Goal: Task Accomplishment & Management: Manage account settings

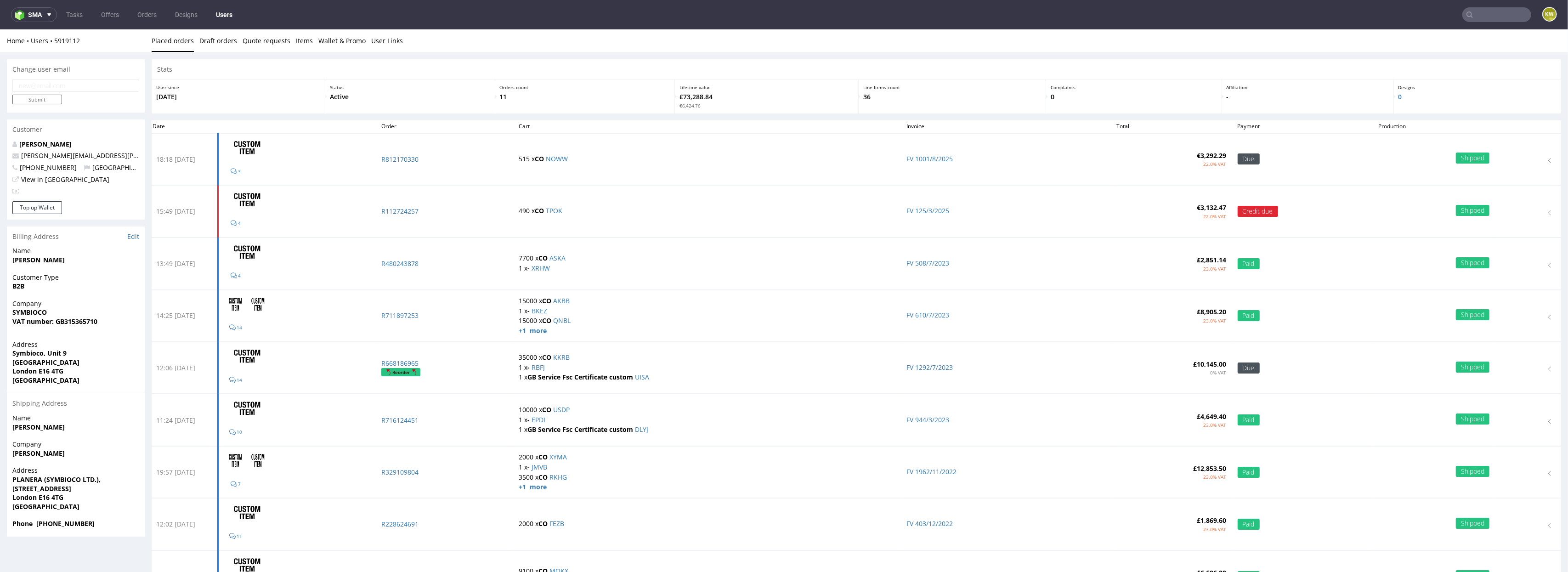
scroll to position [156, 0]
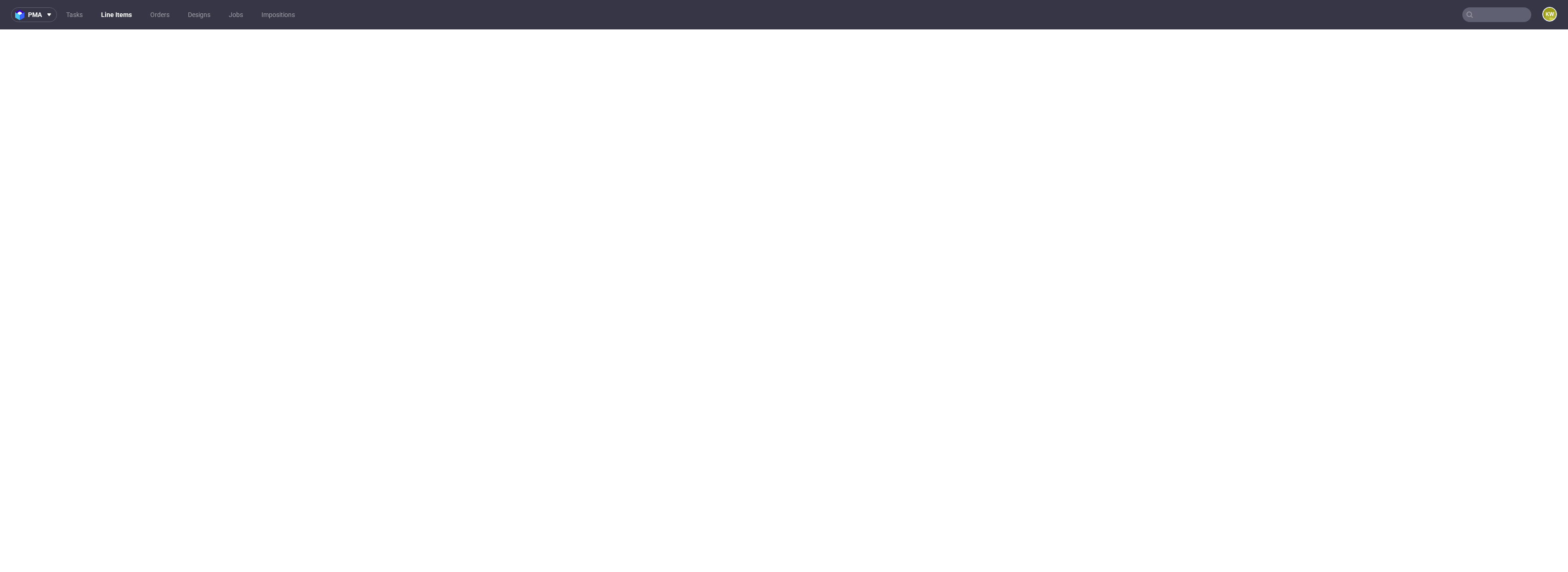
select select "in_progress"
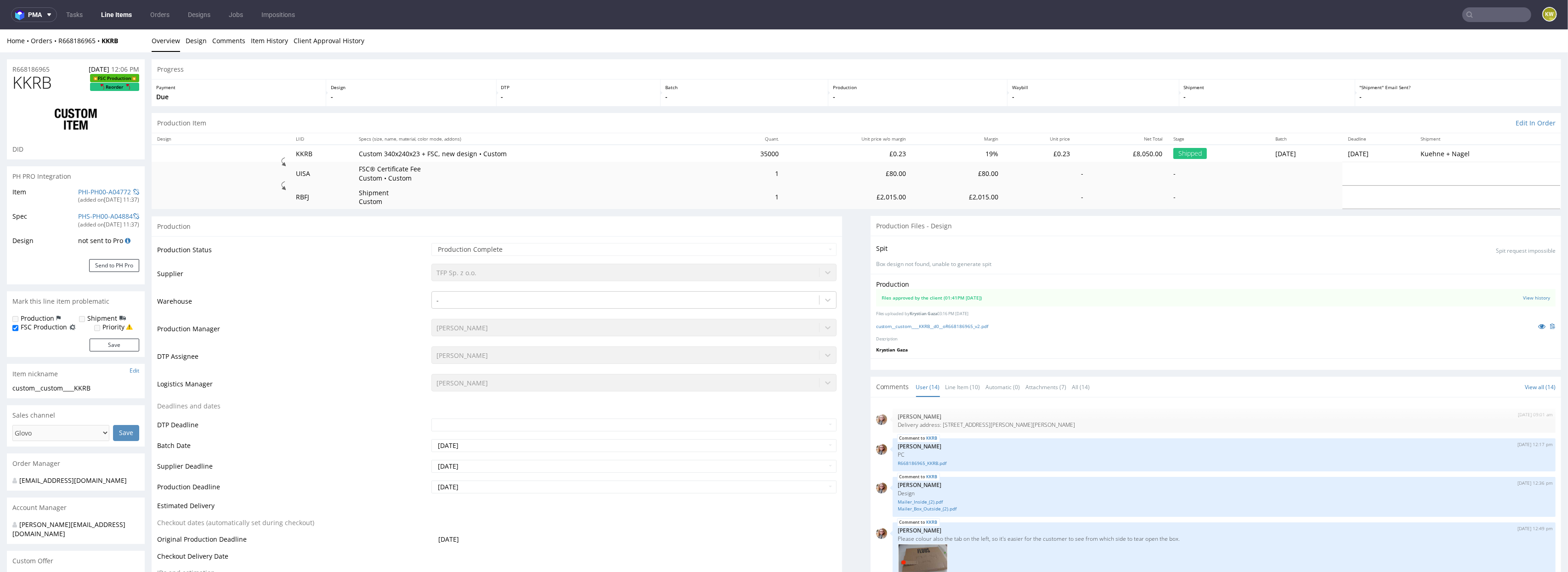
scroll to position [366, 0]
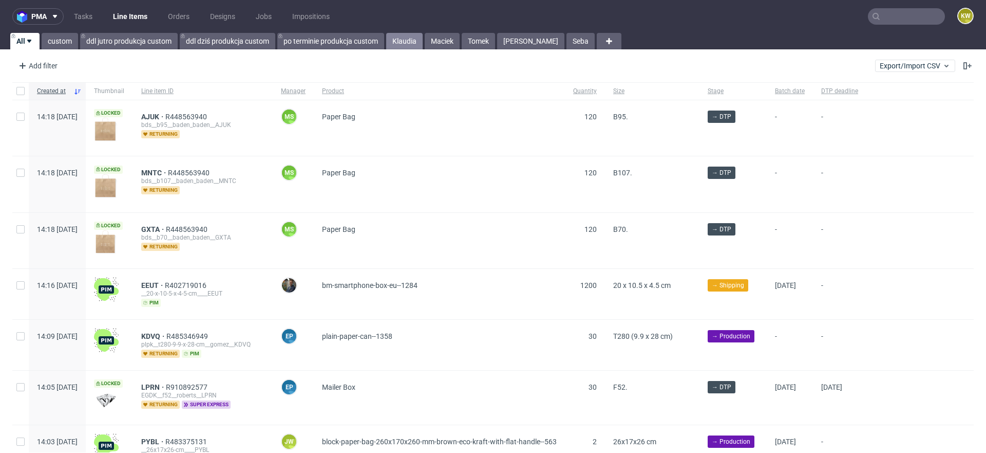
click at [404, 47] on link "Klaudia" at bounding box center [404, 41] width 36 height 16
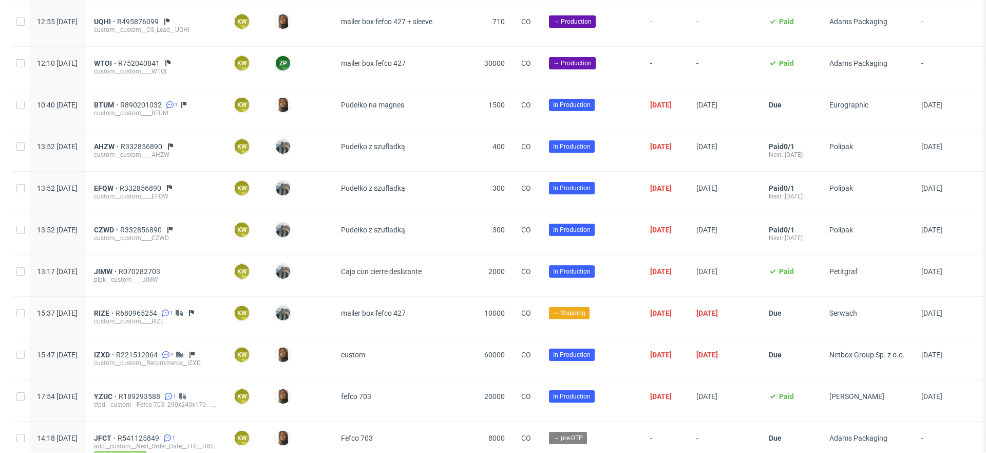
scroll to position [1159, 0]
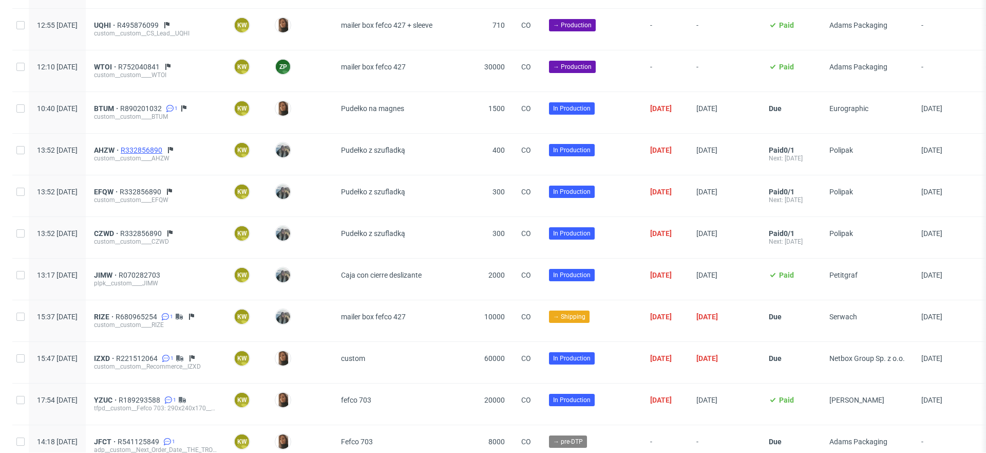
click at [164, 146] on span "R332856890" at bounding box center [143, 150] width 44 height 8
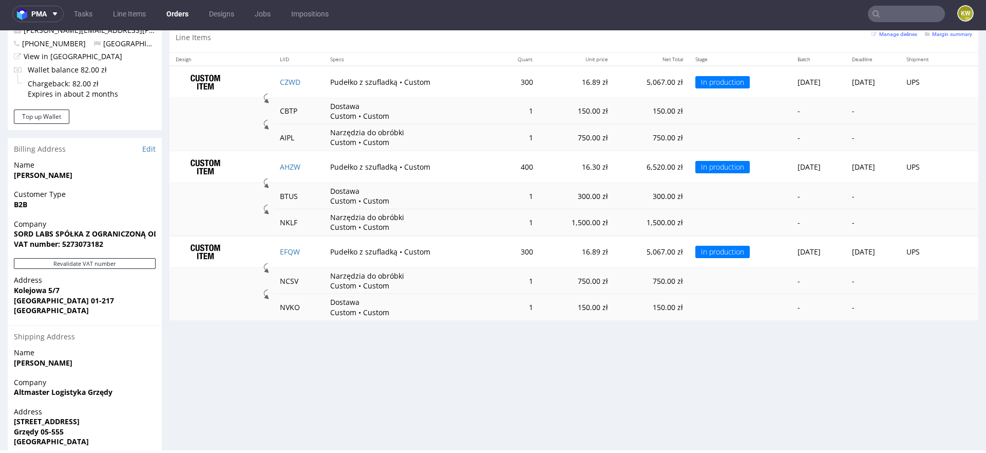
scroll to position [603, 0]
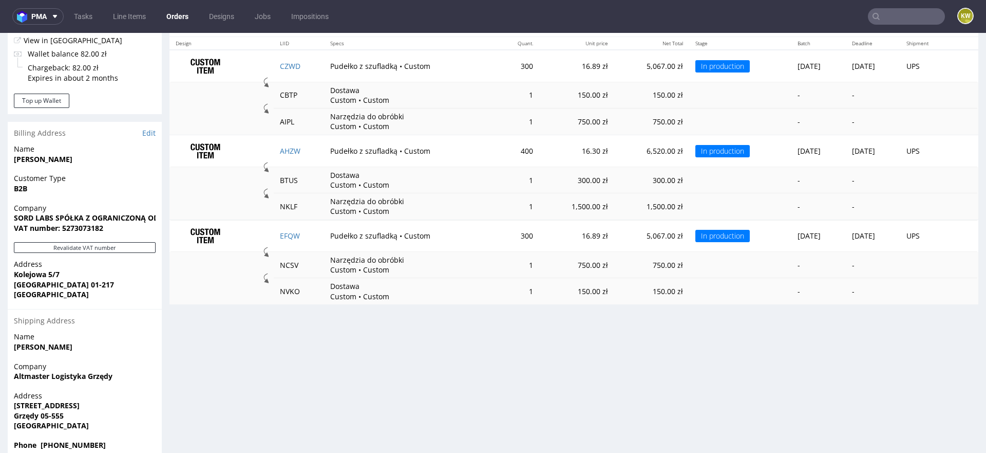
scroll to position [596, 0]
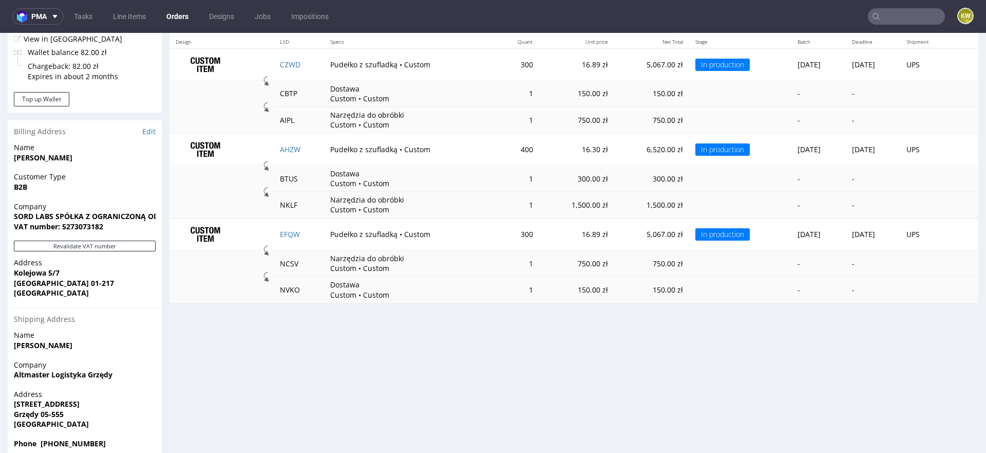
click at [898, 15] on input "text" at bounding box center [906, 16] width 77 height 16
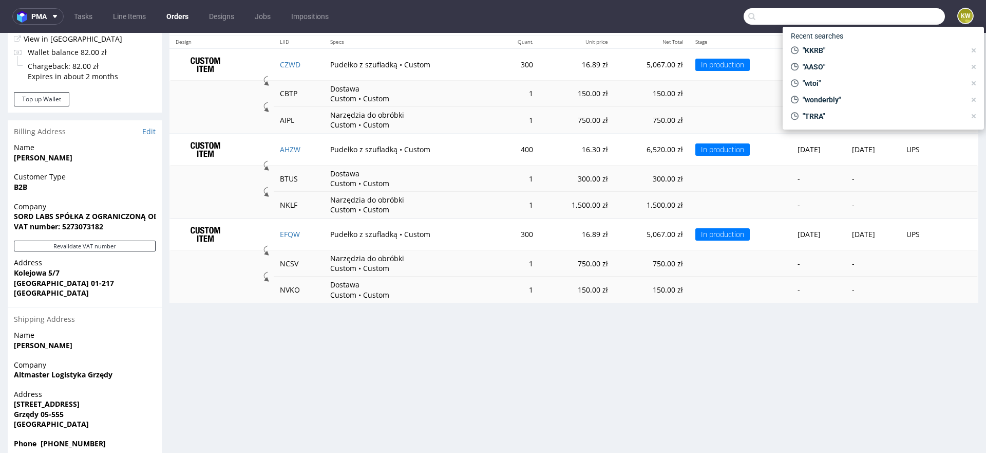
paste input "GIWI"
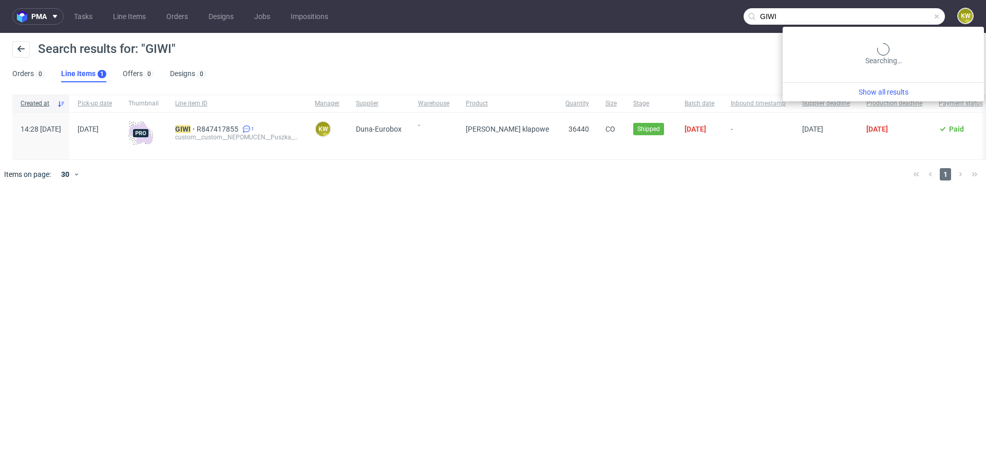
drag, startPoint x: 911, startPoint y: 14, endPoint x: 746, endPoint y: 0, distance: 165.5
click at [764, 4] on nav "pma Tasks Line Items Orders Designs Jobs Impositions GIWI KW" at bounding box center [493, 16] width 986 height 33
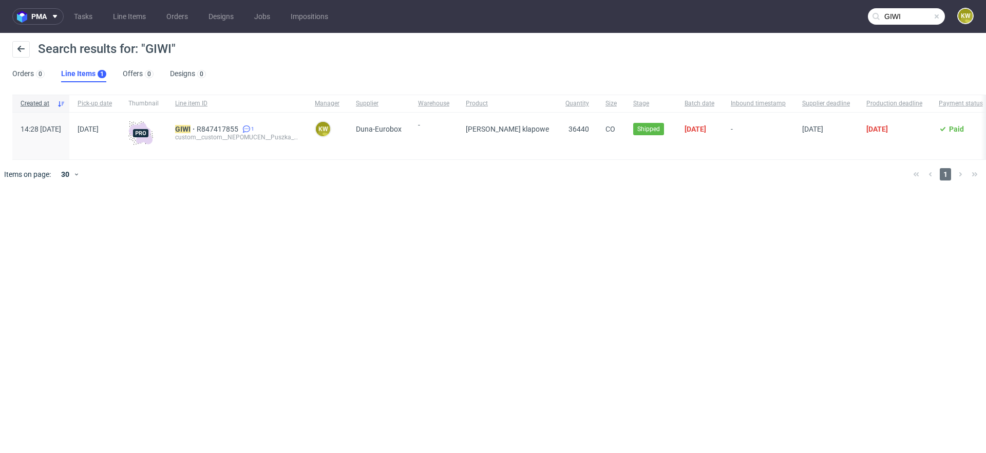
paste input "IOXH"
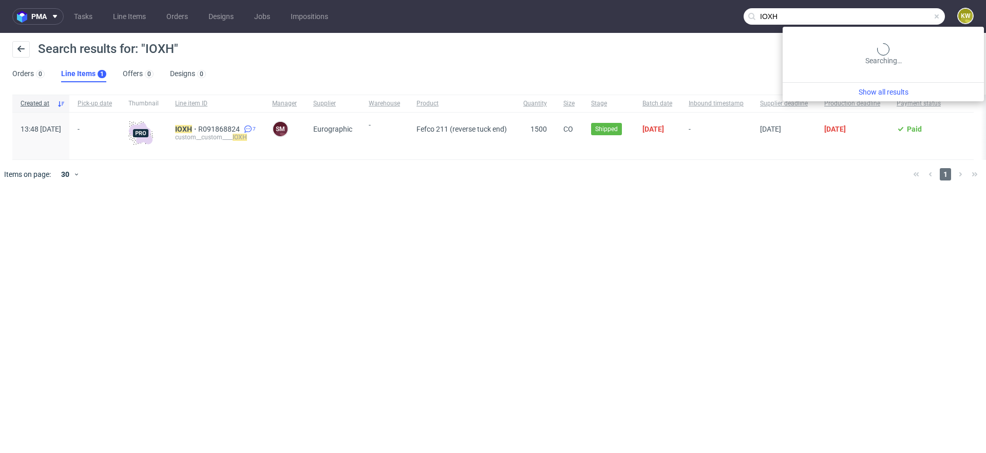
drag, startPoint x: 915, startPoint y: 23, endPoint x: 746, endPoint y: 7, distance: 170.2
click at [752, 7] on nav "pma Tasks Line Items Orders Designs Jobs Impositions IOXH KW" at bounding box center [493, 16] width 986 height 33
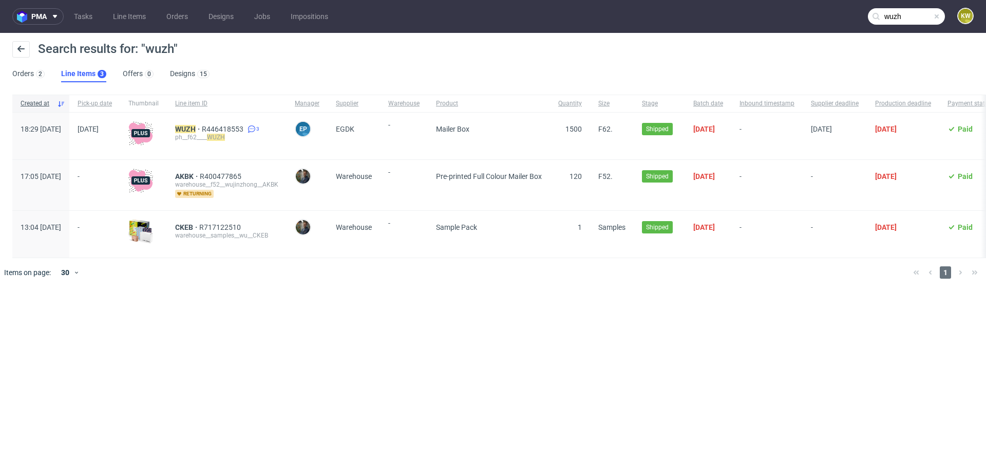
click at [912, 15] on input "wuzh" at bounding box center [906, 16] width 77 height 16
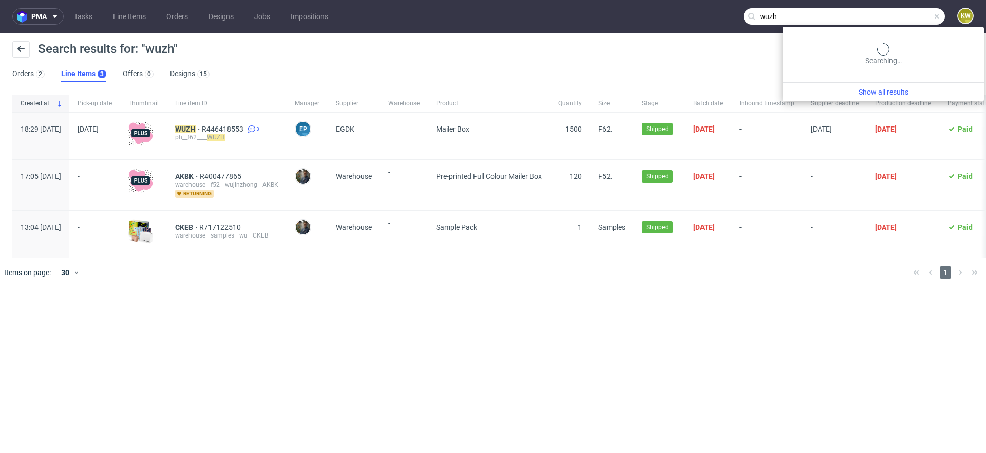
paste input "VDOC"
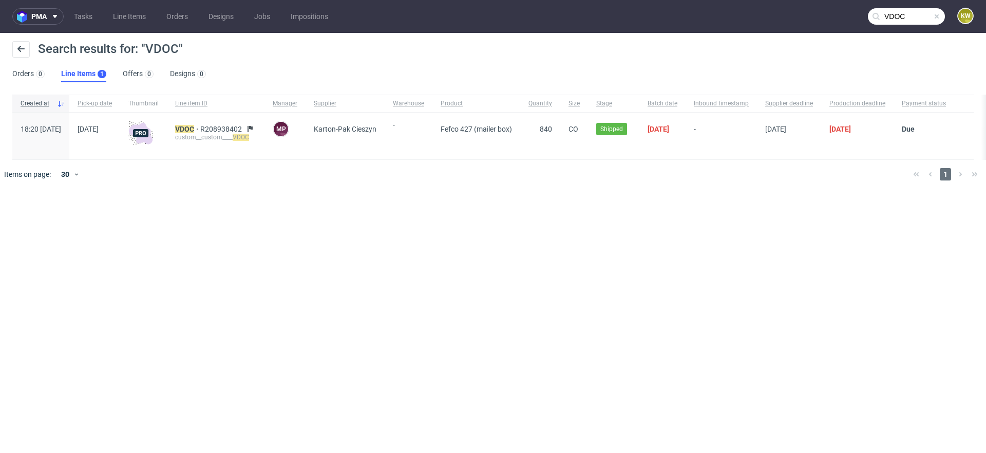
click at [913, 16] on input "VDOC" at bounding box center [906, 16] width 77 height 16
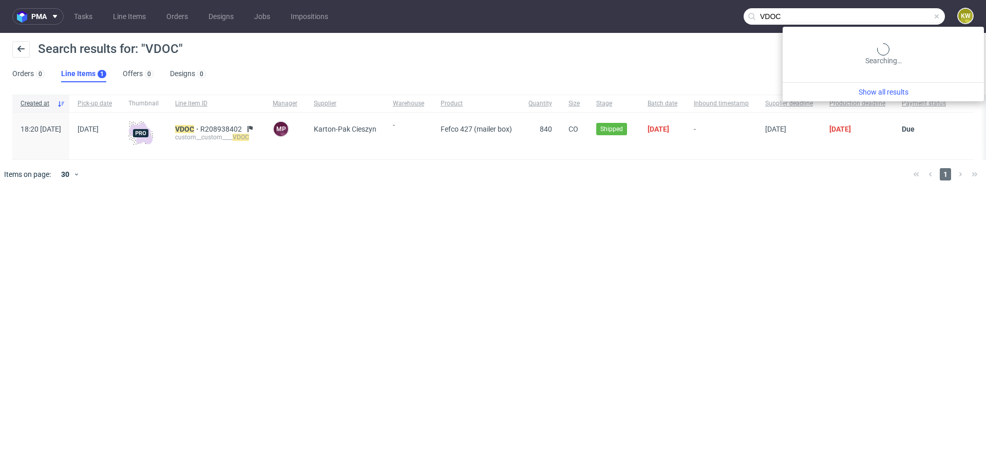
paste input "ZQLJ"
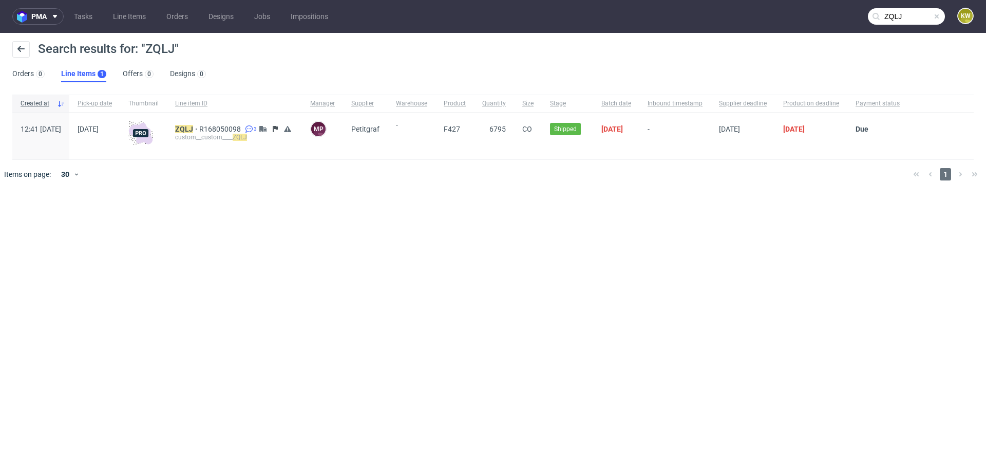
click at [924, 17] on input "ZQLJ" at bounding box center [906, 16] width 77 height 16
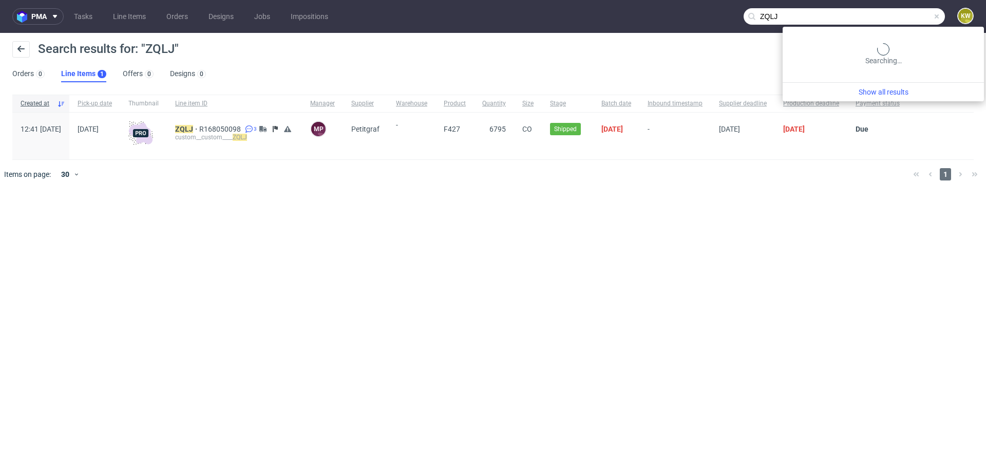
click at [923, 17] on input "ZQLJ" at bounding box center [844, 16] width 201 height 16
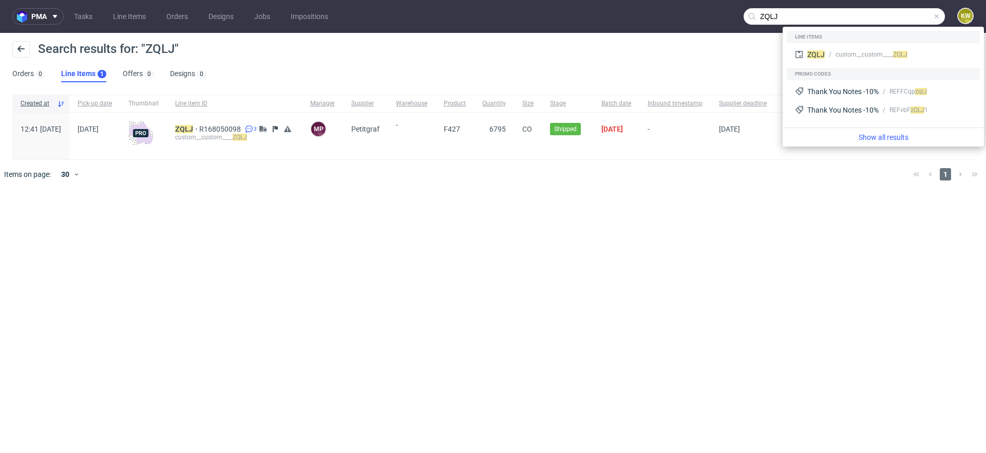
paste input "WZUO"
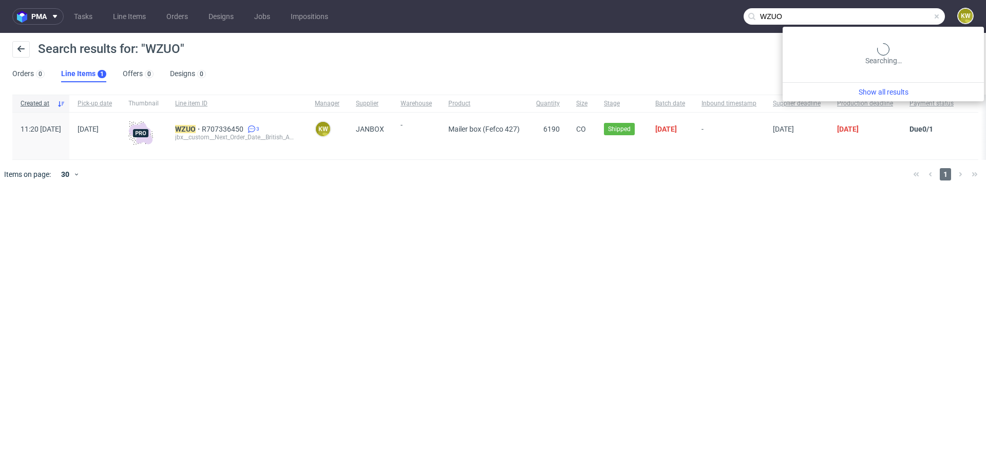
drag, startPoint x: 912, startPoint y: 15, endPoint x: 703, endPoint y: -23, distance: 212.0
click at [703, 0] on html "pma Tasks Line Items Orders Designs Jobs Impositions WZUO KW Search results for…" at bounding box center [493, 226] width 986 height 453
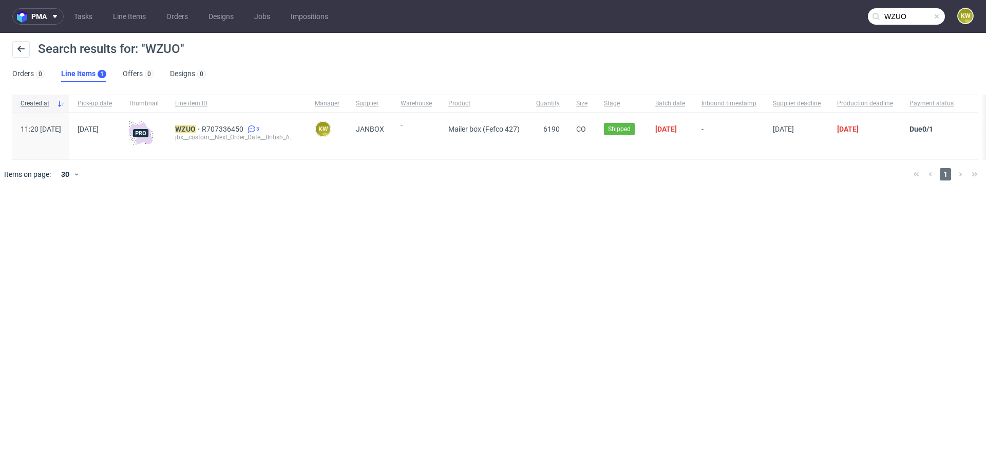
paste input "PJAB"
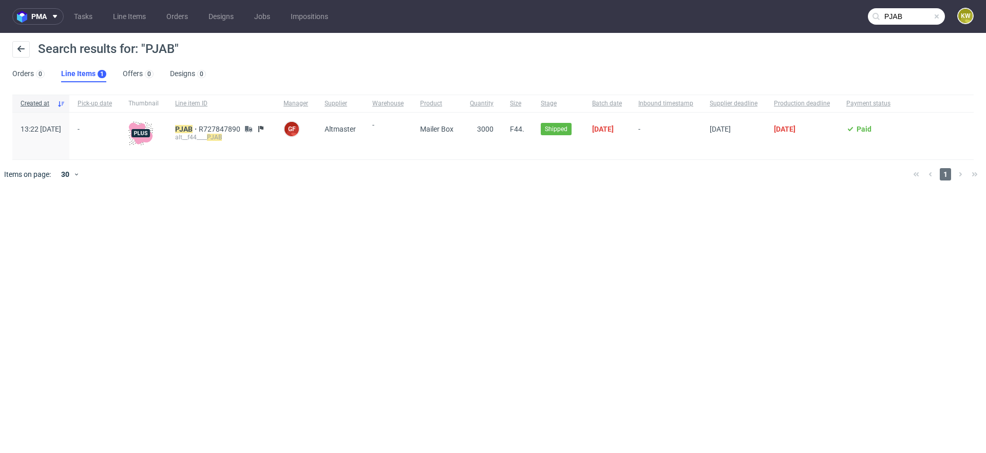
click at [913, 11] on input "PJAB" at bounding box center [906, 16] width 77 height 16
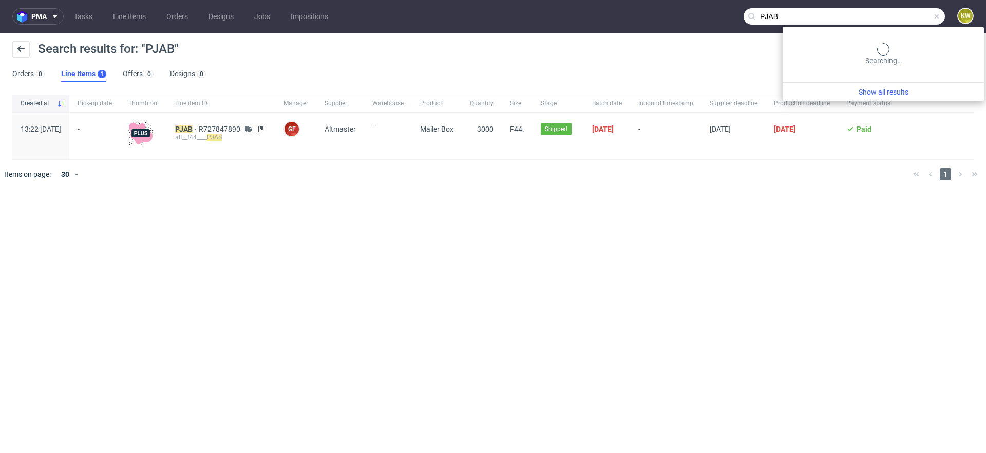
click at [913, 11] on input "PJAB" at bounding box center [844, 16] width 201 height 16
paste input "YBDJ"
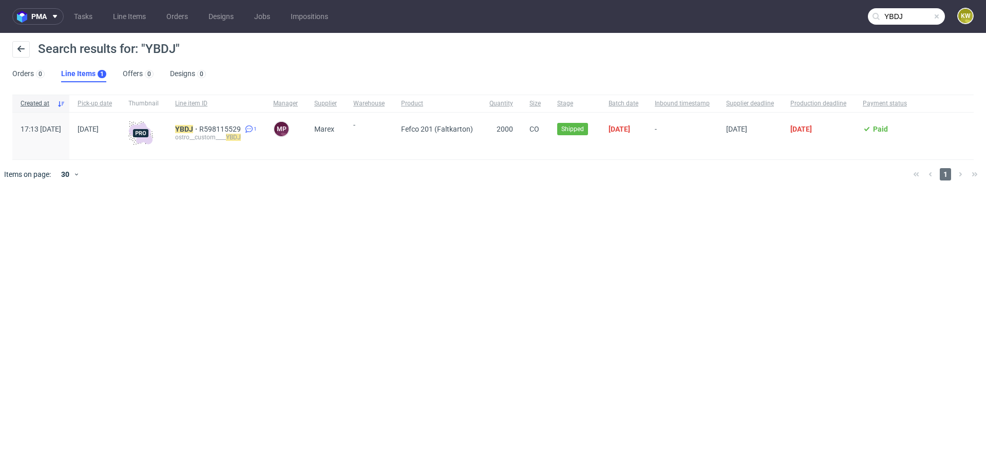
click at [922, 13] on input "YBDJ" at bounding box center [906, 16] width 77 height 16
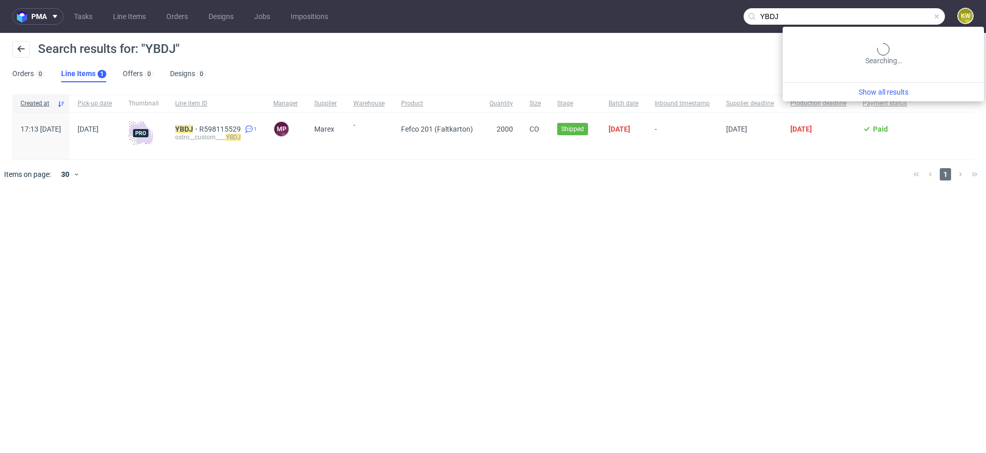
paste input "NGCP"
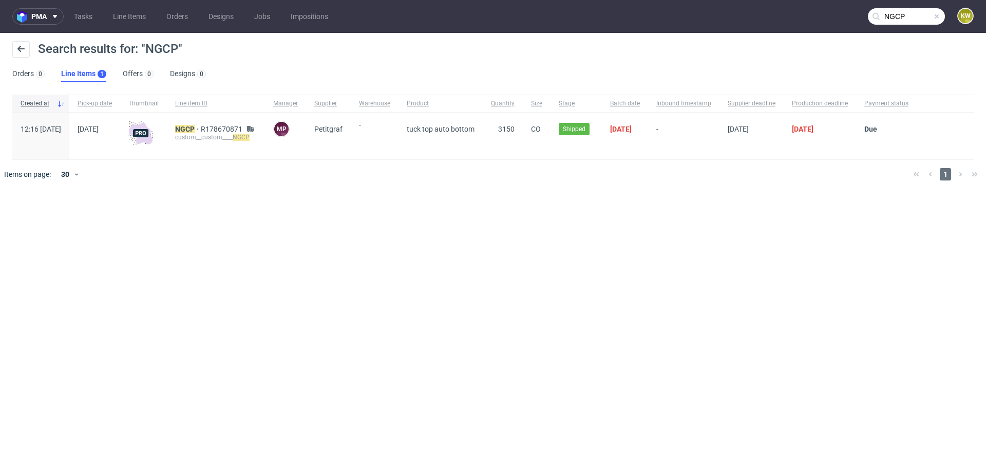
click at [908, 11] on input "NGCP" at bounding box center [906, 16] width 77 height 16
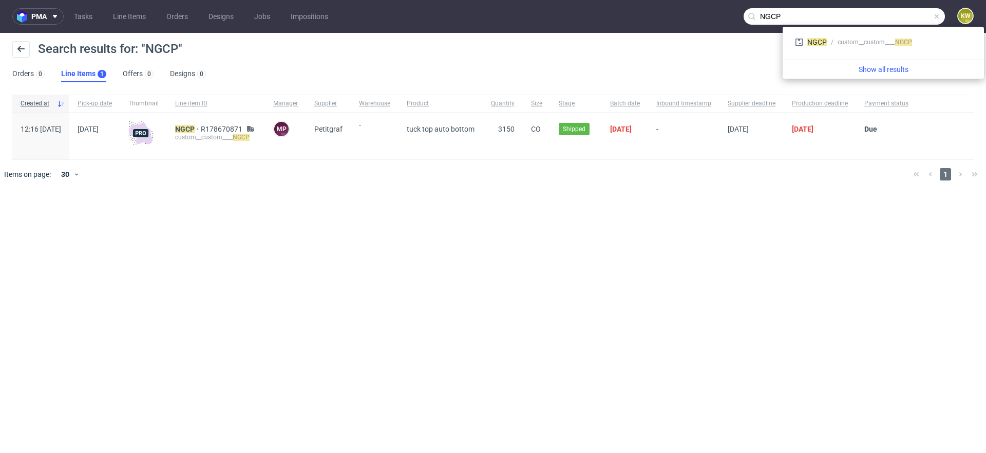
paste input "LARK"
type input "LARK"
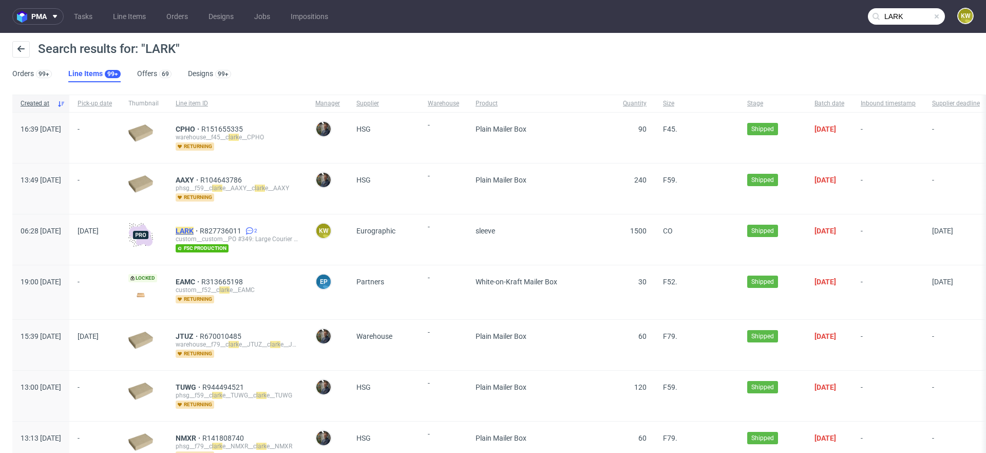
click at [194, 229] on mark "LARK" at bounding box center [185, 231] width 18 height 8
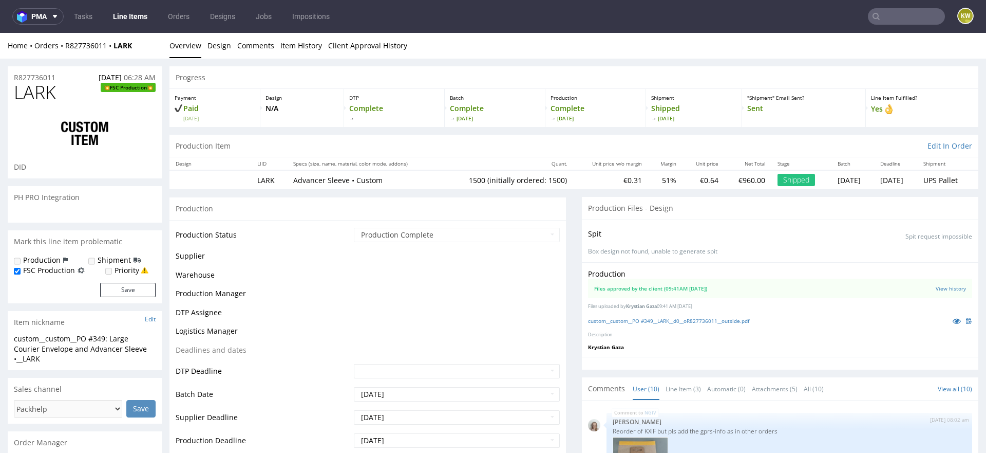
scroll to position [304, 0]
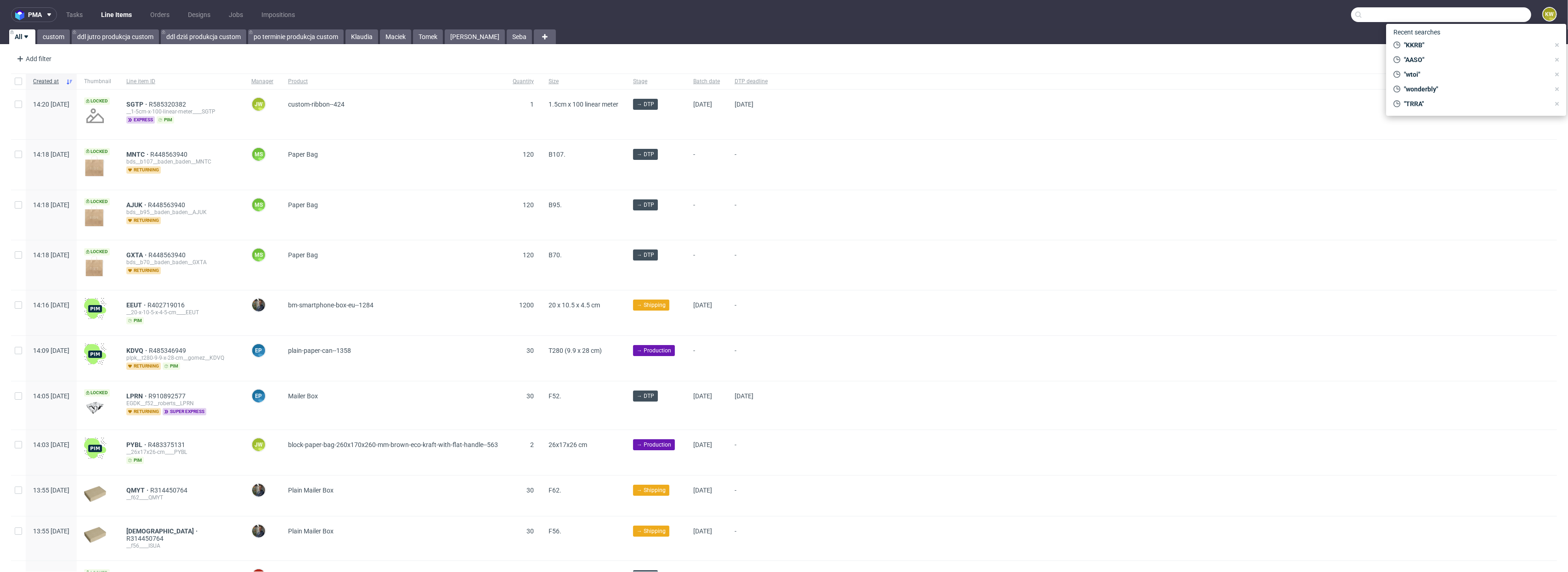
click at [1504, 12] on input "text" at bounding box center [1441, 14] width 180 height 14
paste input "ZOBC"
type input "ZOBC"
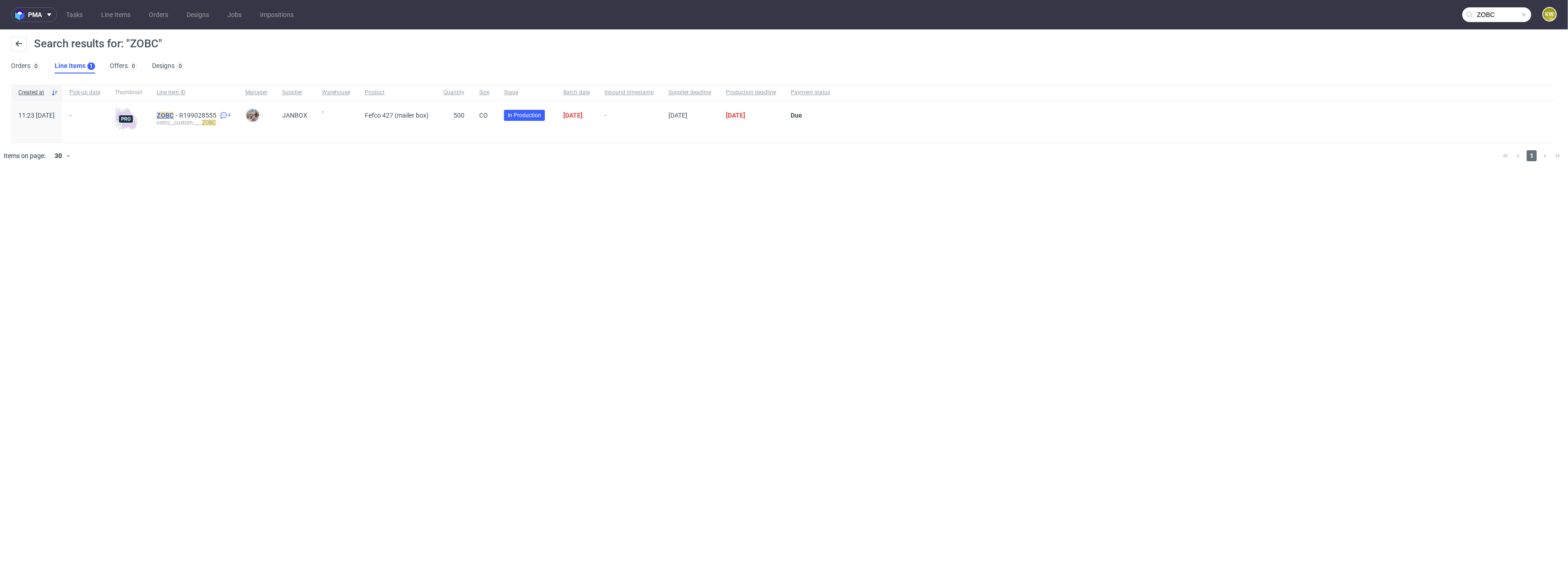
click at [174, 114] on mark "ZOBC" at bounding box center [165, 115] width 17 height 7
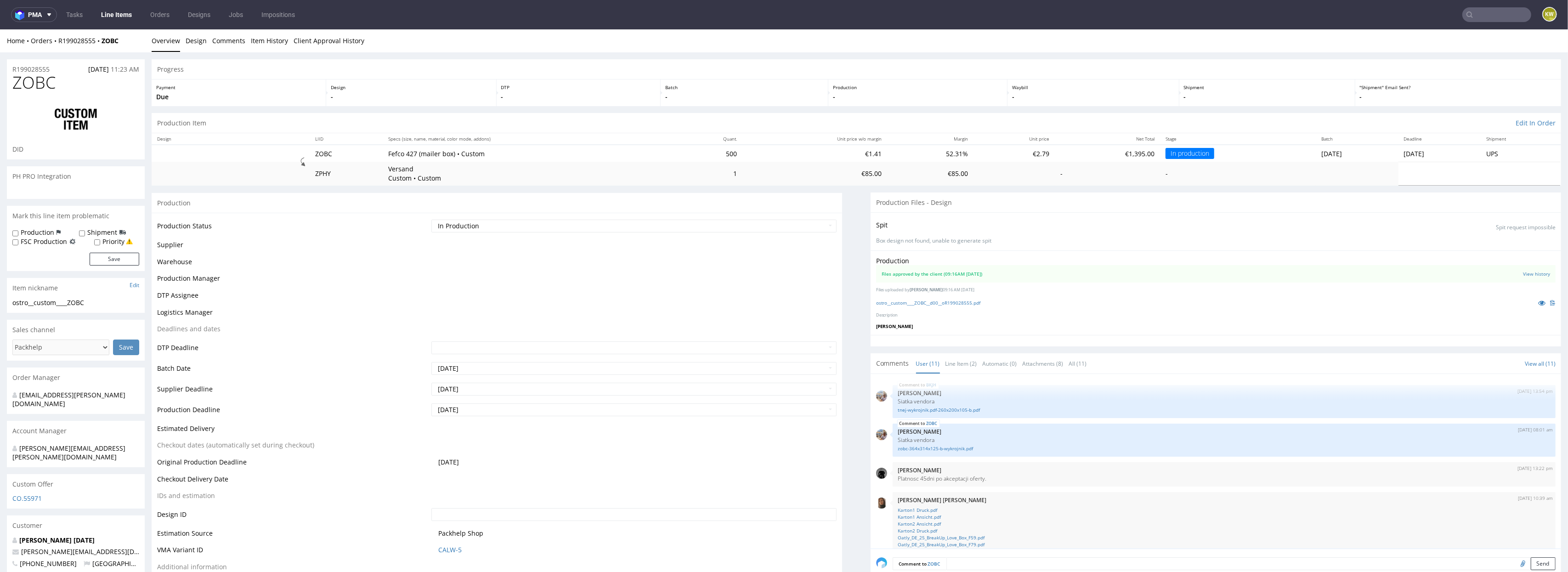
scroll to position [228, 0]
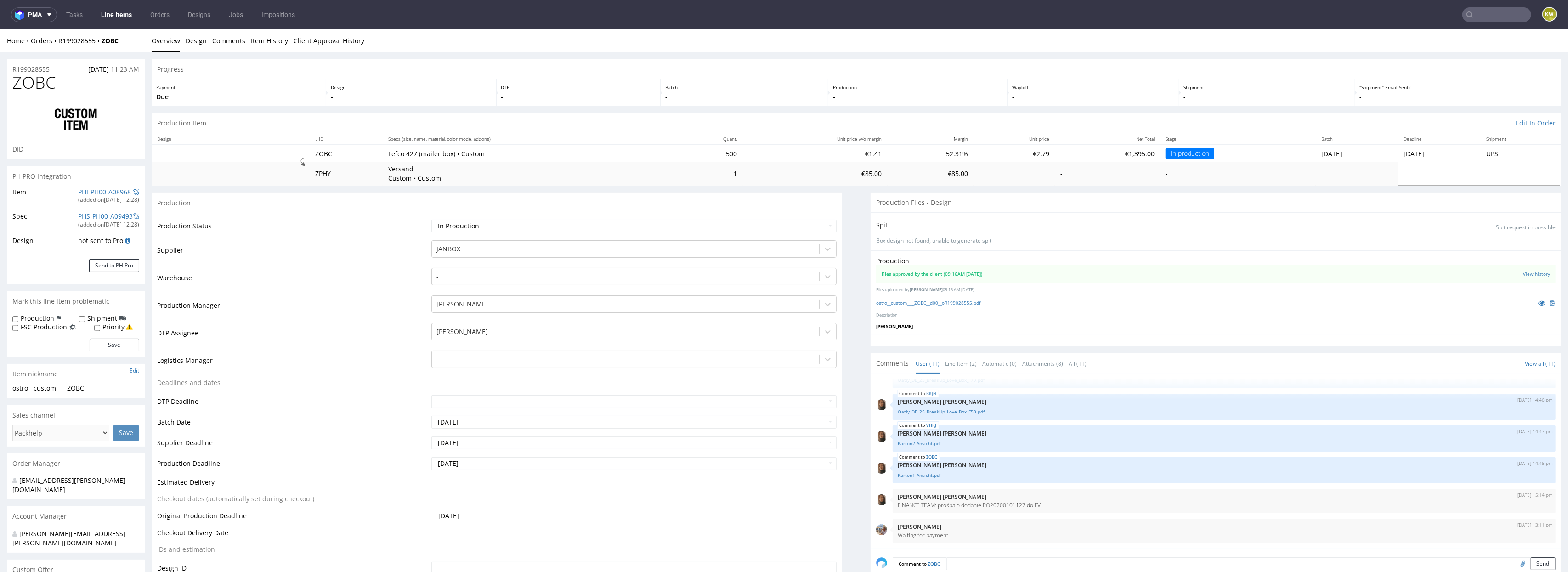
click at [339, 265] on td "Supplier" at bounding box center [293, 253] width 272 height 28
click at [114, 21] on link "Line Items" at bounding box center [116, 14] width 42 height 14
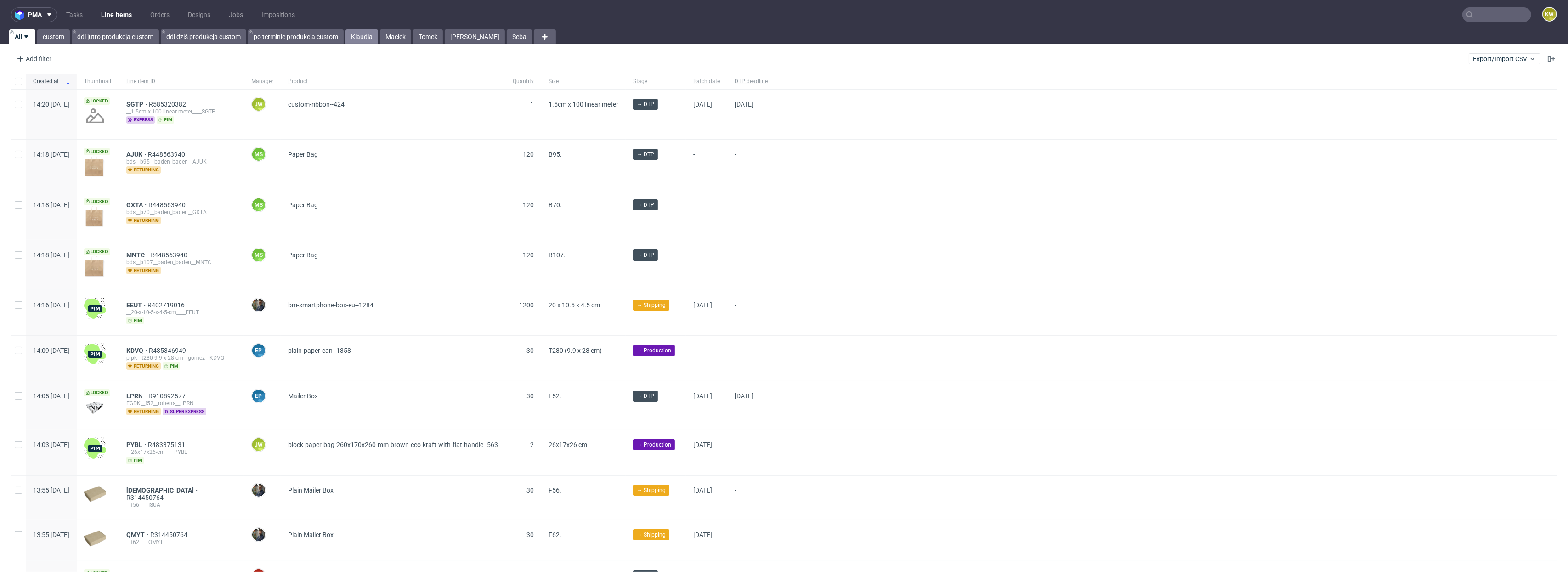
click at [371, 34] on link "Klaudia" at bounding box center [361, 37] width 32 height 14
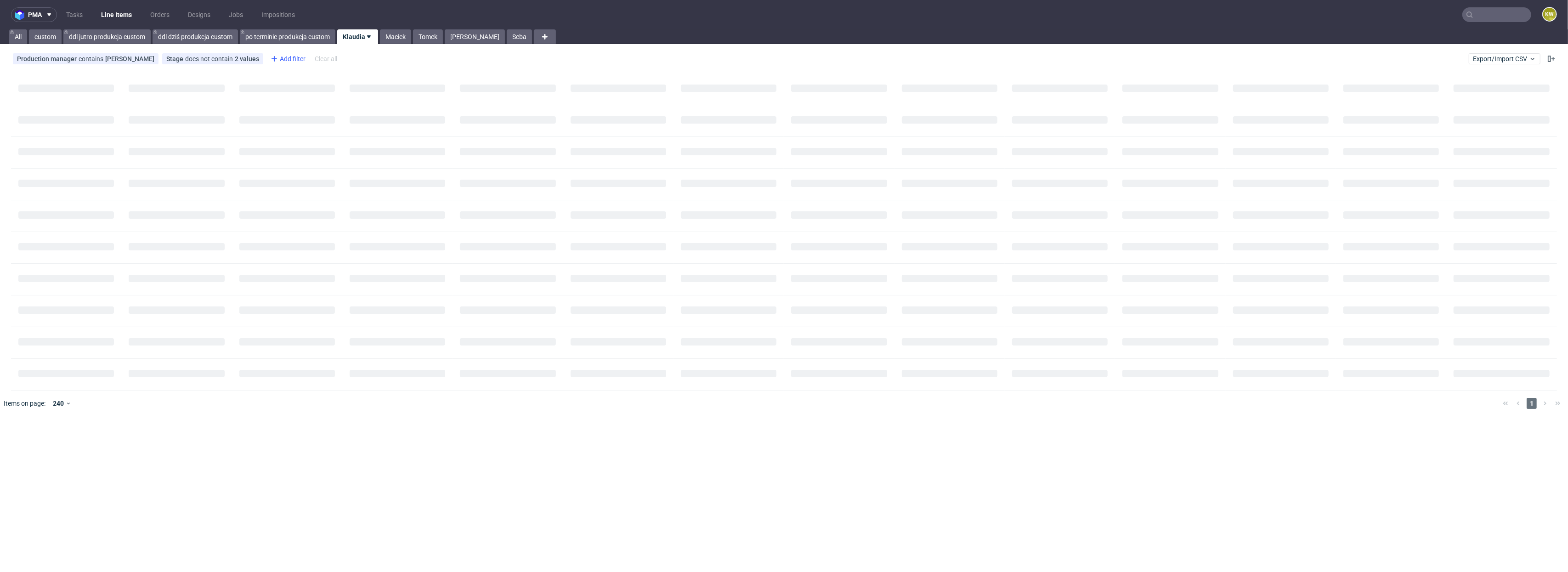
click at [291, 56] on div "Add filter" at bounding box center [286, 59] width 40 height 14
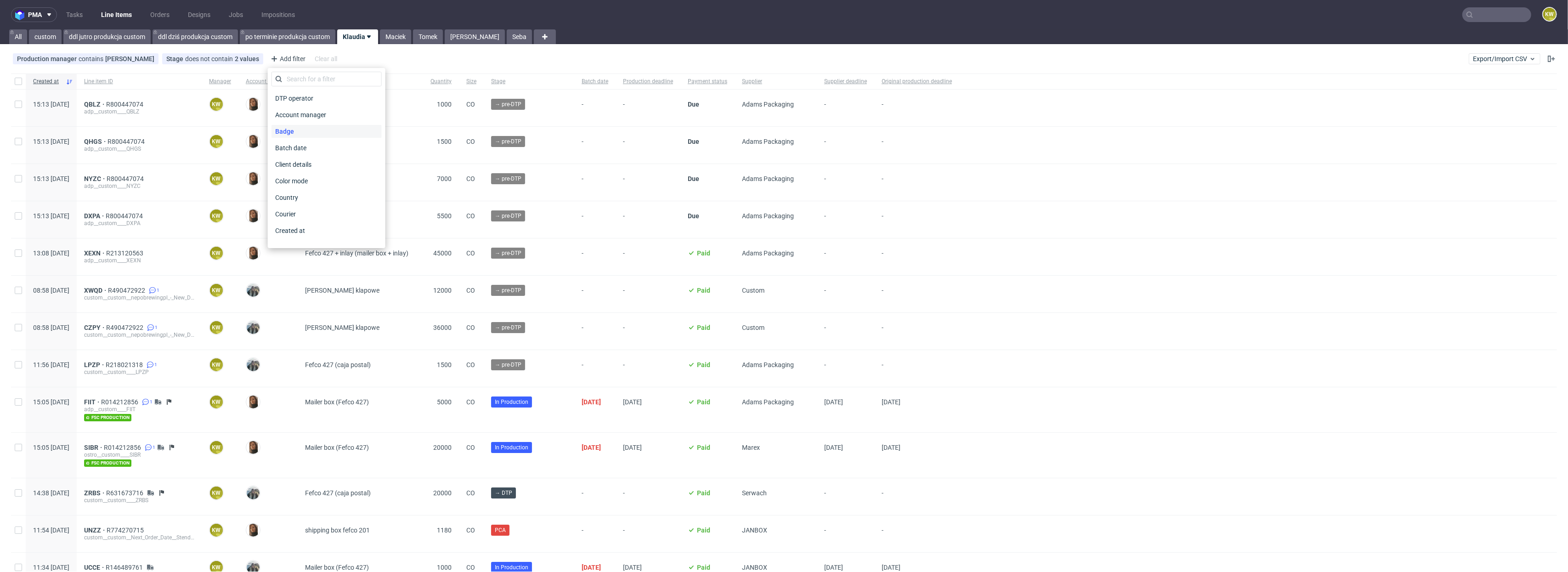
scroll to position [738, 0]
click at [314, 134] on span "Supplier deadline" at bounding box center [301, 137] width 59 height 13
click at [368, 122] on span "Save" at bounding box center [370, 122] width 14 height 6
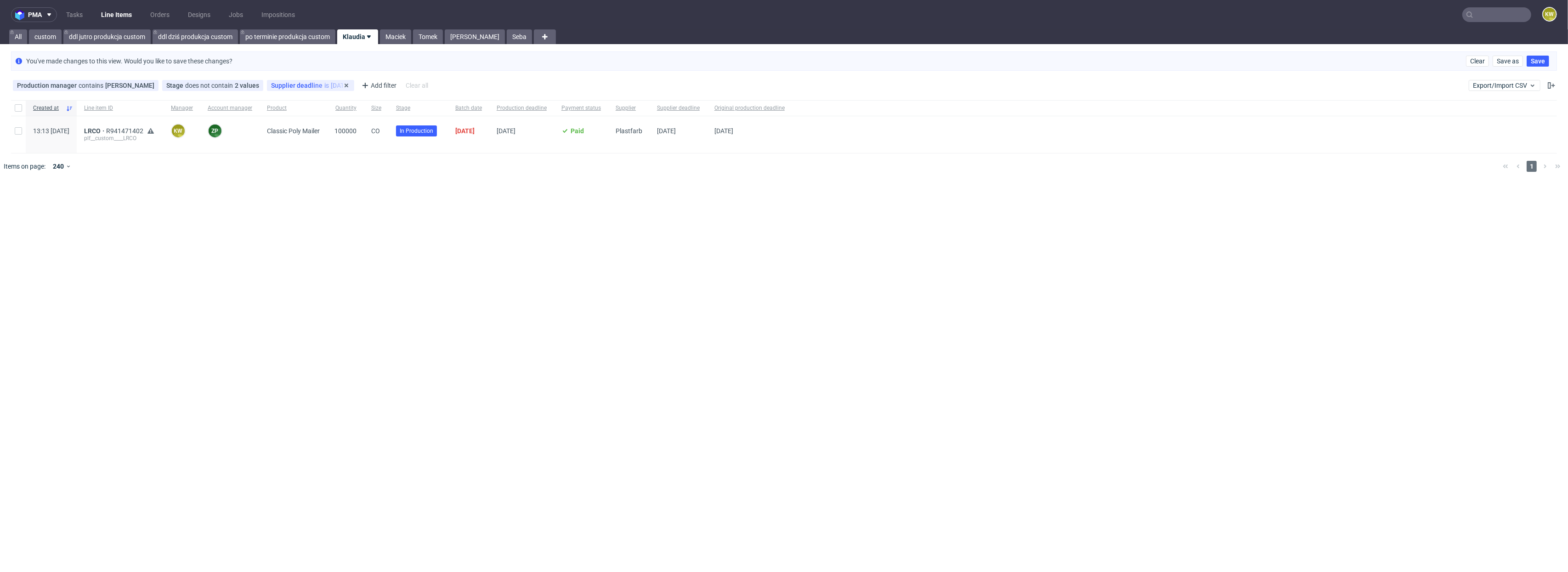
click at [316, 86] on div "Supplier deadline is today" at bounding box center [310, 85] width 79 height 7
click at [314, 97] on div "today" at bounding box center [326, 104] width 110 height 14
click at [318, 160] on span "before today" at bounding box center [309, 158] width 40 height 9
click at [366, 146] on span "Save" at bounding box center [370, 148] width 14 height 6
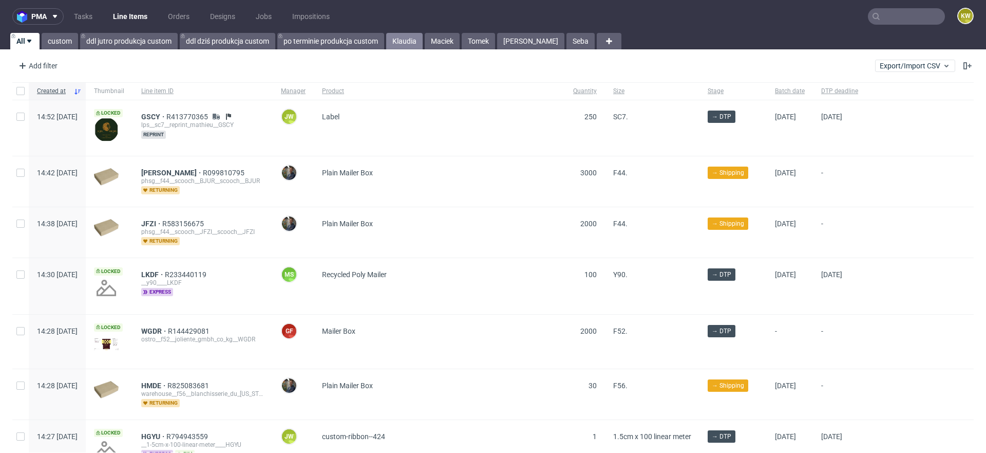
click at [407, 39] on link "Klaudia" at bounding box center [404, 41] width 36 height 16
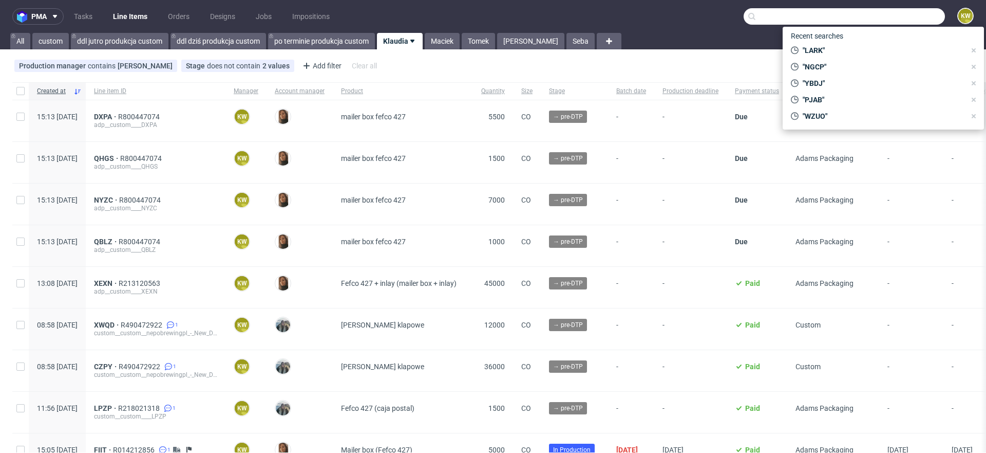
click at [893, 17] on input "text" at bounding box center [844, 16] width 201 height 16
paste input "AETU"
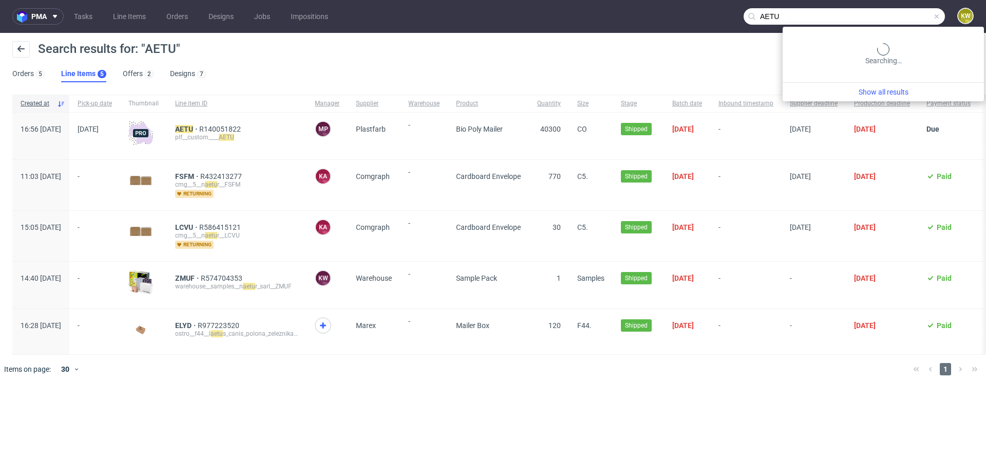
drag, startPoint x: 918, startPoint y: 14, endPoint x: 693, endPoint y: 11, distance: 225.5
click at [693, 11] on nav "pma Tasks Line Items Orders Designs Jobs Impositions AETU KW" at bounding box center [493, 16] width 986 height 33
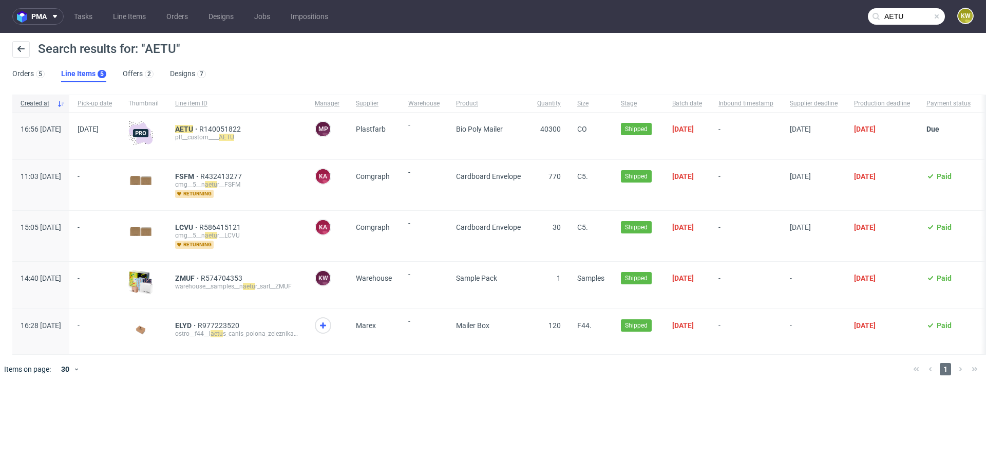
paste input "KDUP"
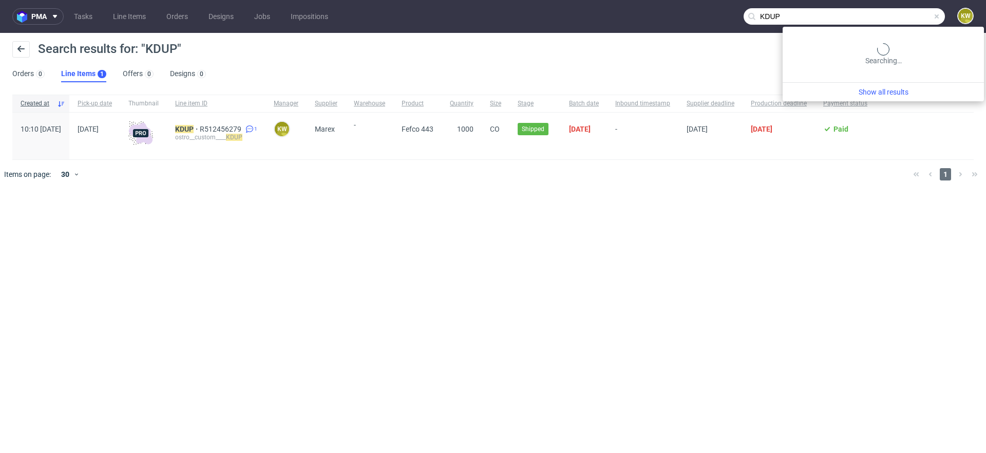
drag, startPoint x: 914, startPoint y: 16, endPoint x: 531, endPoint y: -20, distance: 385.4
click at [531, 0] on html "pma Tasks Line Items Orders Designs Jobs Impositions KDUP KW Search results for…" at bounding box center [493, 226] width 986 height 453
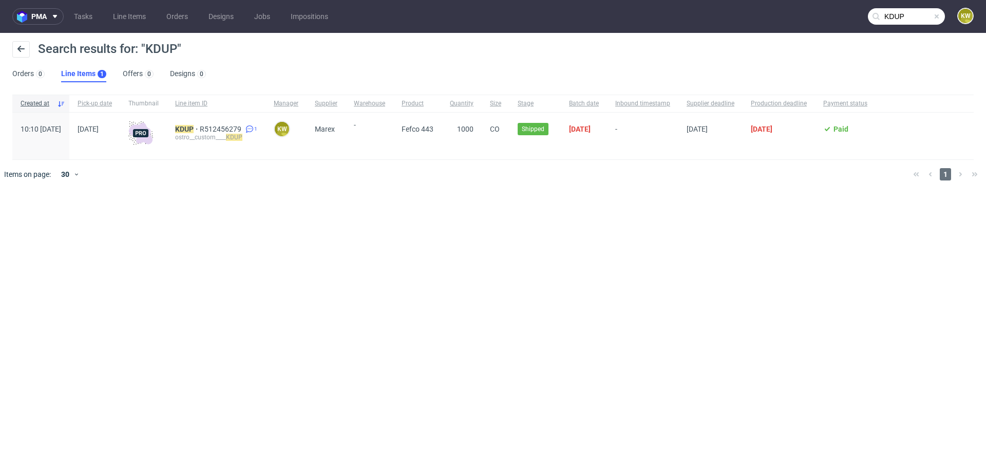
paste input "OJJ"
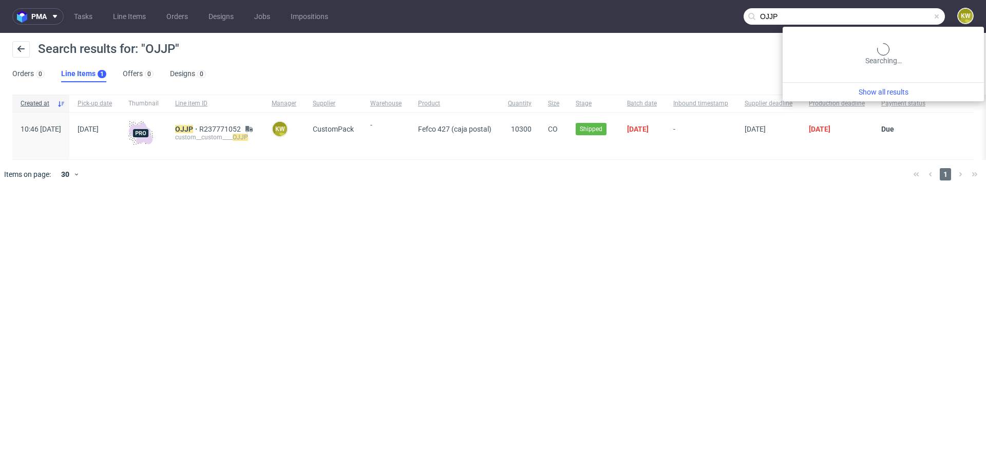
drag, startPoint x: 912, startPoint y: 17, endPoint x: 562, endPoint y: 11, distance: 350.4
click at [562, 11] on nav "pma Tasks Line Items Orders Designs Jobs Impositions OJJP KW" at bounding box center [493, 16] width 986 height 33
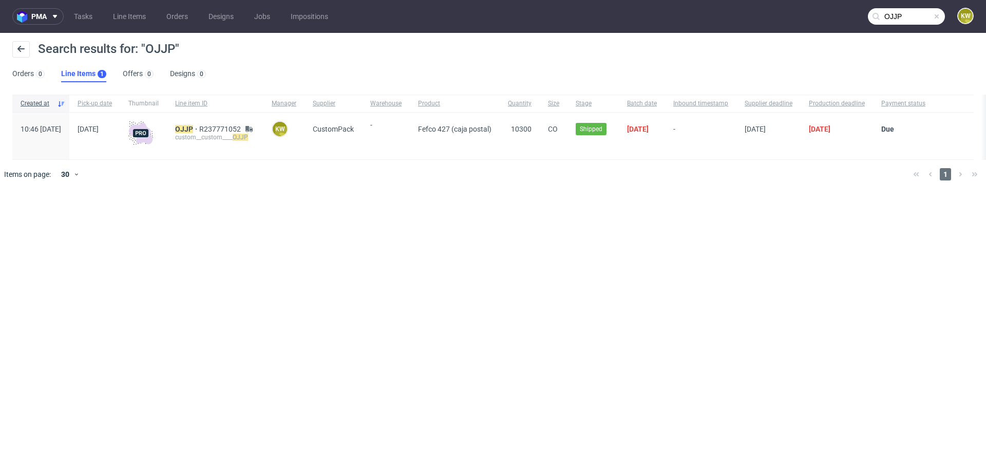
paste input "FHDA"
type input "FHDA"
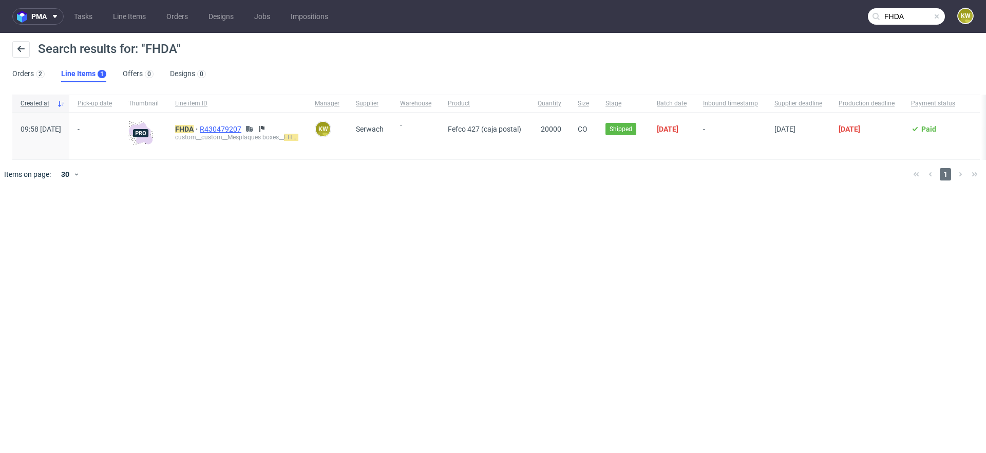
click at [242, 127] on span "R430479207" at bounding box center [222, 129] width 44 height 8
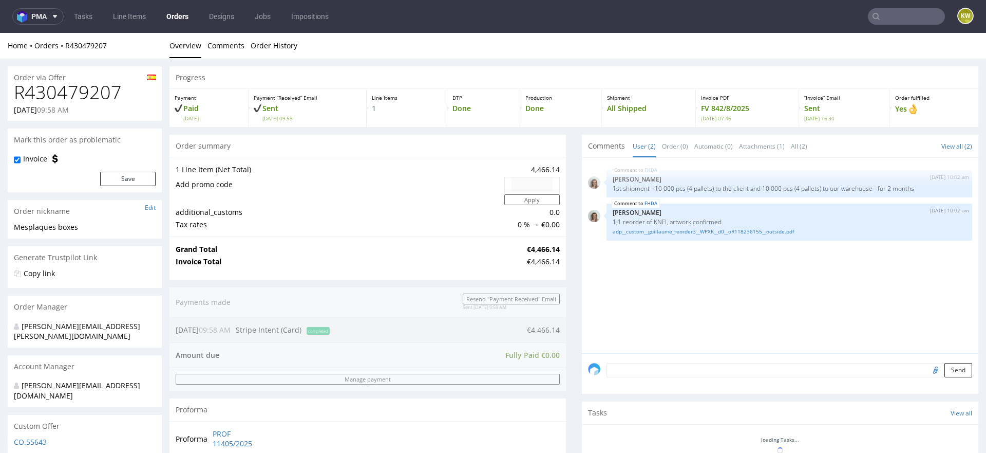
type input "FHDA"
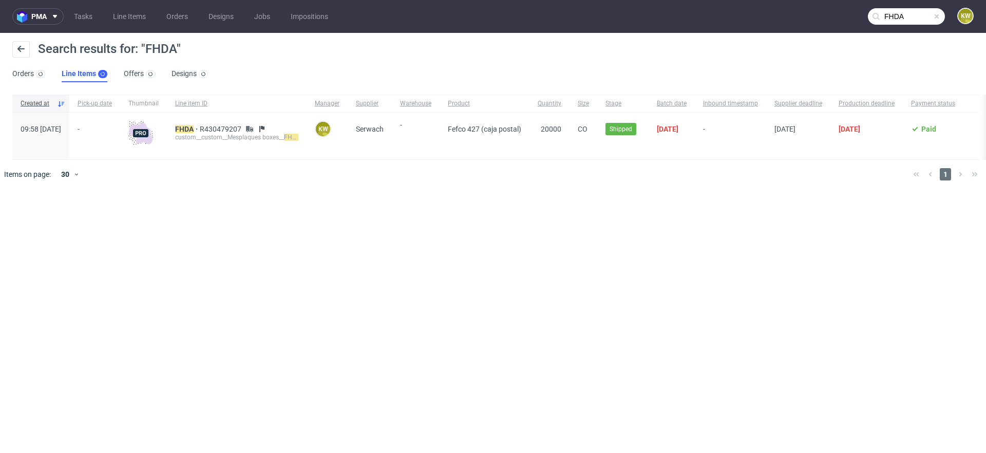
click at [208, 133] on div "custom__custom__Mesplaques boxes__ FHDA" at bounding box center [236, 137] width 123 height 8
click at [194, 126] on mark "FHDA" at bounding box center [184, 129] width 18 height 8
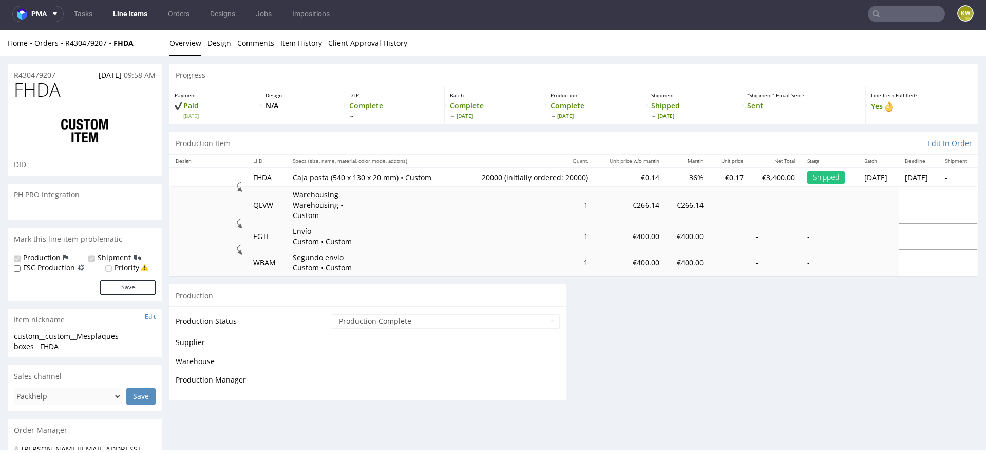
scroll to position [3, 0]
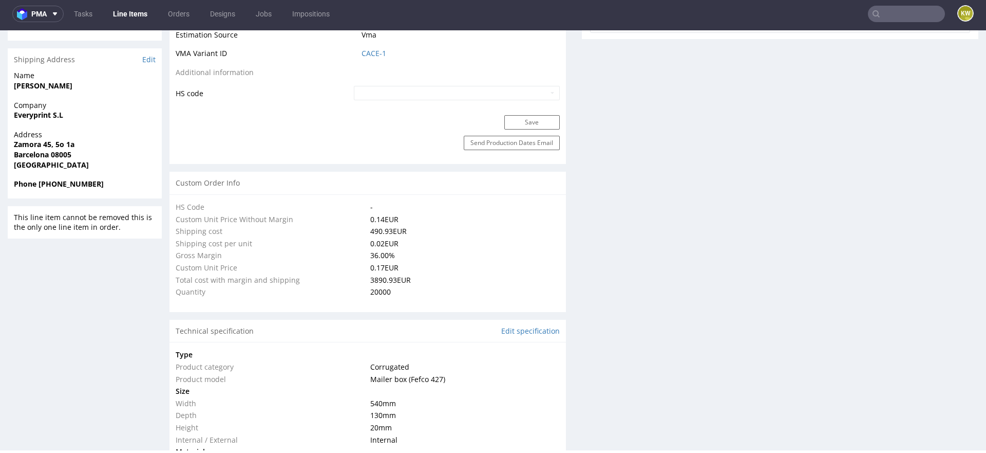
select select "in_progress"
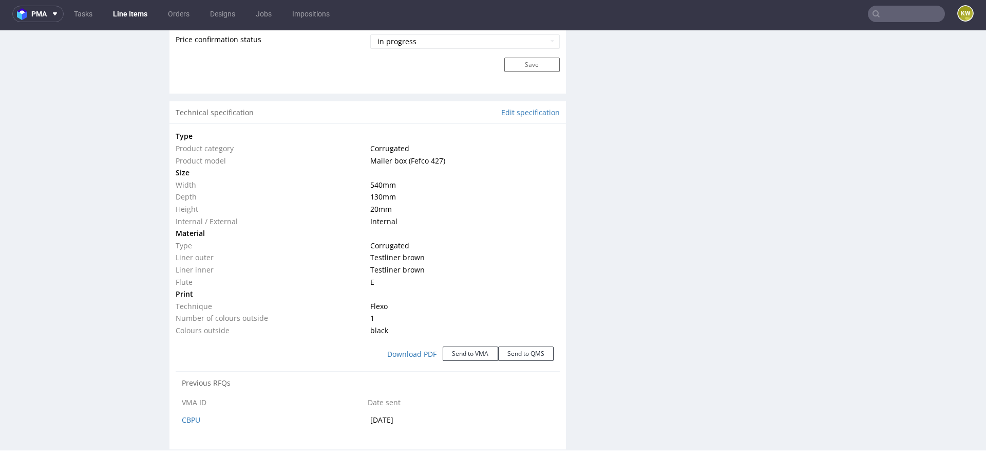
scroll to position [998, 0]
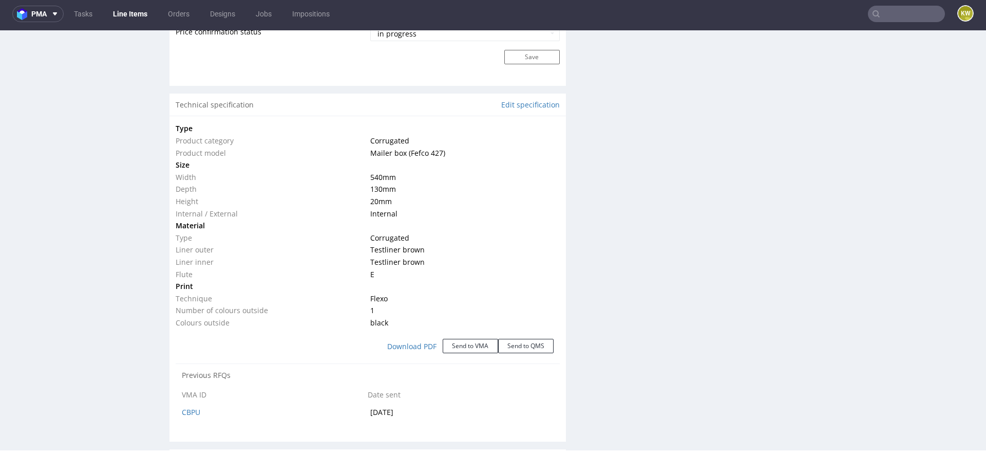
click at [876, 12] on input "text" at bounding box center [906, 14] width 77 height 16
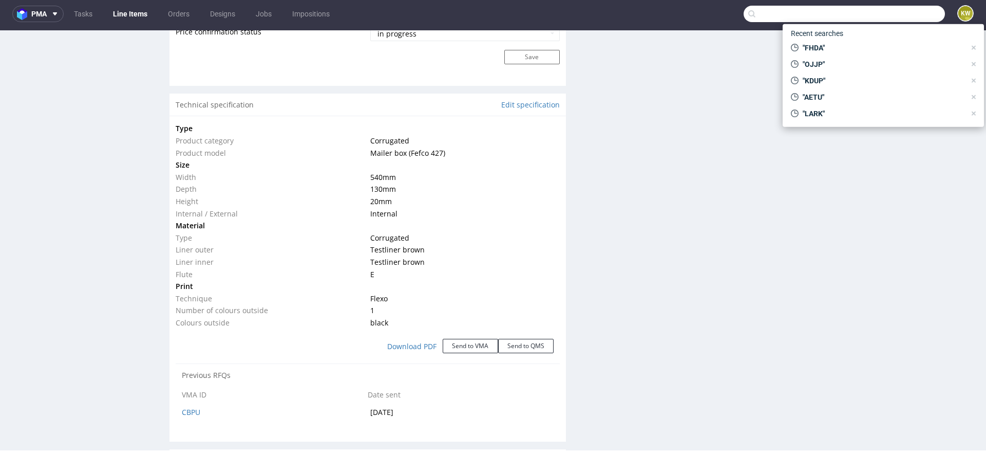
paste input "NFPF"
type input "NFPF"
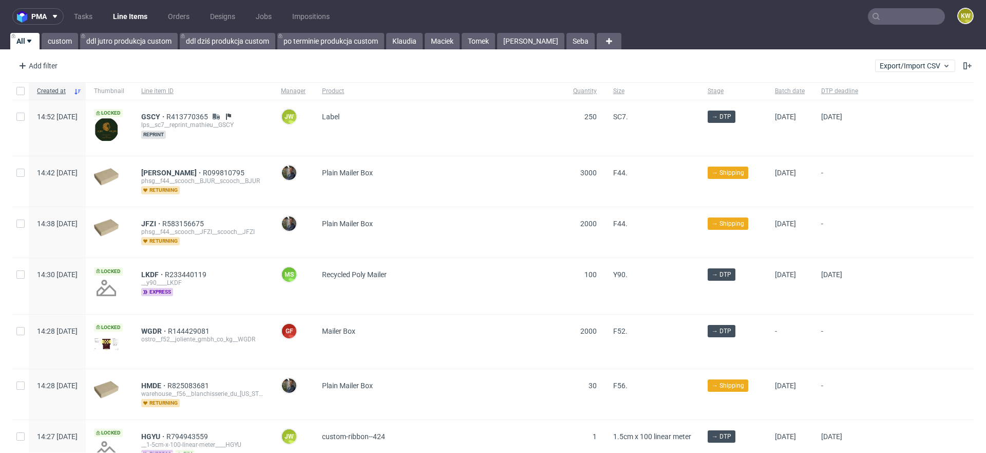
click at [882, 16] on input "text" at bounding box center [906, 16] width 77 height 16
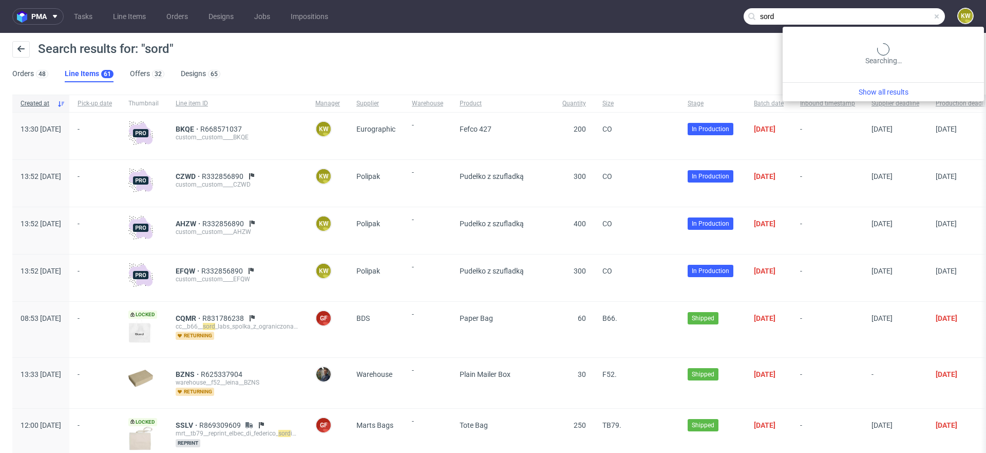
drag, startPoint x: 894, startPoint y: 21, endPoint x: 800, endPoint y: 20, distance: 94.0
click at [801, 20] on input "sord" at bounding box center [844, 16] width 201 height 16
type input "s"
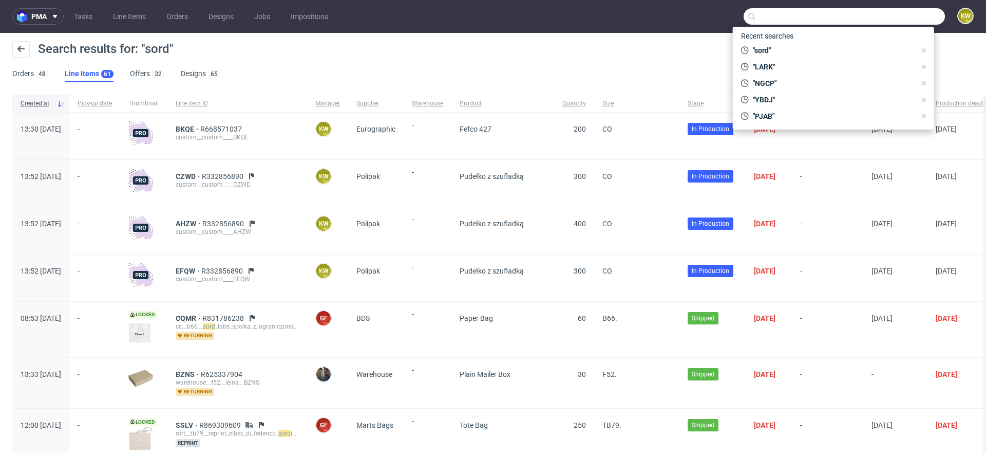
click at [299, 186] on div "custom__custom____CZWD" at bounding box center [237, 184] width 123 height 8
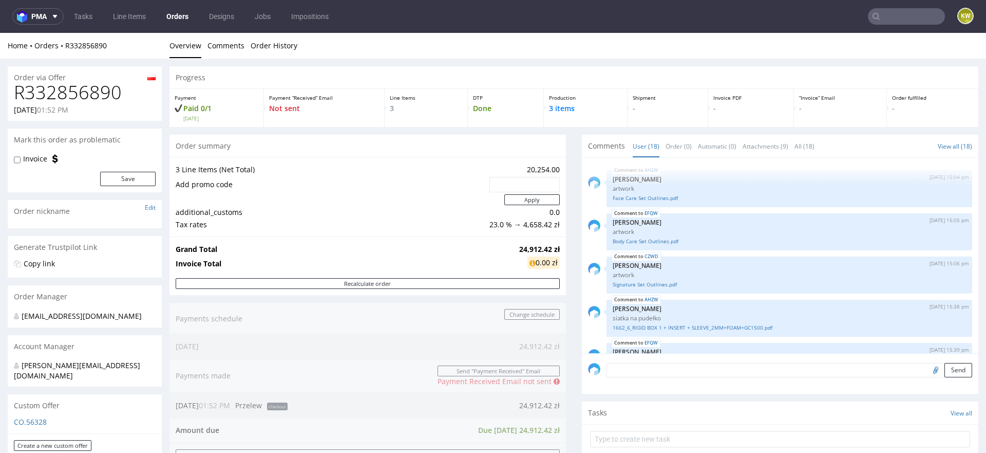
scroll to position [529, 0]
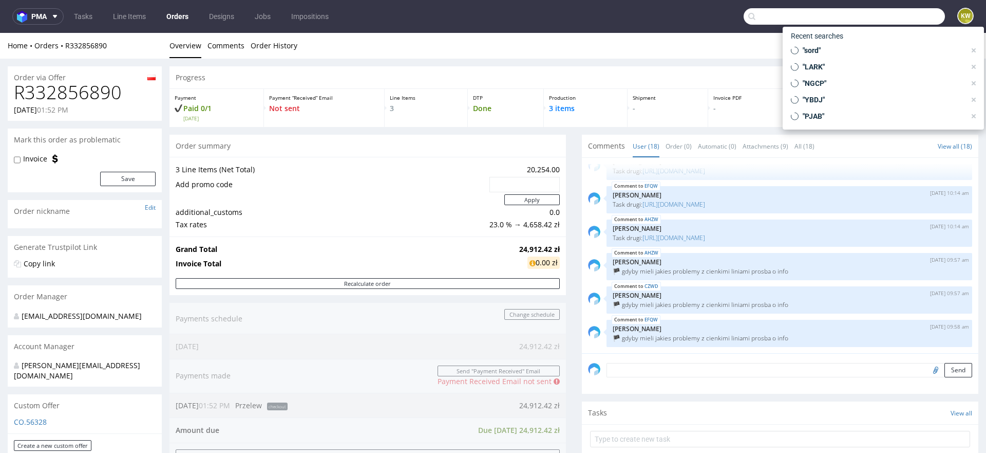
click at [877, 22] on input "text" at bounding box center [844, 16] width 201 height 16
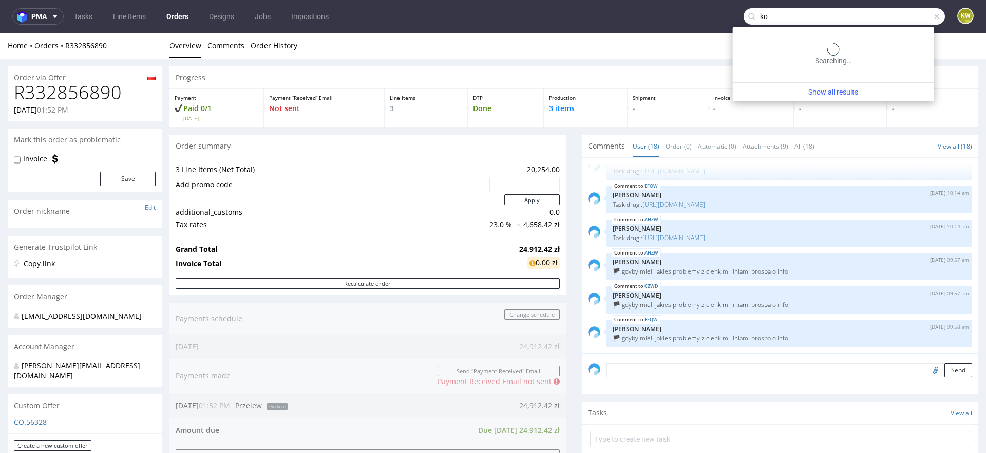
type input "k"
type input "kwiatkowski"
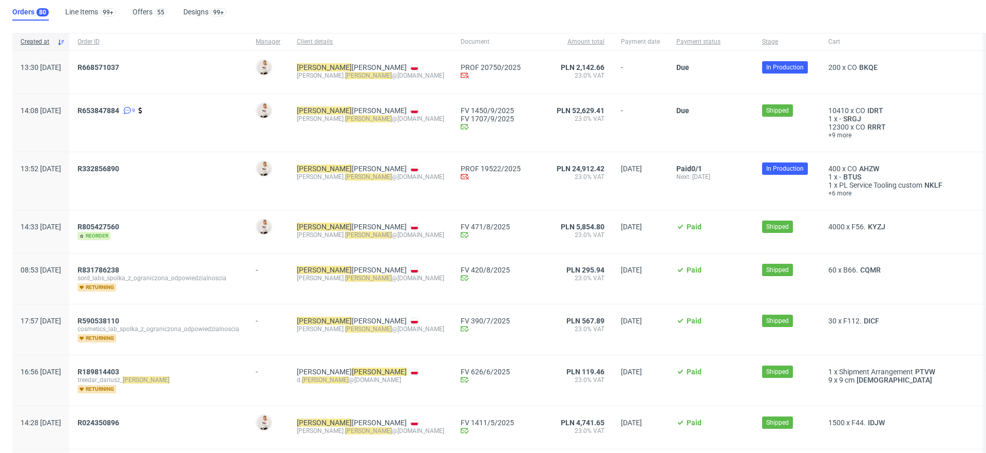
scroll to position [34, 0]
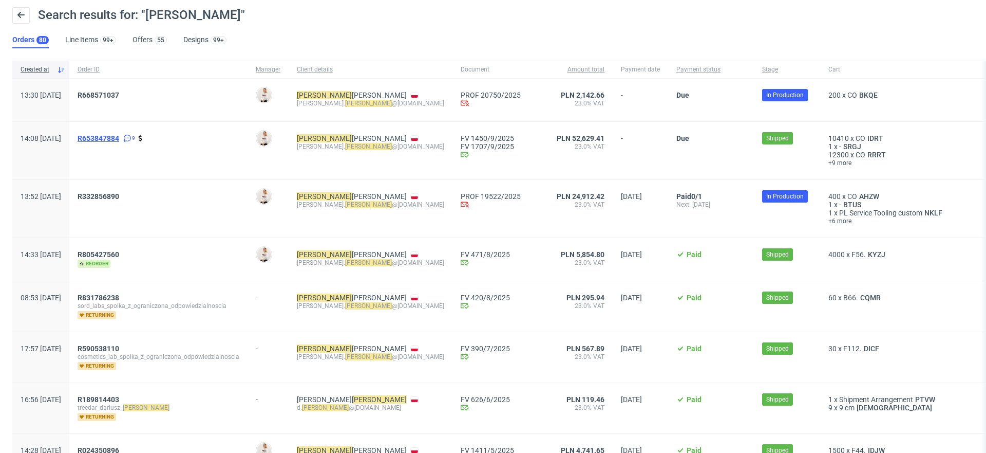
click at [119, 137] on span "R653847884" at bounding box center [99, 138] width 42 height 8
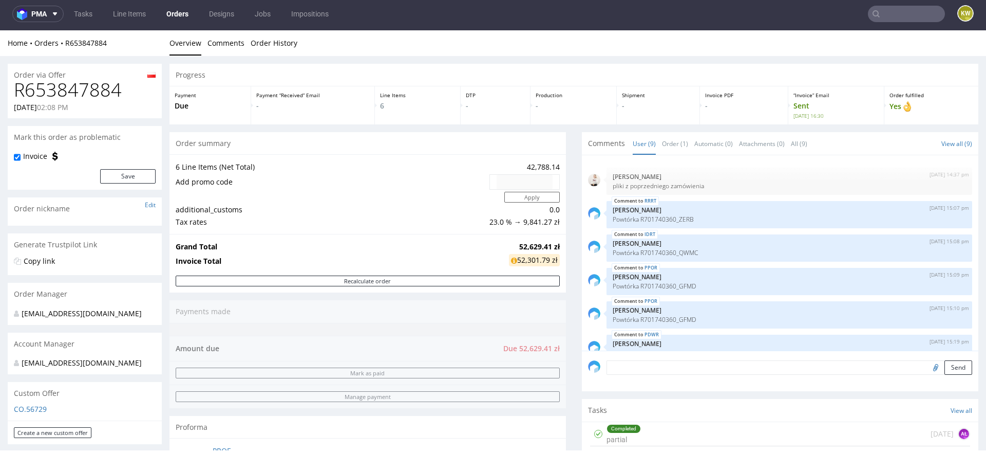
scroll to position [117, 0]
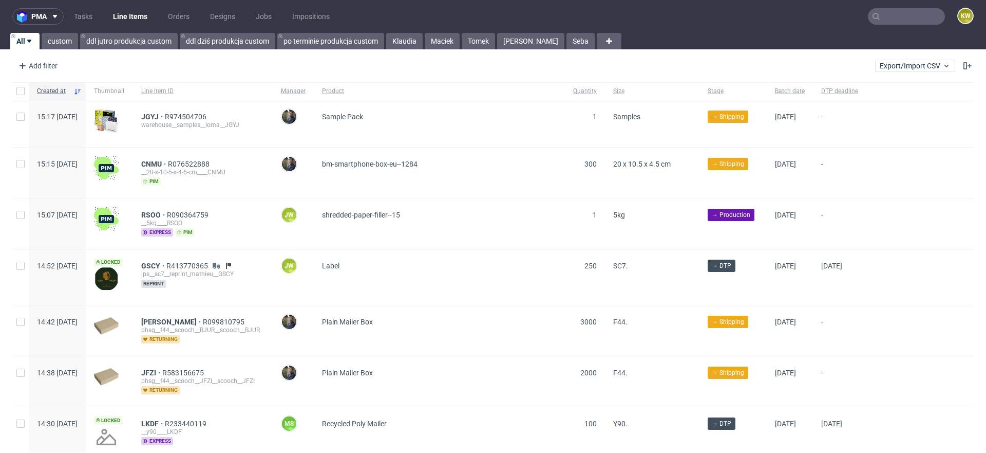
click at [893, 21] on input "text" at bounding box center [906, 16] width 77 height 16
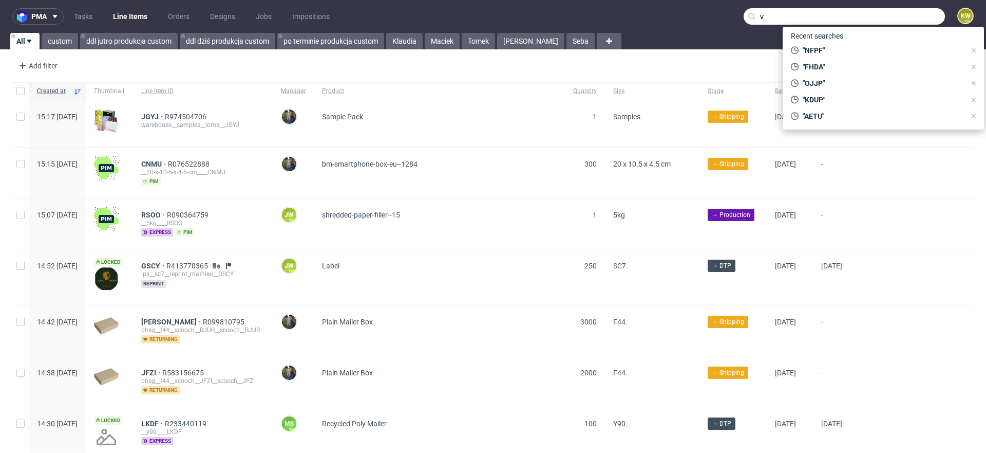
type input "v"
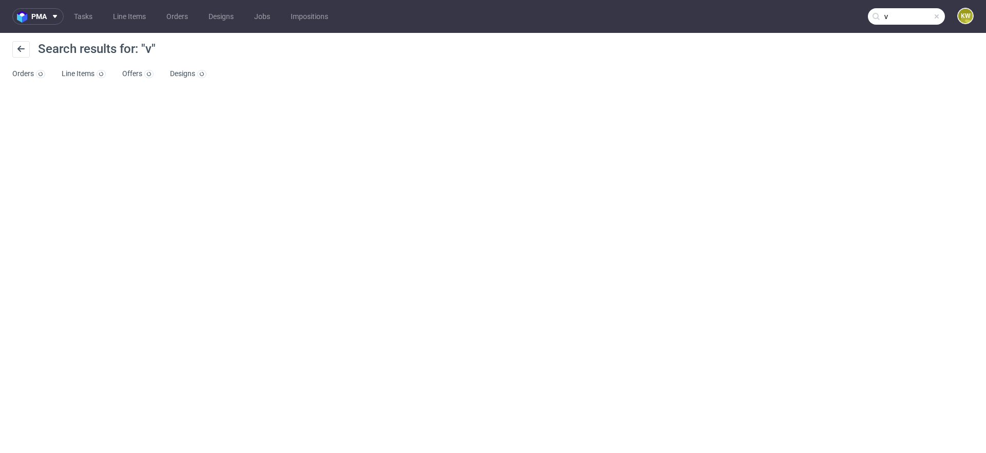
click at [897, 13] on input "v" at bounding box center [906, 16] width 77 height 16
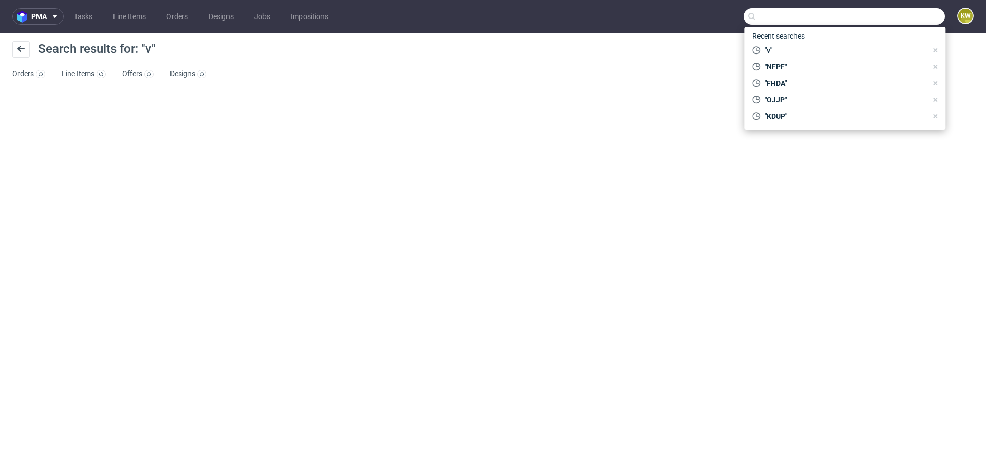
paste input "BJSY"
type input "BJSY"
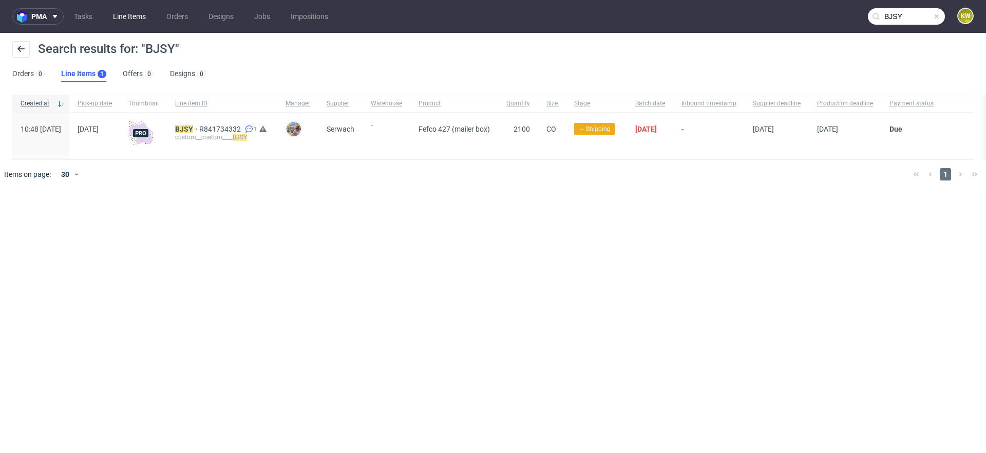
click at [121, 13] on link "Line Items" at bounding box center [129, 16] width 45 height 16
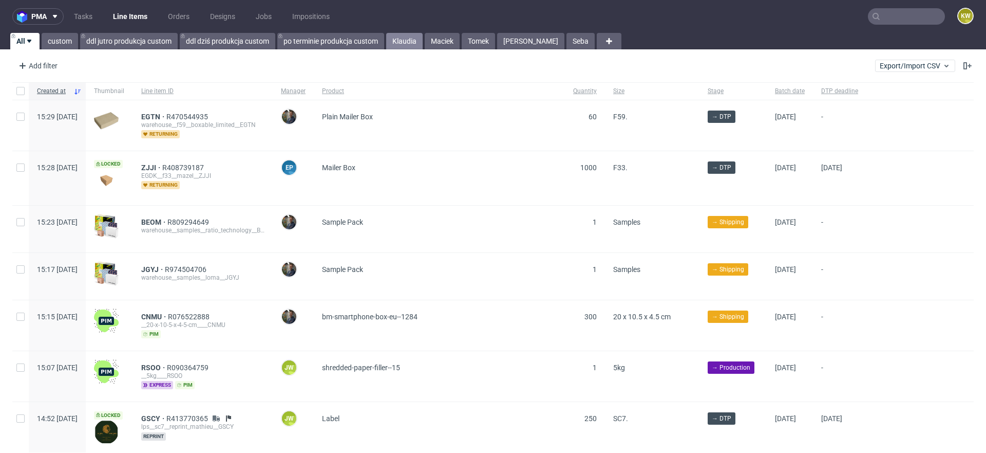
click at [400, 35] on link "Klaudia" at bounding box center [404, 41] width 36 height 16
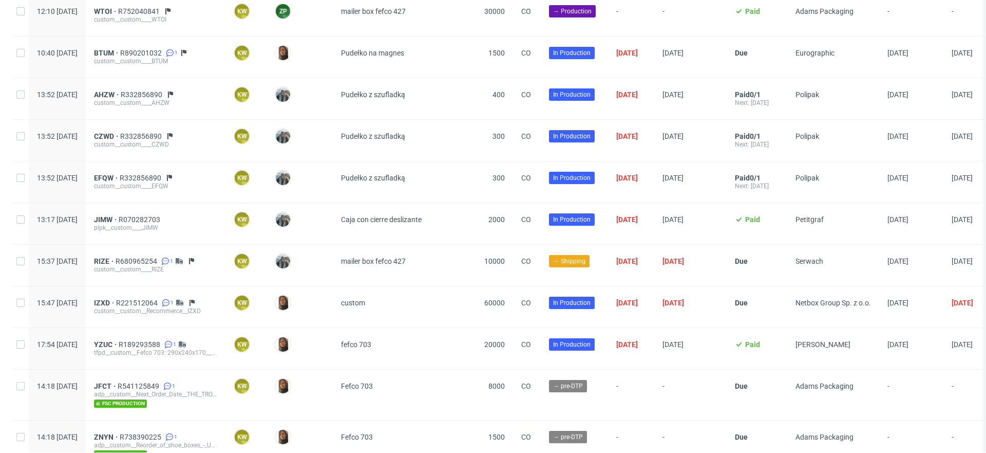
scroll to position [1205, 0]
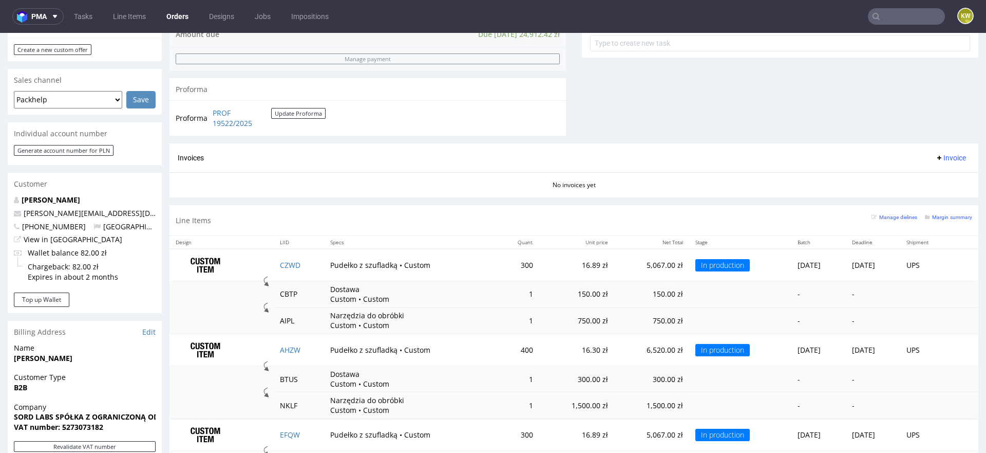
scroll to position [403, 0]
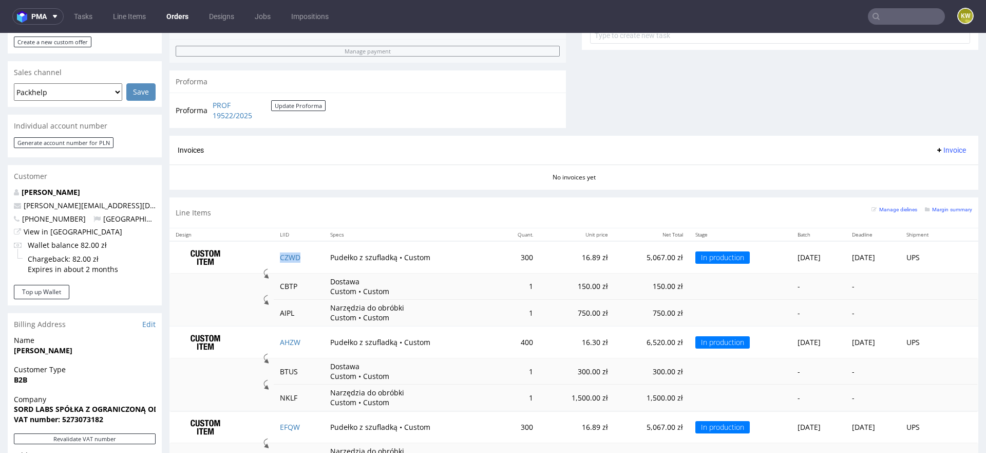
click at [307, 260] on td "CZWD" at bounding box center [299, 257] width 50 height 32
click at [312, 334] on td "AHZW" at bounding box center [299, 342] width 50 height 32
click at [311, 335] on td "AHZW" at bounding box center [299, 342] width 50 height 32
copy link "AHZW"
click at [313, 418] on td "EFQW" at bounding box center [299, 427] width 50 height 32
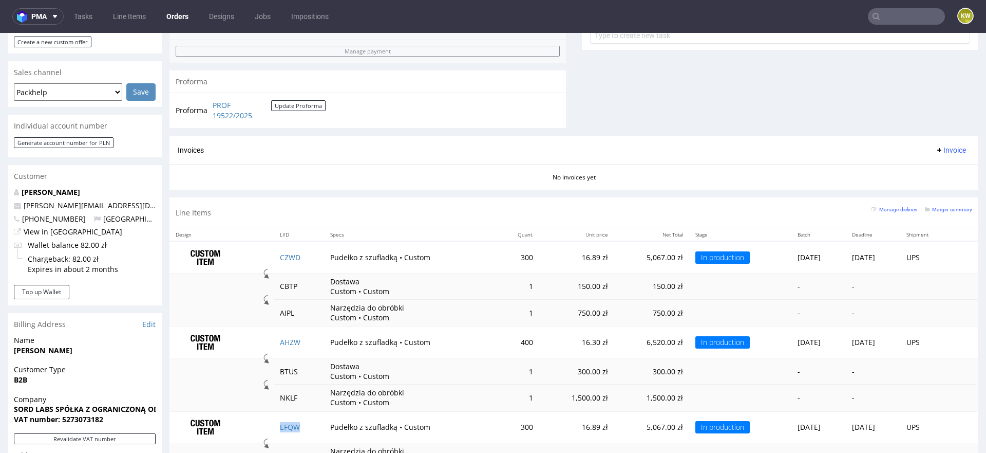
click at [310, 425] on td "EFQW" at bounding box center [299, 427] width 50 height 32
copy link "EFQW"
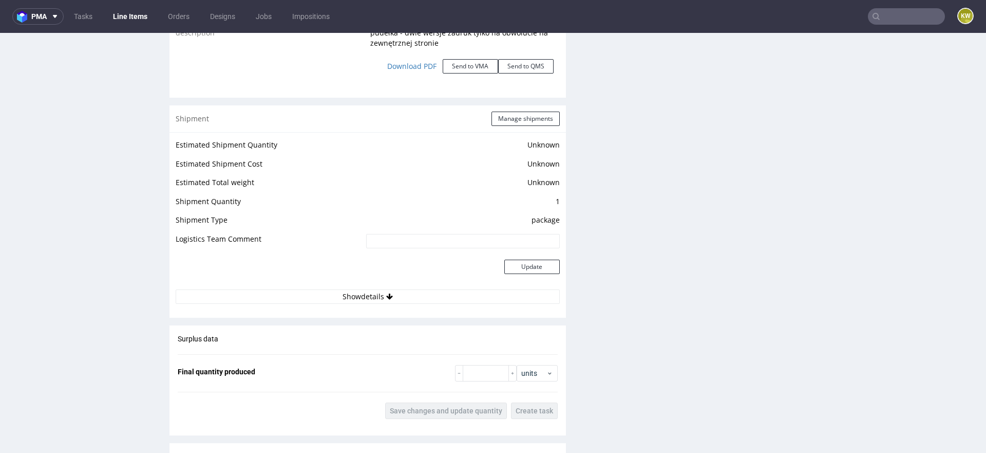
scroll to position [1395, 0]
click at [516, 115] on button "Manage shipments" at bounding box center [526, 121] width 68 height 14
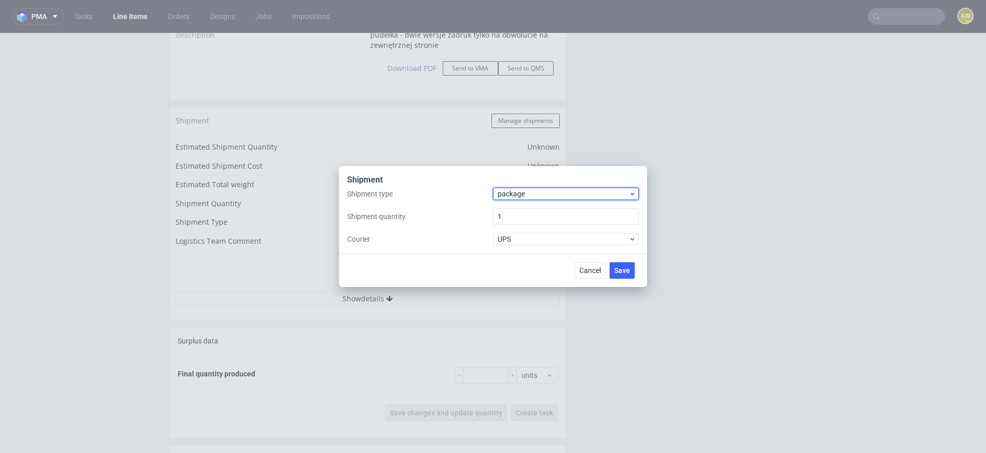
click at [511, 192] on span "package" at bounding box center [563, 194] width 131 height 10
click at [510, 206] on div "pallet" at bounding box center [566, 215] width 138 height 18
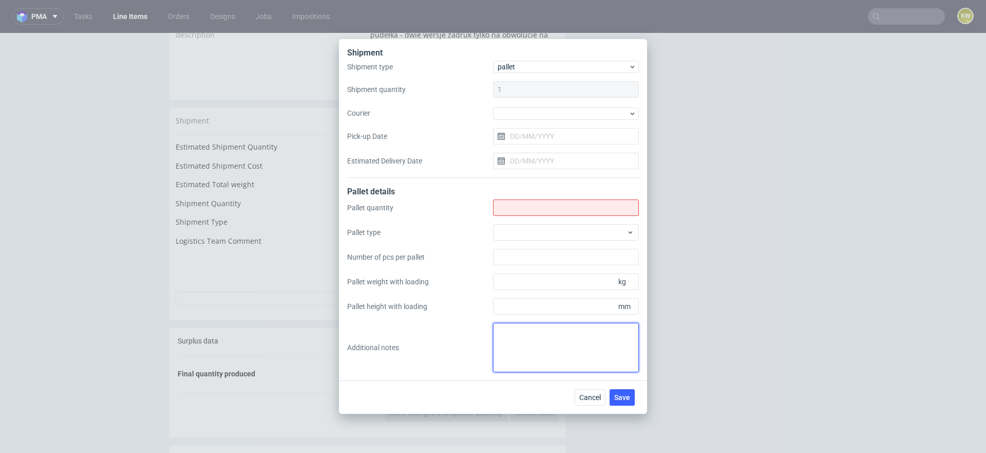
click at [507, 342] on textarea at bounding box center [566, 347] width 146 height 49
click at [563, 334] on textarea "wszystkie line itemy zapakowane razem" at bounding box center [566, 347] width 146 height 49
paste textarea "CZWD, AHZW, EFQW"
type textarea "wszystkie line itemy (CZWD, AHZW, EFQW) zapakowane razem"
click at [505, 211] on input "Shipment type" at bounding box center [566, 207] width 146 height 16
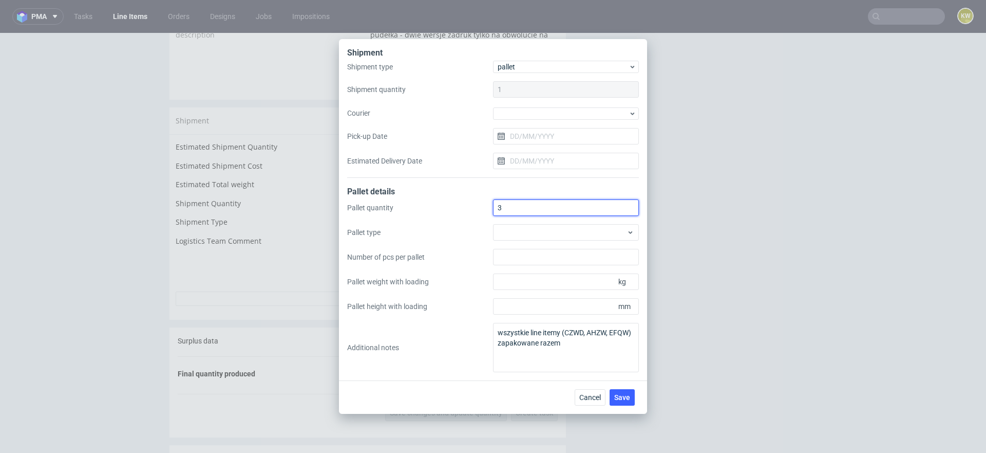
type input "3"
click at [516, 229] on div at bounding box center [566, 232] width 146 height 16
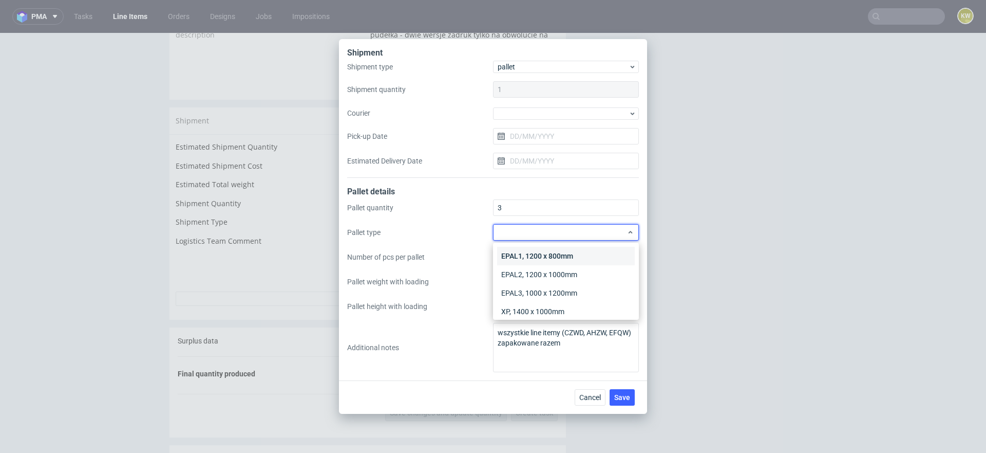
click at [525, 256] on div "EPAL1, 1200 x 800mm" at bounding box center [566, 256] width 138 height 18
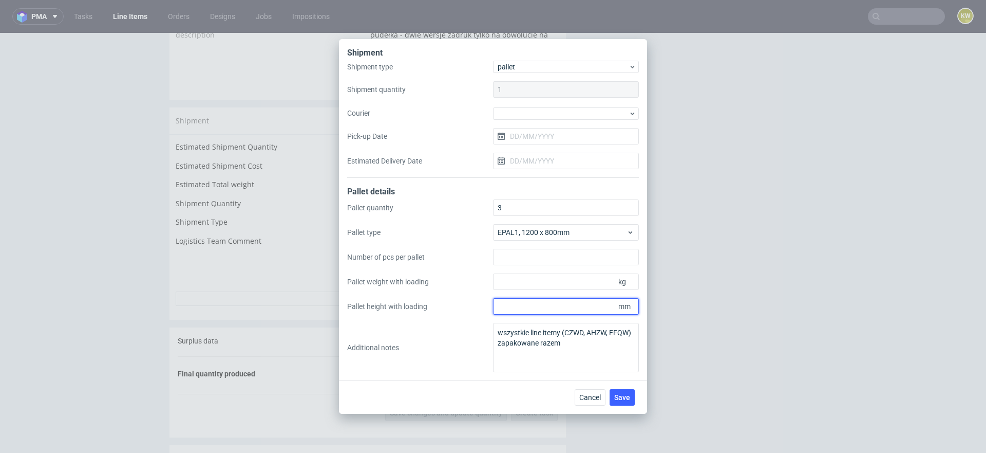
click at [517, 305] on input "Pallet height with loading" at bounding box center [566, 306] width 146 height 16
type input "2000"
click at [510, 282] on input "Pallet weight with loading" at bounding box center [566, 281] width 146 height 16
type input "200"
click at [618, 386] on div "Cancel Save" at bounding box center [493, 396] width 308 height 33
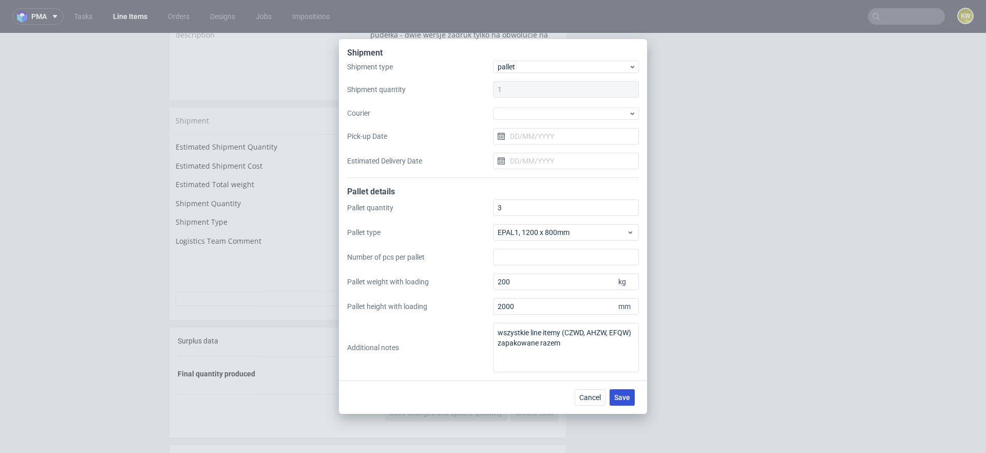
click at [622, 400] on span "Save" at bounding box center [622, 397] width 16 height 7
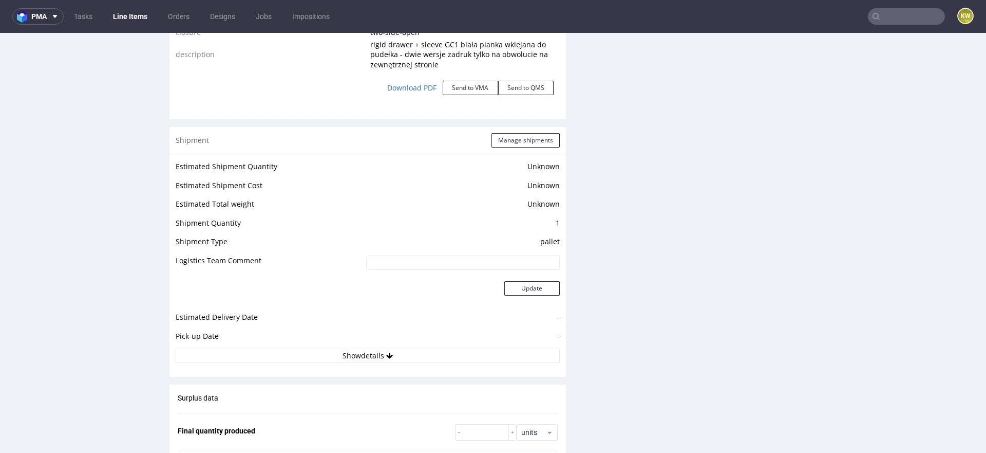
scroll to position [1373, 0]
click at [499, 142] on button "Manage shipments" at bounding box center [526, 143] width 68 height 14
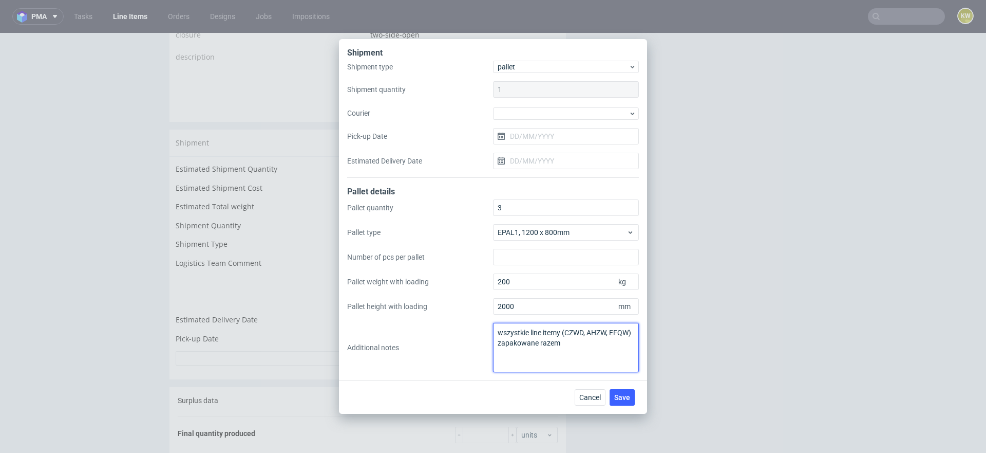
click at [584, 344] on textarea "wszystkie line itemy (CZWD, AHZW, EFQW) zapakowane razem" at bounding box center [566, 347] width 146 height 49
type textarea "wszystkie line itemy (CZWD, AHZW, EFQW) zapakowane razem KONIECZNIE DODATKOWE O…"
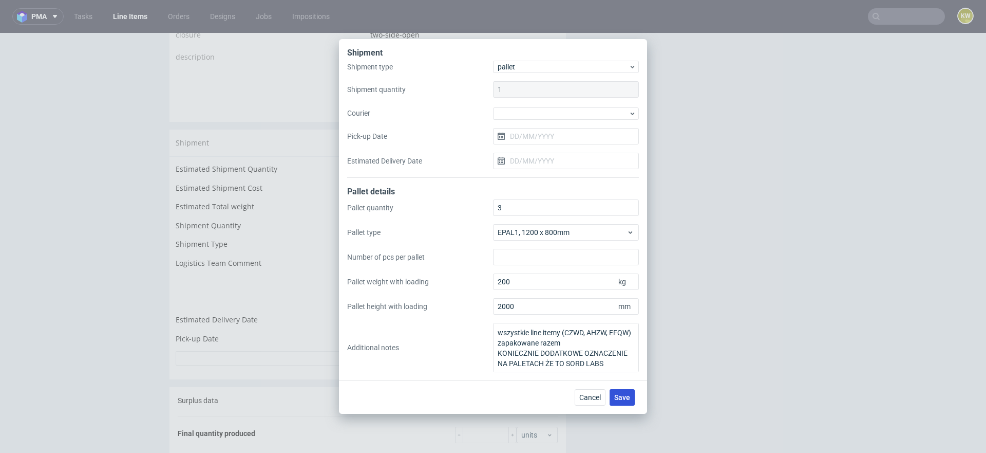
click at [628, 394] on span "Save" at bounding box center [622, 397] width 16 height 7
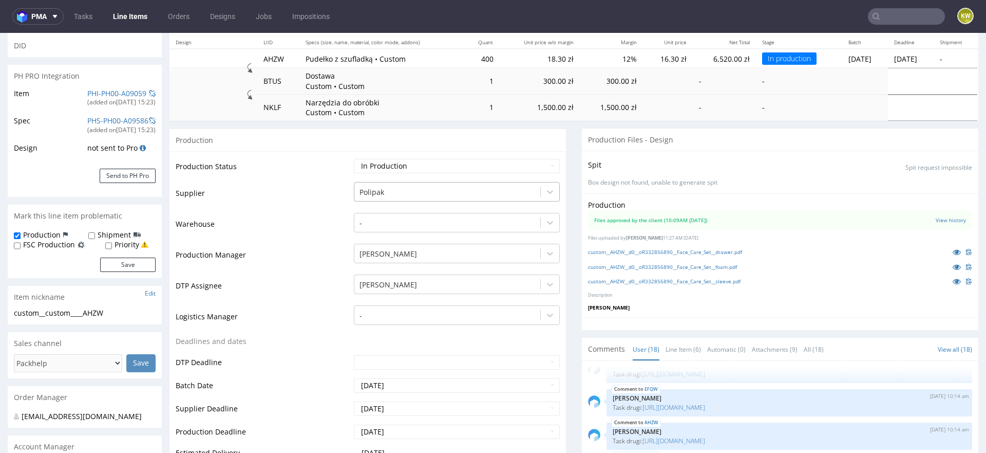
scroll to position [120, 0]
click at [421, 165] on select "Waiting for Artwork Waiting for Diecut Waiting for Mockup Waiting for DTP Waiti…" at bounding box center [457, 167] width 206 height 14
select select "production_complete"
click at [354, 160] on select "Waiting for Artwork Waiting for Diecut Waiting for Mockup Waiting for DTP Waiti…" at bounding box center [457, 167] width 206 height 14
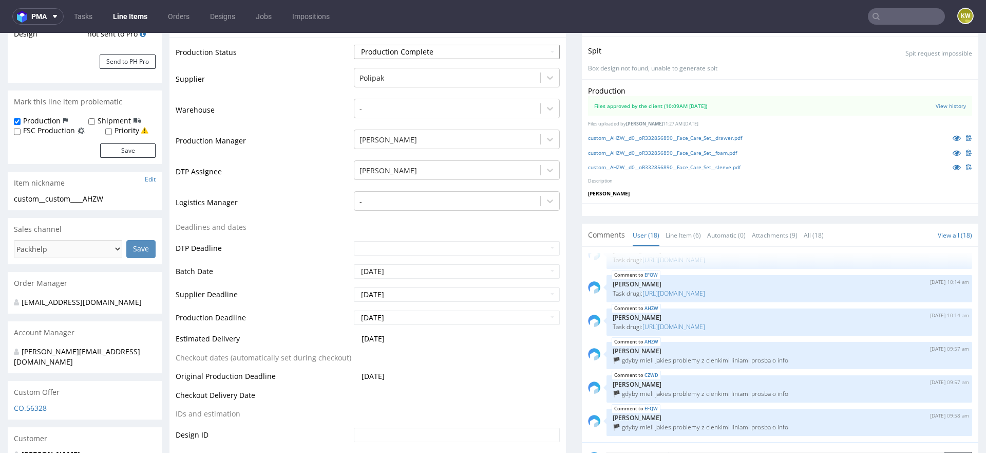
scroll to position [262, 0]
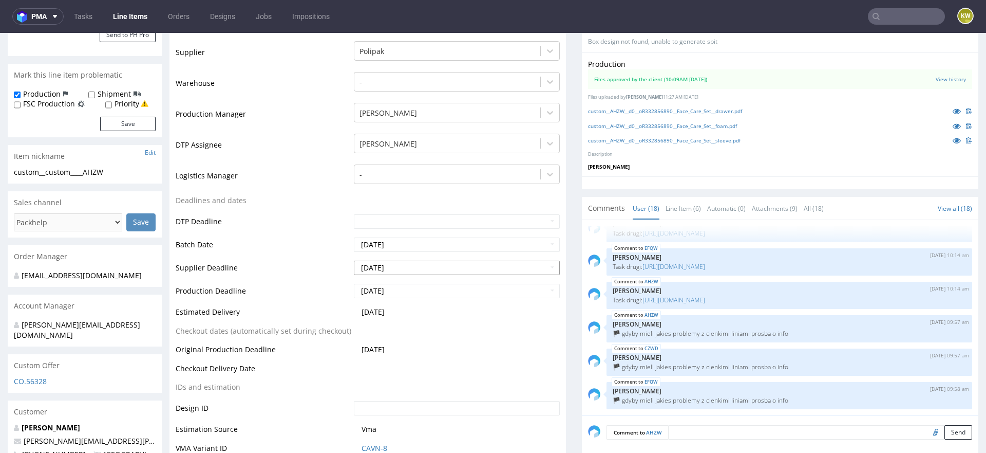
click at [419, 264] on input "2025-10-03" at bounding box center [457, 267] width 206 height 14
click at [380, 193] on td "6" at bounding box center [376, 190] width 16 height 15
type input "[DATE]"
click at [388, 293] on input "[DATE]" at bounding box center [457, 291] width 206 height 14
click at [378, 212] on td "6" at bounding box center [376, 213] width 16 height 15
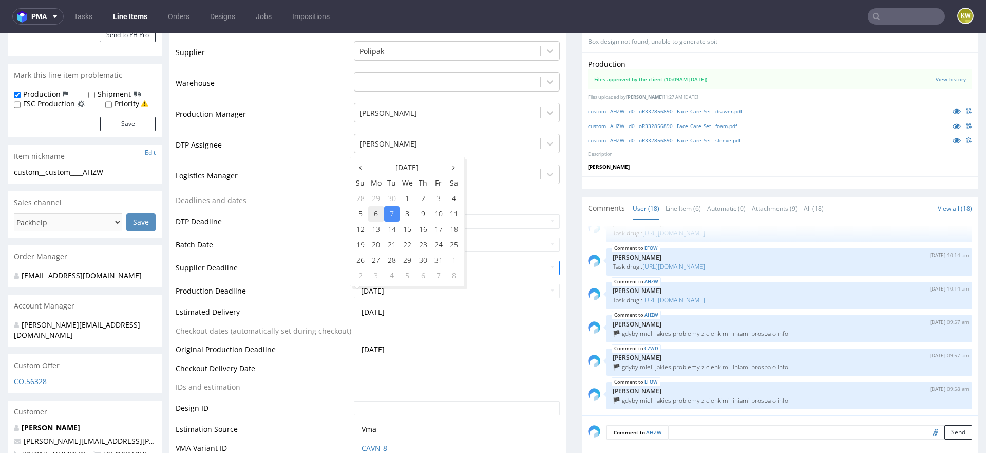
type input "[DATE]"
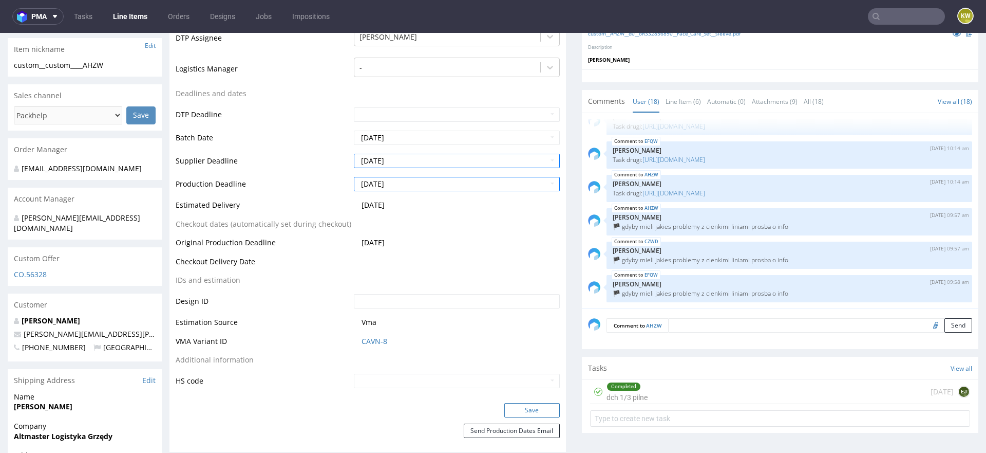
click at [521, 408] on button "Save" at bounding box center [531, 410] width 55 height 14
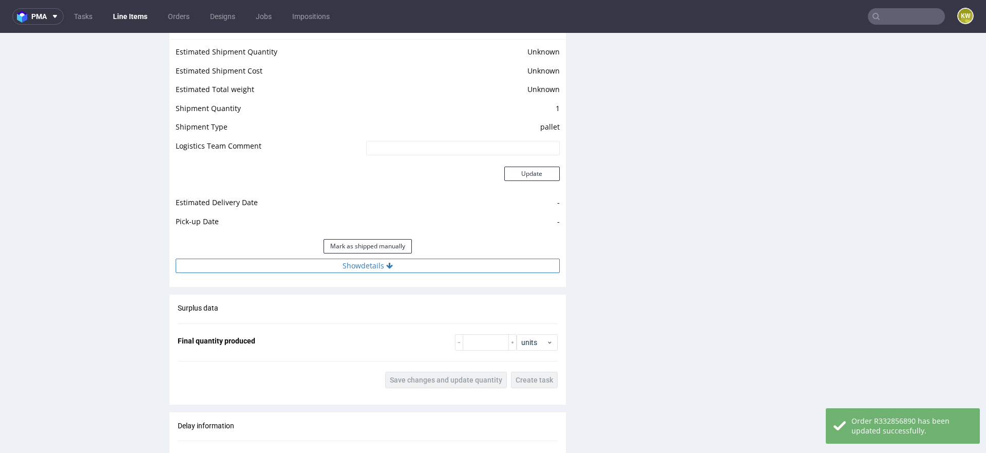
scroll to position [2071, 0]
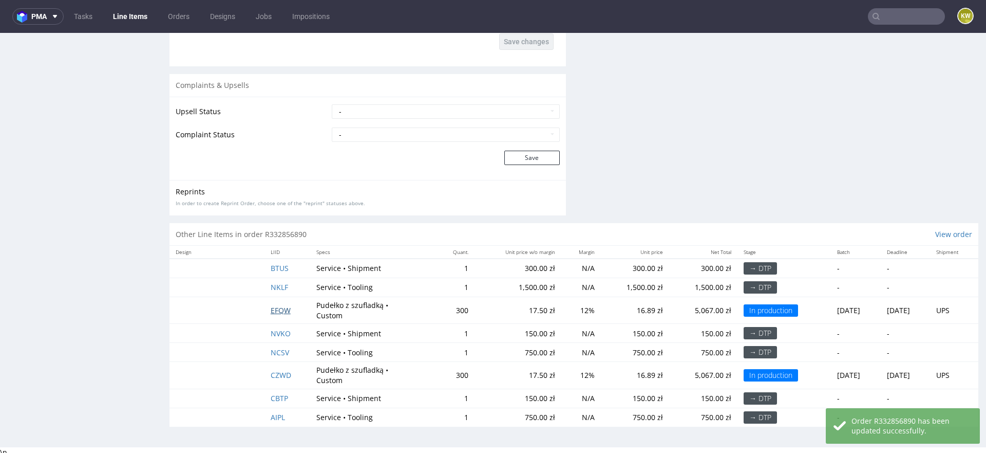
click at [278, 308] on span "EFQW" at bounding box center [281, 310] width 20 height 10
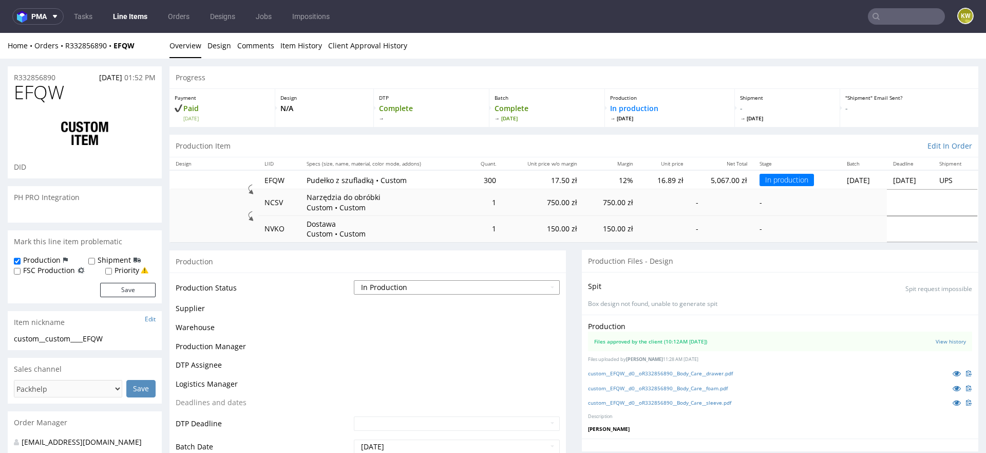
scroll to position [529, 0]
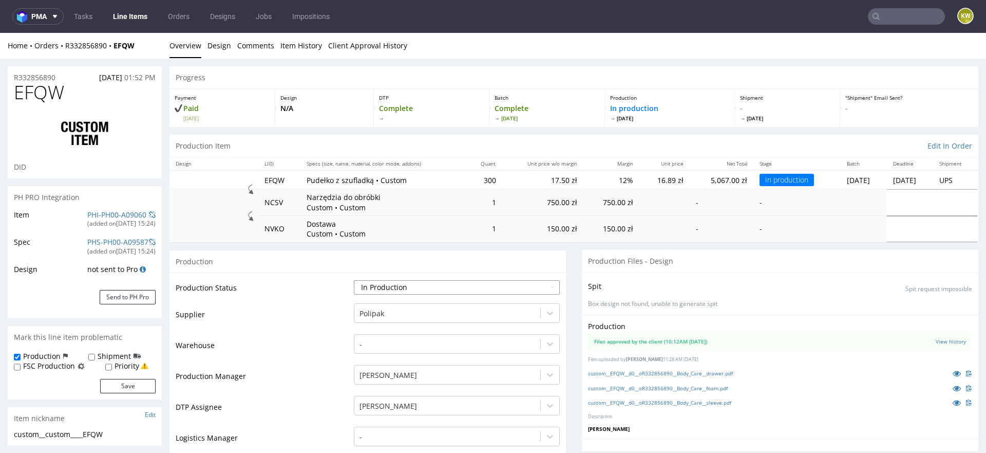
click at [401, 290] on select "Waiting for Artwork Waiting for Diecut Waiting for Mockup Waiting for DTP Waiti…" at bounding box center [457, 287] width 206 height 14
select select "production_complete"
click at [354, 280] on select "Waiting for Artwork Waiting for Diecut Waiting for Mockup Waiting for DTP Waiti…" at bounding box center [457, 287] width 206 height 14
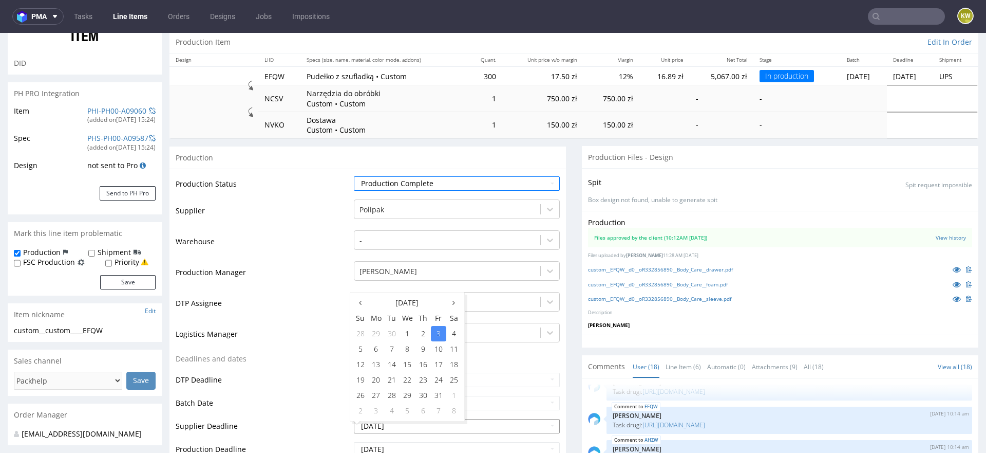
click at [409, 424] on input "2025-10-03" at bounding box center [457, 426] width 206 height 14
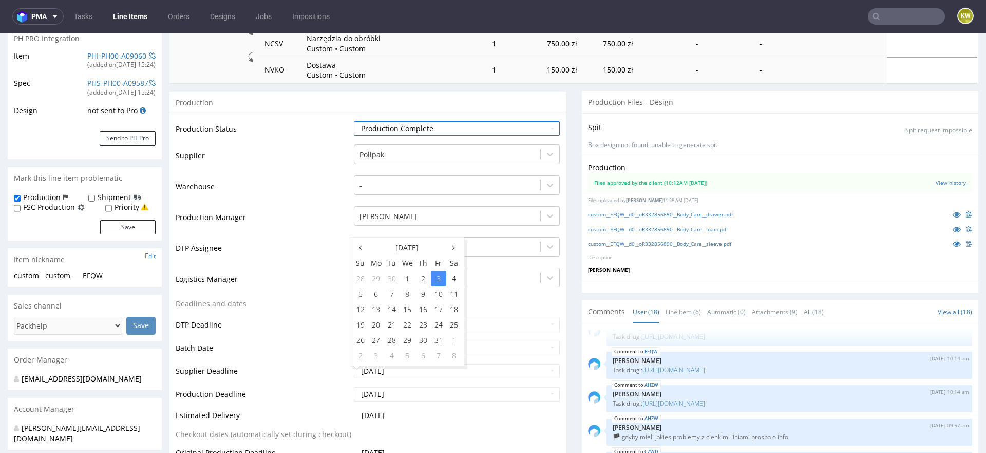
scroll to position [175, 0]
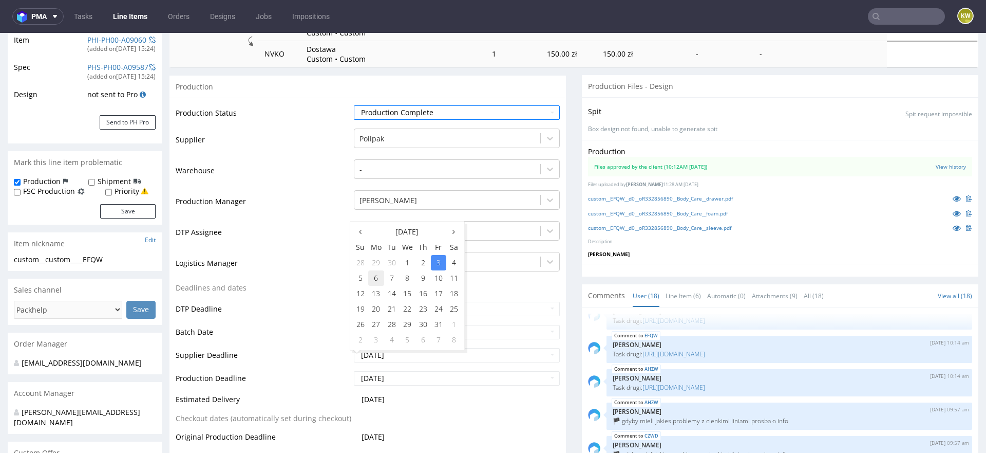
click at [382, 281] on td "6" at bounding box center [376, 277] width 16 height 15
type input "[DATE]"
click at [381, 296] on td "6" at bounding box center [376, 300] width 16 height 15
type input "[DATE]"
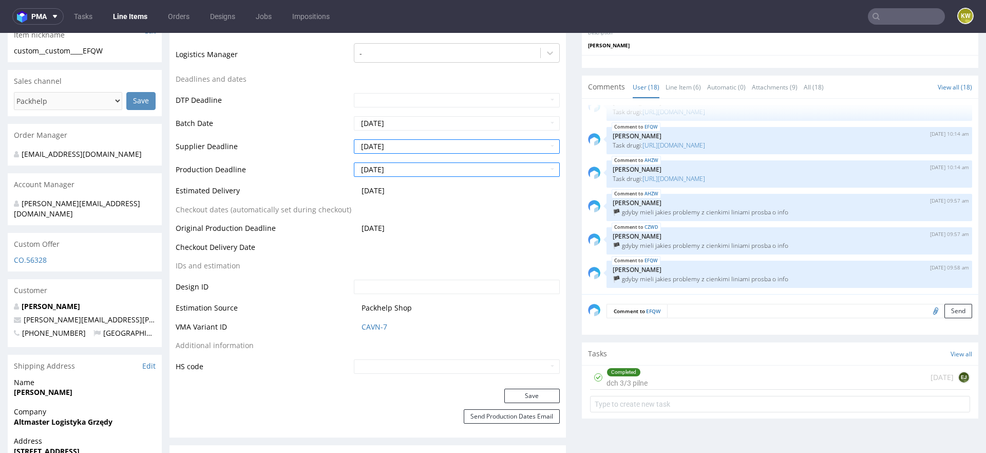
scroll to position [406, 0]
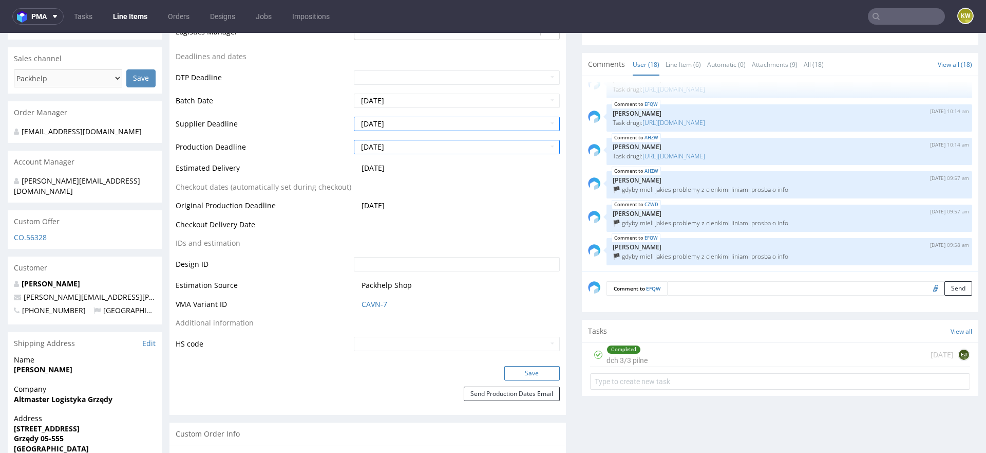
click at [510, 370] on button "Save" at bounding box center [531, 373] width 55 height 14
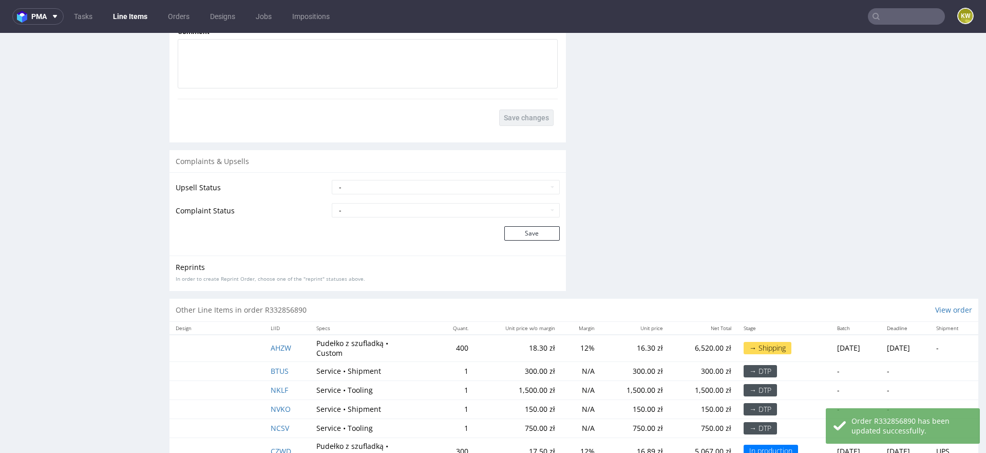
scroll to position [2044, 0]
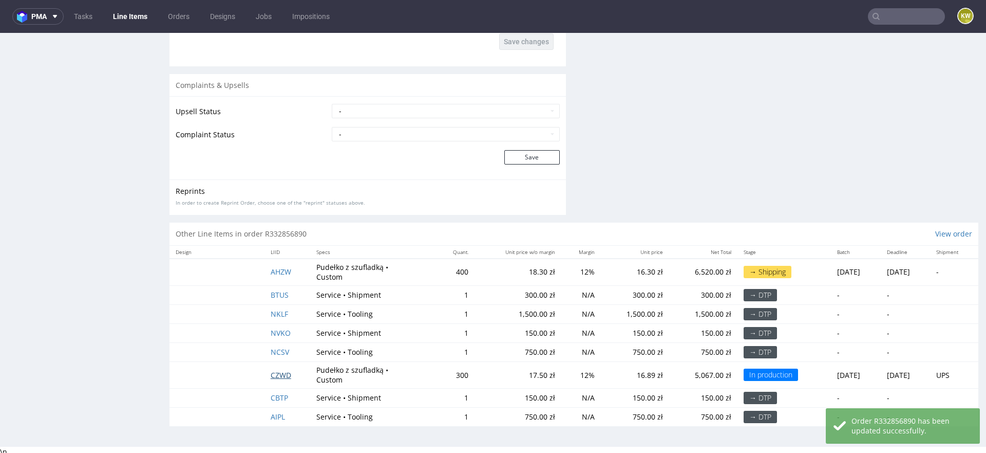
click at [279, 371] on span "CZWD" at bounding box center [281, 375] width 21 height 10
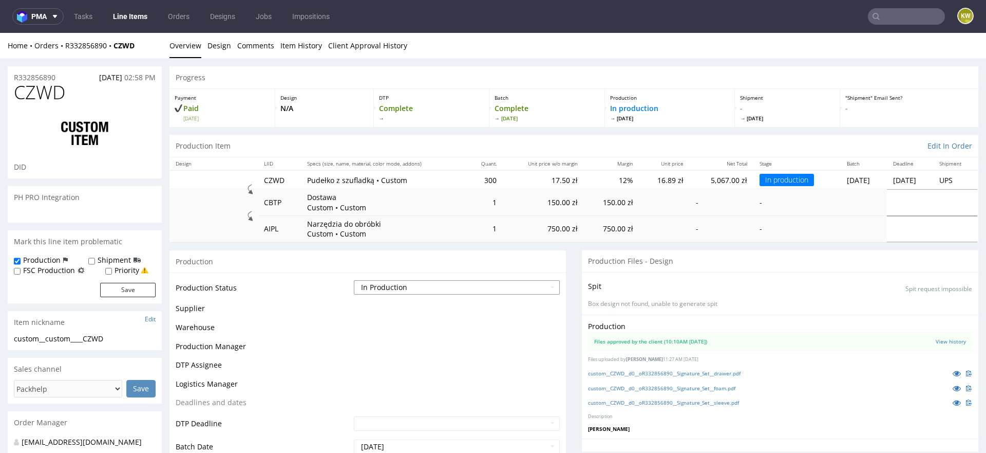
click at [392, 287] on select "Waiting for Artwork Waiting for Diecut Waiting for Mockup Waiting for DTP Waiti…" at bounding box center [457, 287] width 206 height 14
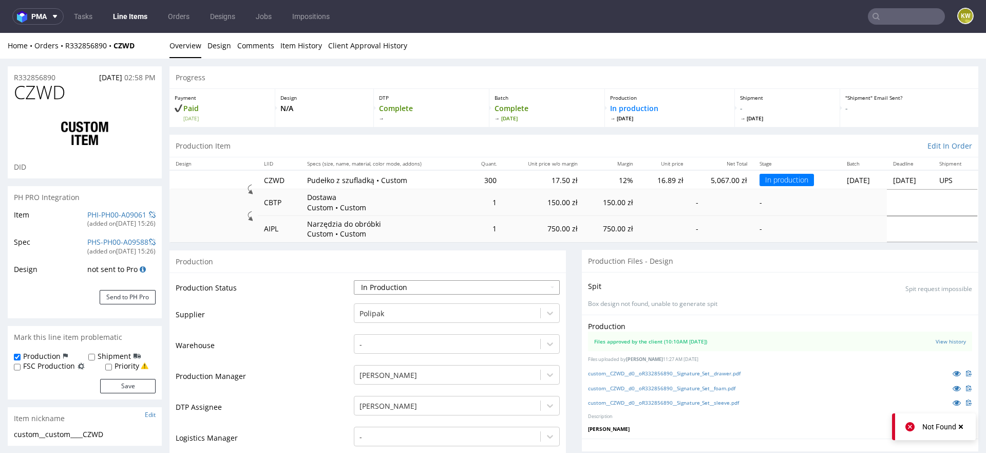
select select "production_complete"
click at [354, 280] on select "Waiting for Artwork Waiting for Diecut Waiting for Mockup Waiting for DTP Waiti…" at bounding box center [457, 287] width 206 height 14
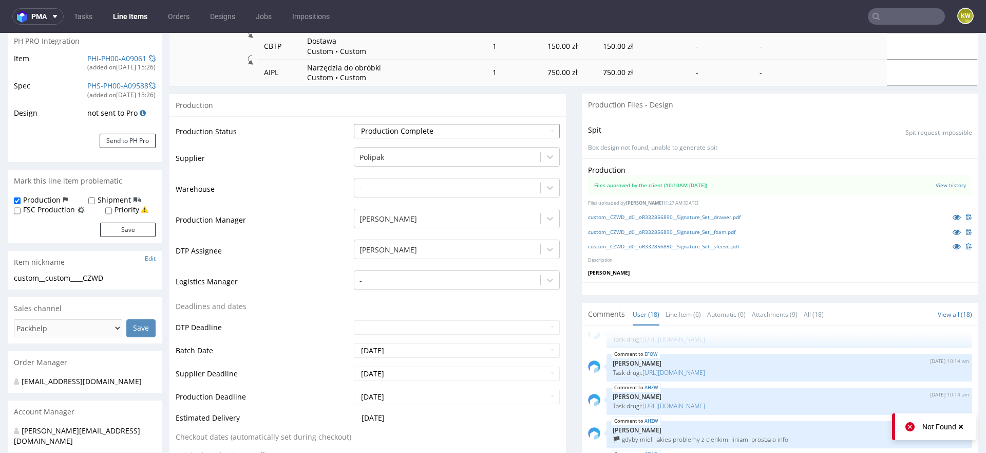
scroll to position [157, 0]
click at [399, 371] on input "2025-10-03" at bounding box center [457, 373] width 206 height 14
click at [375, 296] on td "6" at bounding box center [376, 295] width 16 height 15
type input "[DATE]"
click at [389, 395] on input "[DATE]" at bounding box center [457, 396] width 206 height 14
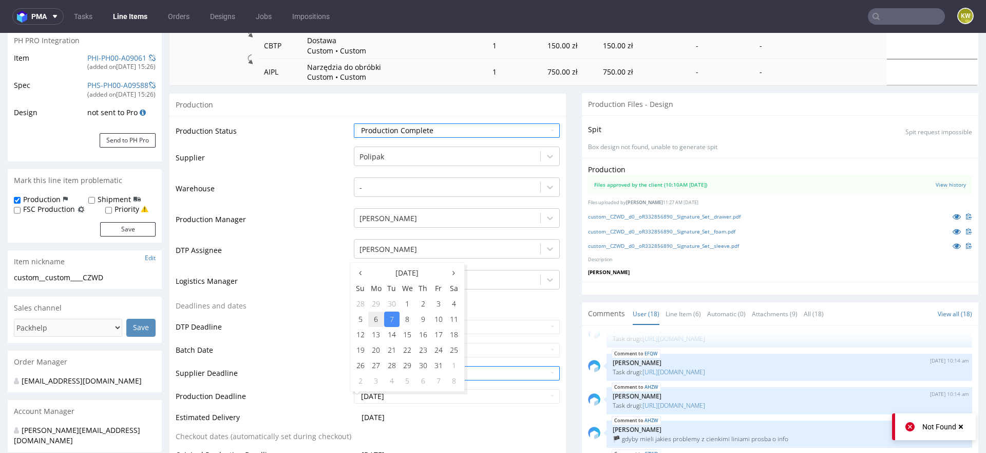
click at [372, 312] on td "6" at bounding box center [376, 318] width 16 height 15
type input "[DATE]"
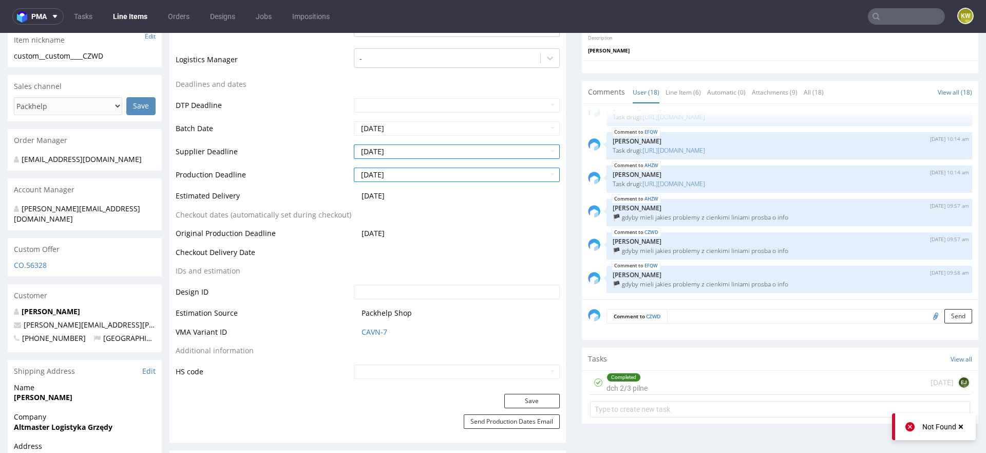
scroll to position [396, 0]
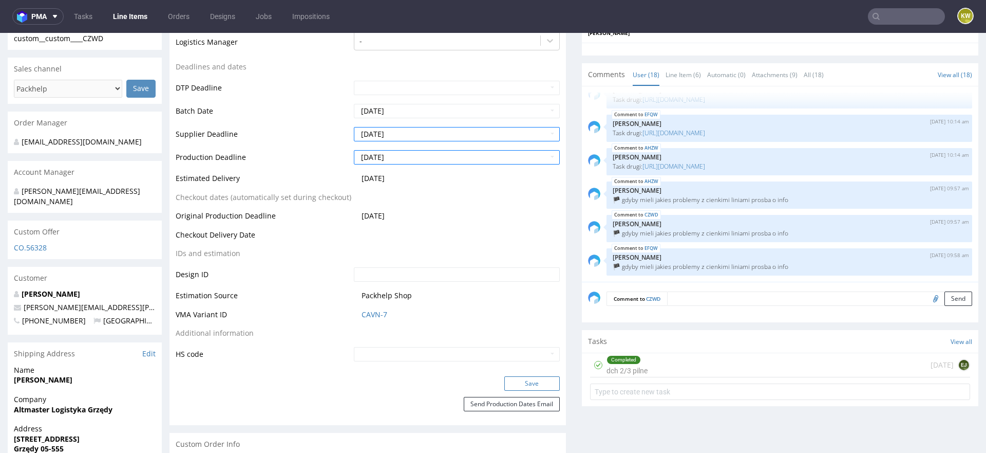
click at [519, 381] on button "Save" at bounding box center [531, 383] width 55 height 14
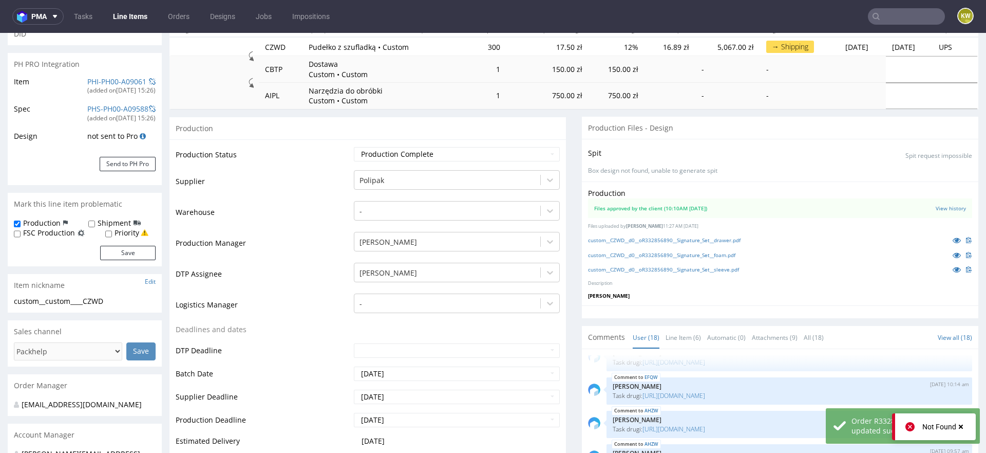
scroll to position [0, 0]
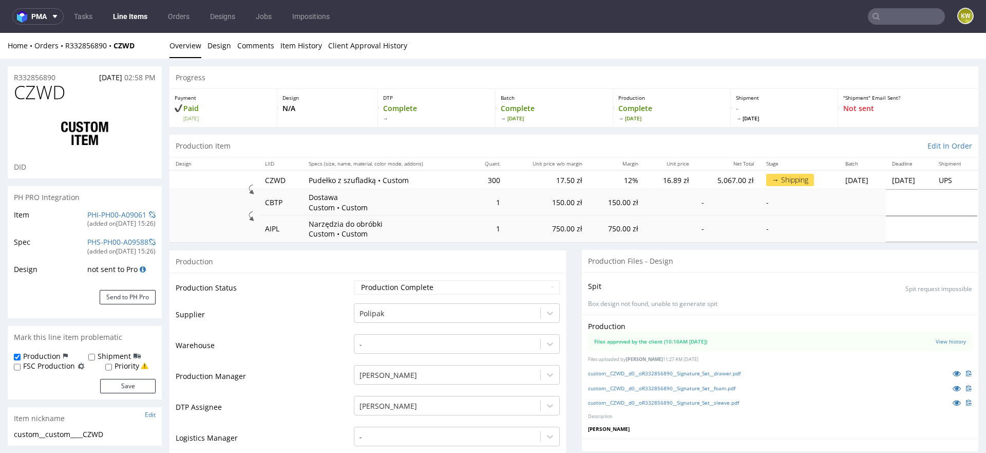
click at [123, 16] on link "Line Items" at bounding box center [130, 16] width 47 height 16
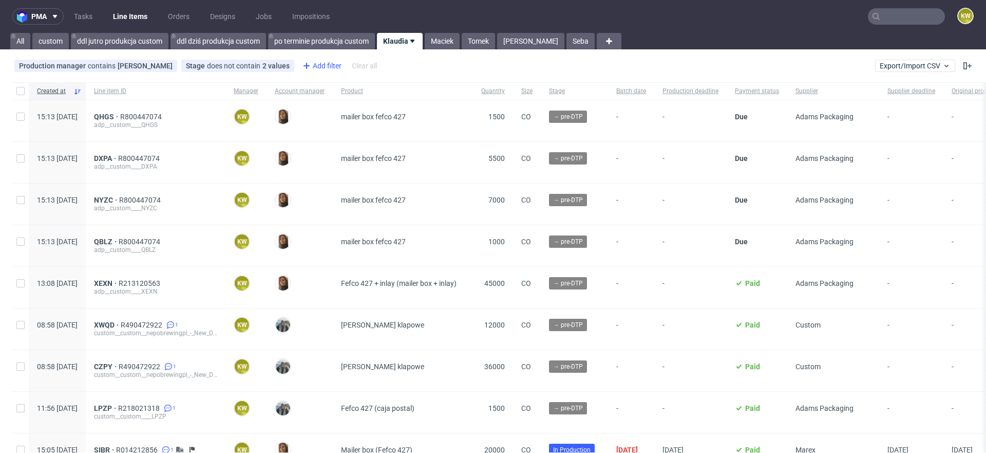
click at [309, 59] on div "Add filter" at bounding box center [320, 66] width 45 height 16
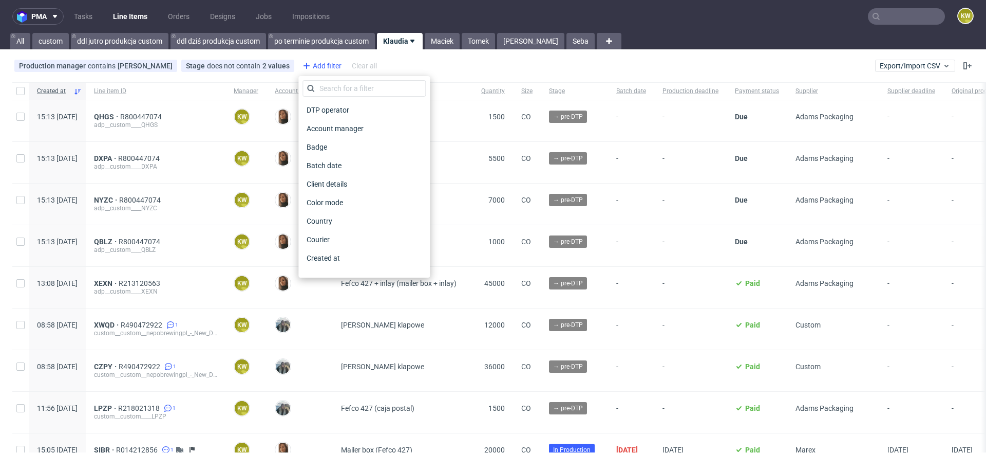
scroll to position [826, 0]
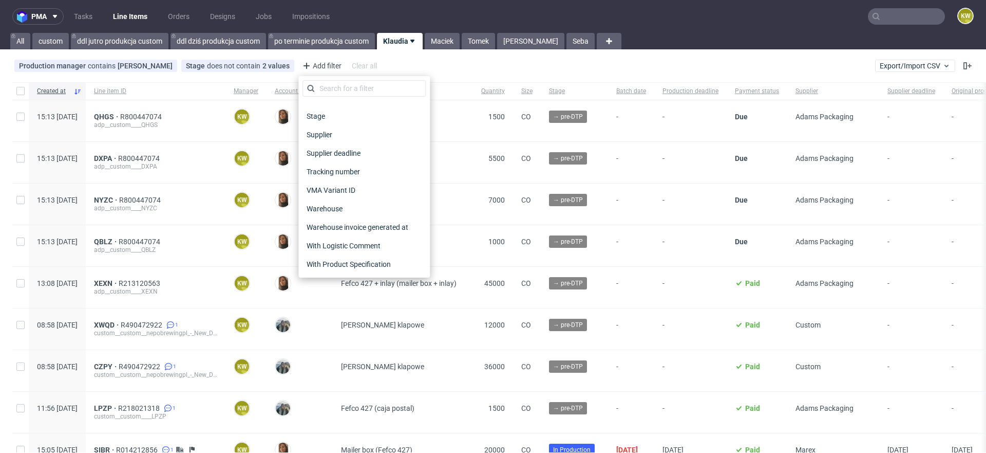
click at [350, 149] on span "Supplier deadline" at bounding box center [334, 153] width 62 height 14
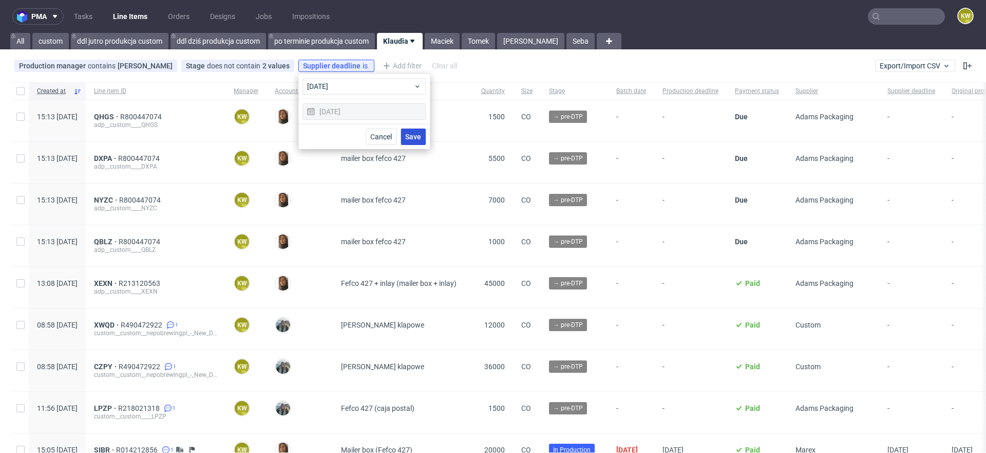
click at [403, 141] on button "Save" at bounding box center [413, 136] width 25 height 16
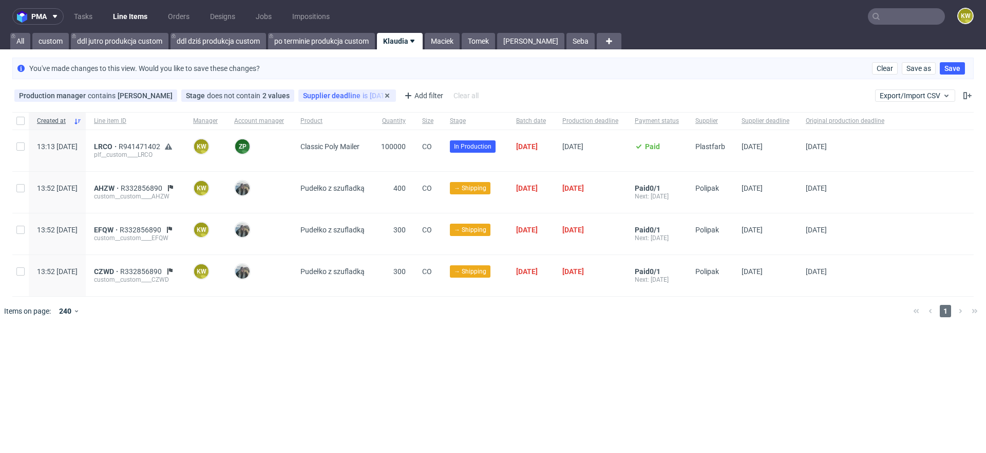
click at [324, 95] on span "Supplier deadline" at bounding box center [333, 95] width 60 height 8
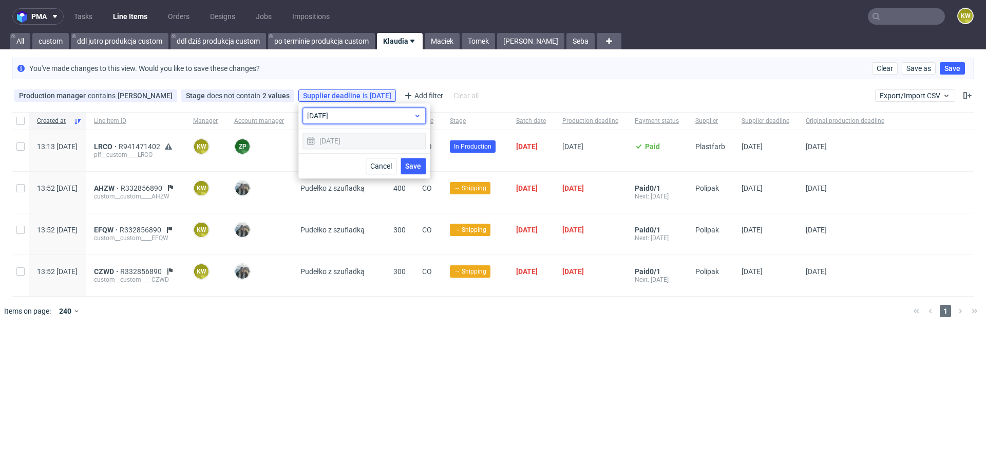
click at [324, 120] on span "today" at bounding box center [360, 115] width 106 height 10
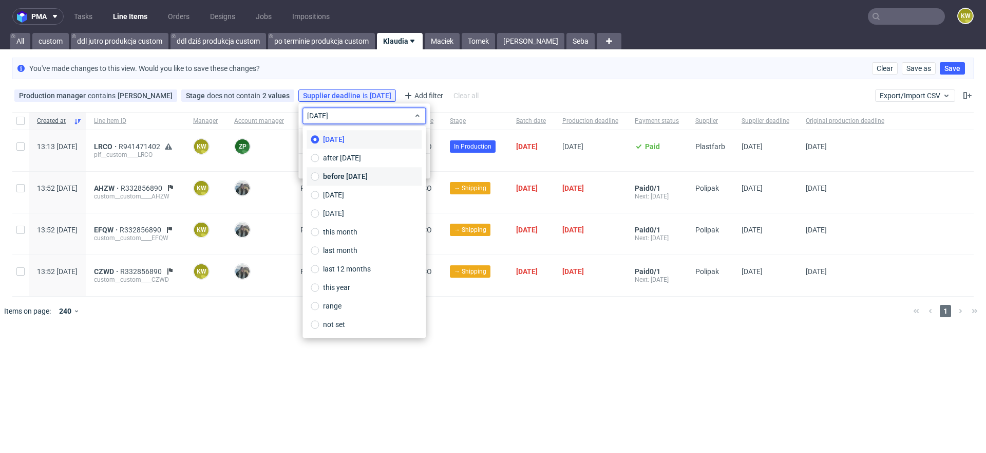
click at [336, 171] on label "before today" at bounding box center [364, 176] width 115 height 18
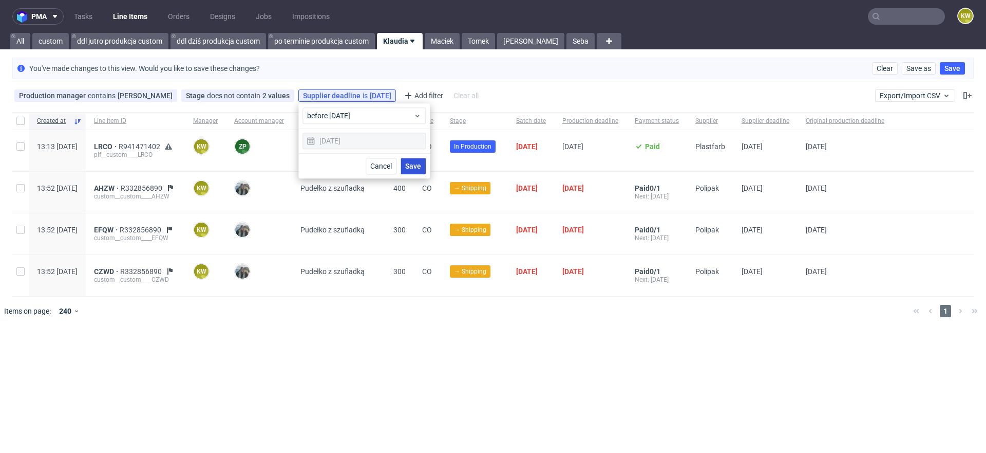
click at [420, 166] on span "Save" at bounding box center [413, 165] width 16 height 7
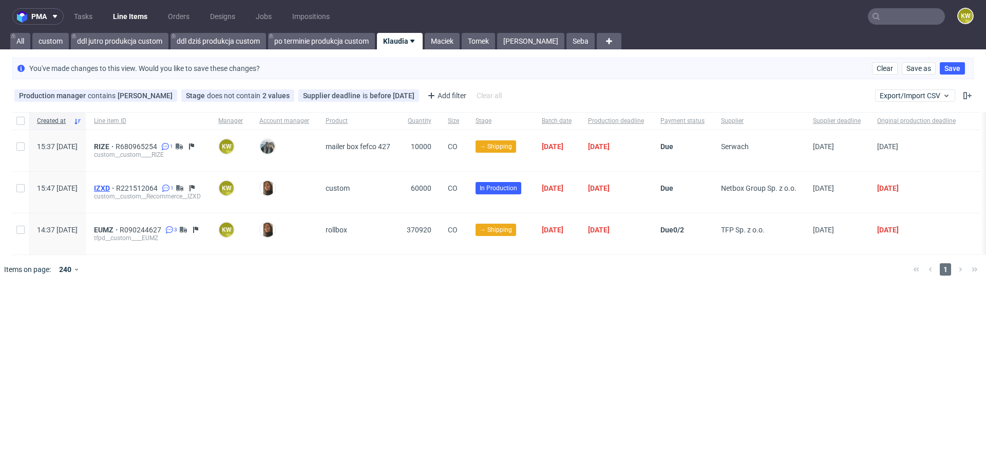
click at [116, 184] on span "IZXD" at bounding box center [105, 188] width 22 height 8
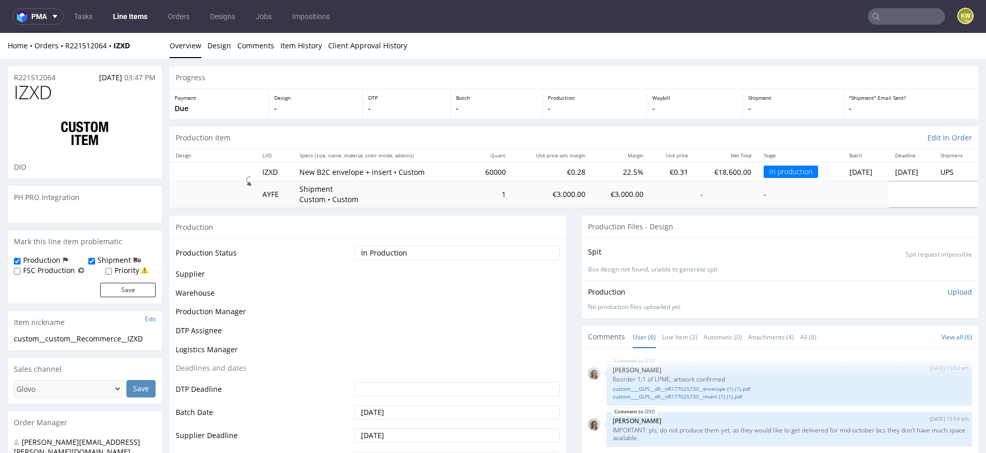
scroll to position [95, 0]
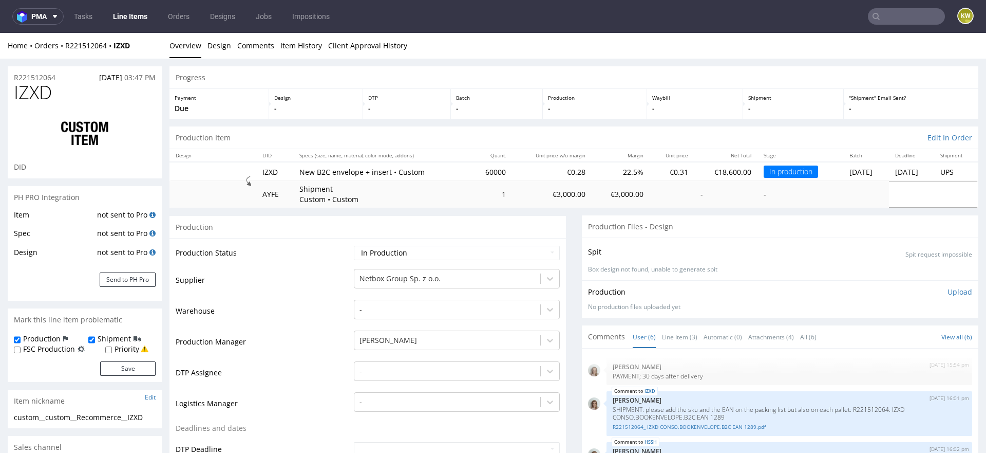
click at [28, 92] on span "IZXD" at bounding box center [33, 92] width 38 height 21
copy span "IZXD"
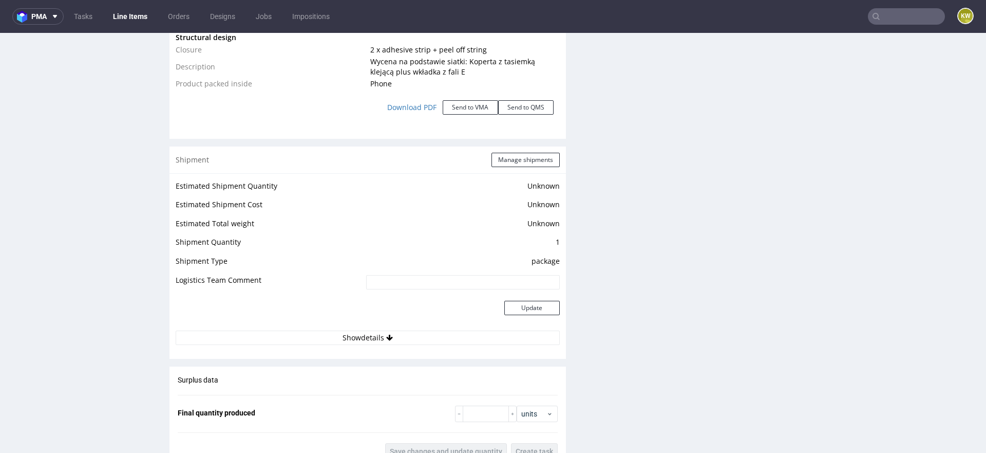
scroll to position [1312, 0]
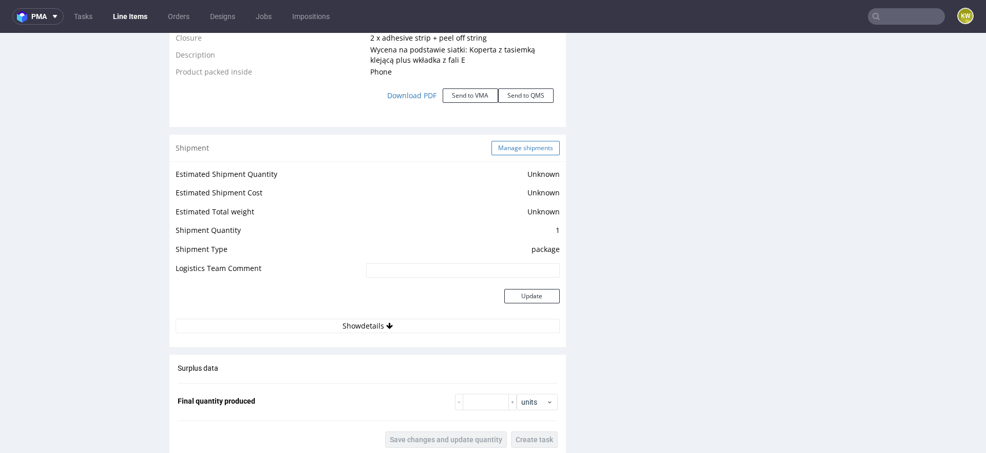
click at [530, 155] on div "Shipment Manage shipments" at bounding box center [368, 148] width 397 height 27
click at [531, 141] on button "Manage shipments" at bounding box center [526, 148] width 68 height 14
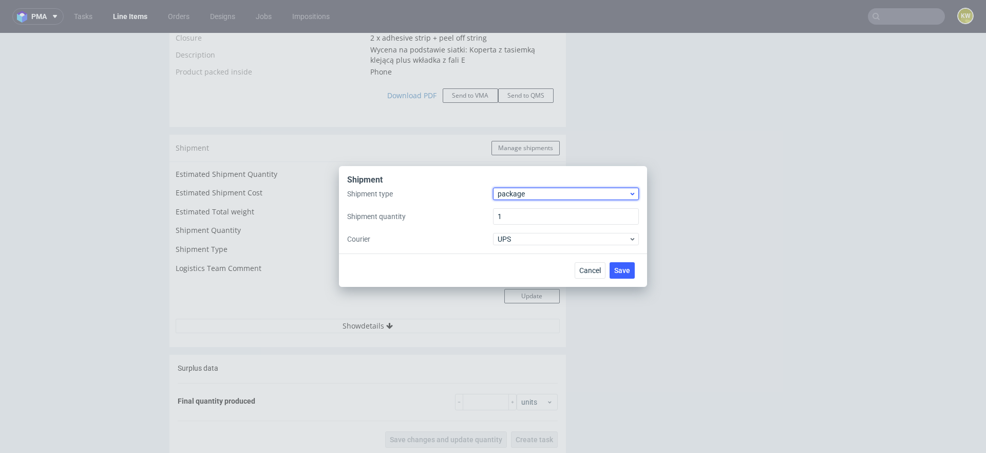
click at [513, 194] on span "package" at bounding box center [563, 194] width 131 height 10
click at [513, 208] on div "pallet" at bounding box center [566, 215] width 138 height 18
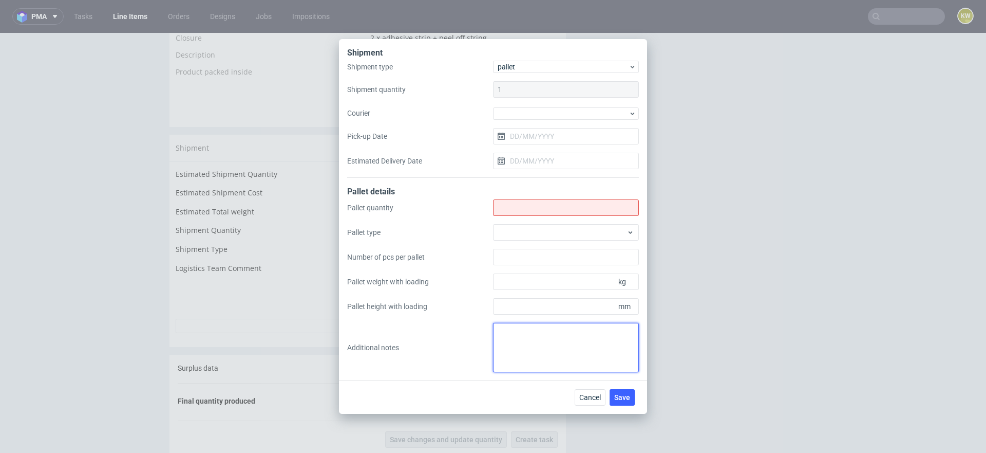
click at [524, 342] on textarea at bounding box center [566, 347] width 146 height 49
paste textarea "Koperta 27 pal 1000x1200x1800, 180 kg Wkładka 16 pal 800x1200x1800, 210 kg"
click at [501, 340] on textarea "Koperta 27 pal 1000x1200x1800, 180 kg Wkładka 16 pal 800x1200x1800, 210 kg" at bounding box center [566, 347] width 146 height 49
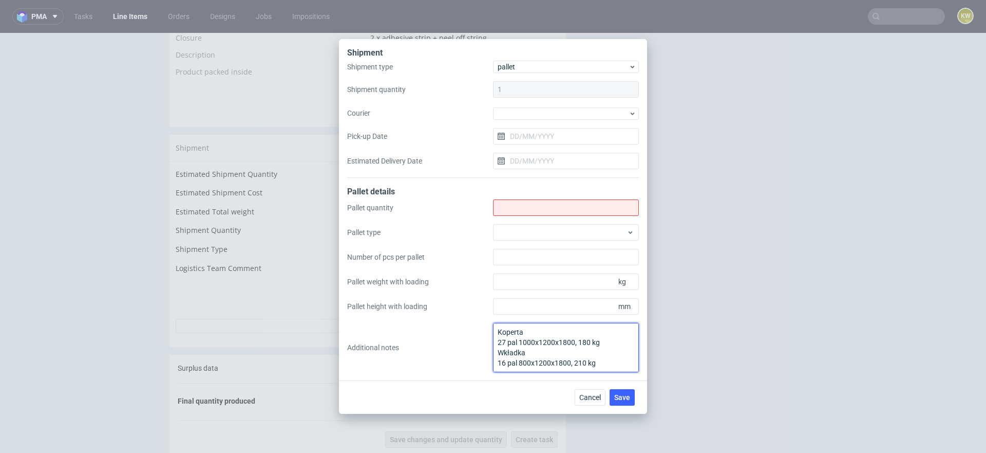
type textarea "Koperta 27 pal 1000x1200x1800, 180 kg Wkładka 16 pal 800x1200x1800, 210 kg"
click at [512, 218] on div "Pallet quantity Pallet type Number of pcs per pallet Pallet weight with loading…" at bounding box center [493, 285] width 292 height 173
click at [512, 208] on input "Shipment type" at bounding box center [566, 207] width 146 height 16
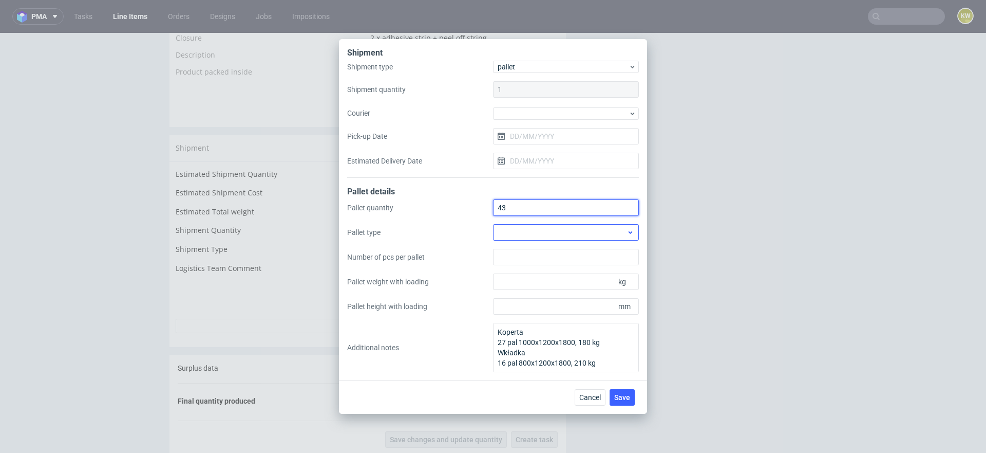
type input "43"
click at [507, 230] on div at bounding box center [566, 232] width 146 height 16
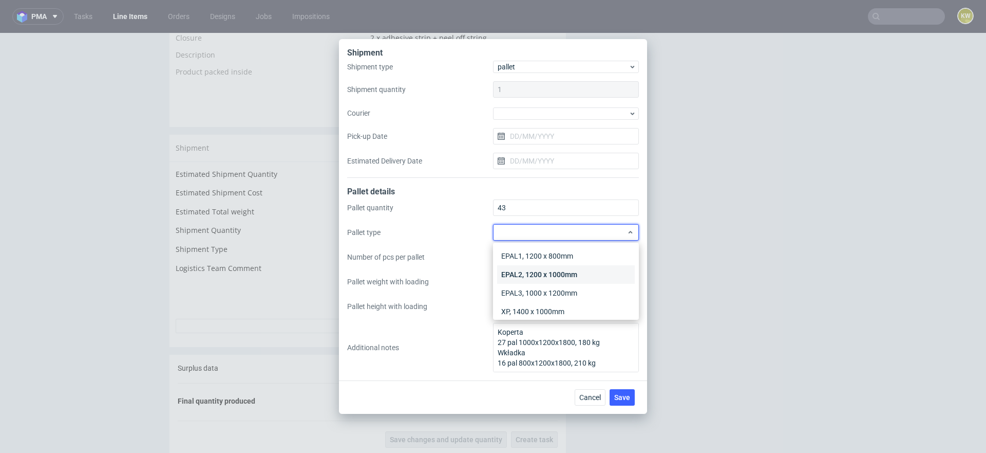
click at [534, 271] on div "EPAL2, 1200 x 1000mm" at bounding box center [566, 274] width 138 height 18
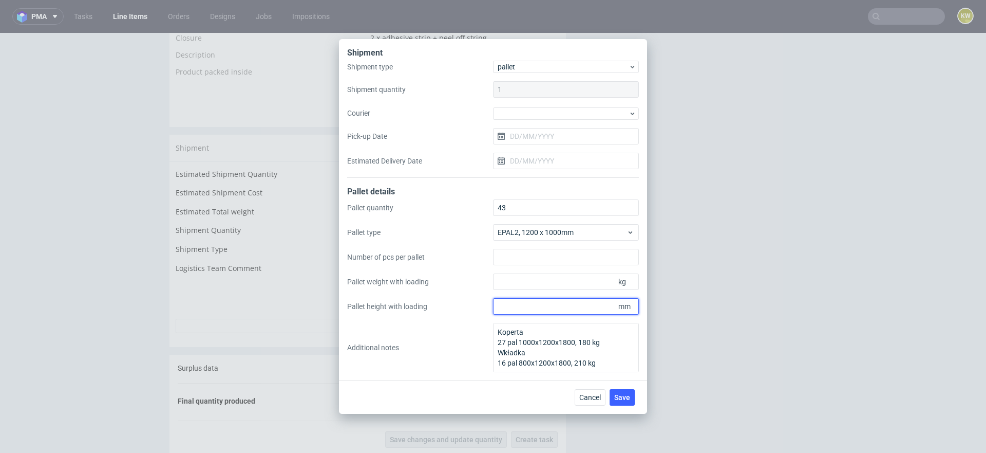
click at [518, 312] on input "Pallet height with loading" at bounding box center [566, 306] width 146 height 16
type input "1800"
click at [503, 282] on input "Pallet weight with loading" at bounding box center [566, 281] width 146 height 16
type input "210"
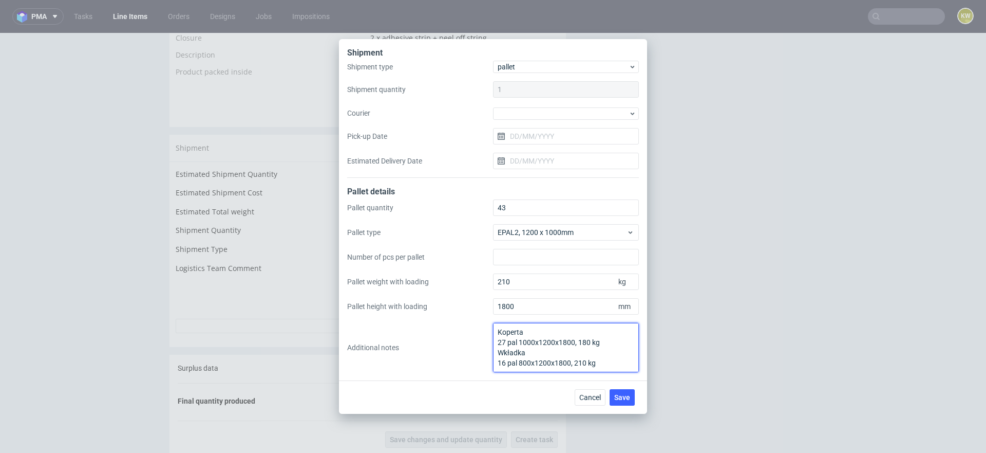
click at [550, 350] on textarea "Koperta 27 pal 1000x1200x1800, 180 kg Wkładka 16 pal 800x1200x1800, 210 kg" at bounding box center [566, 347] width 146 height 49
click at [625, 392] on button "Save" at bounding box center [622, 397] width 25 height 16
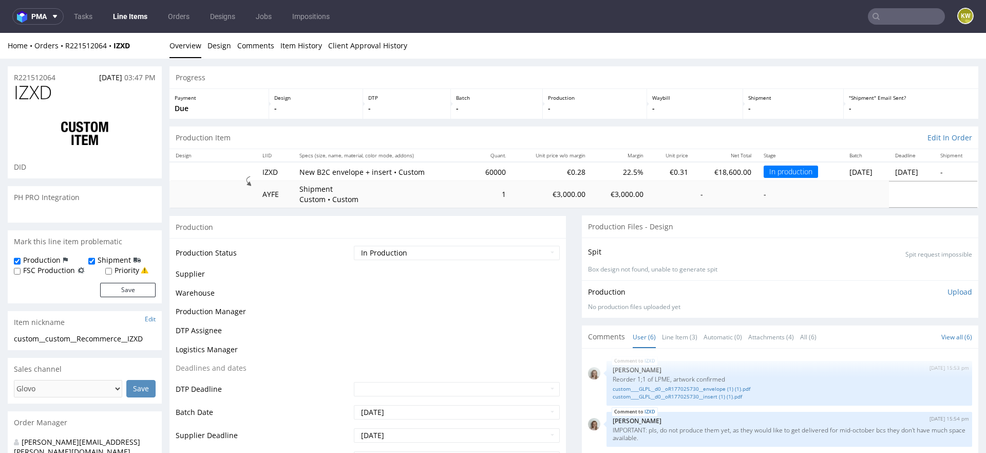
scroll to position [95, 0]
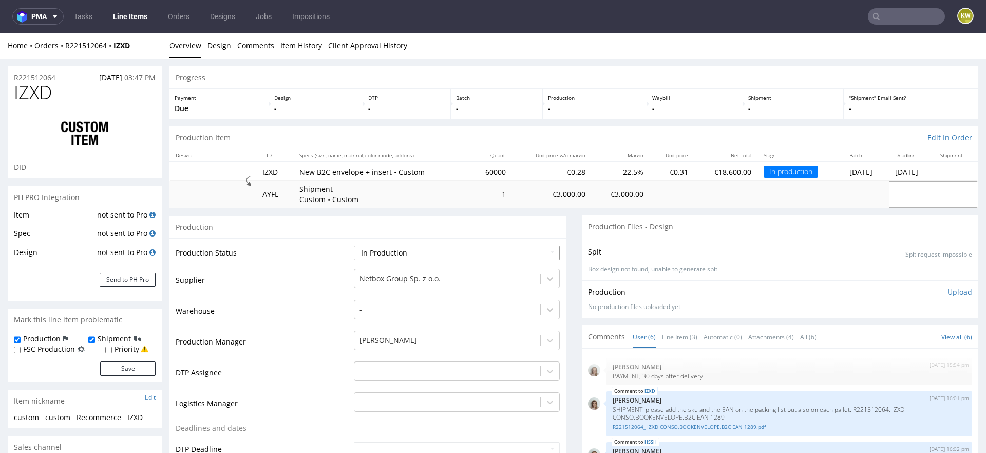
click at [419, 253] on select "Waiting for Artwork Waiting for Diecut Waiting for Mockup Waiting for DTP Waiti…" at bounding box center [457, 253] width 206 height 14
select select "production_complete"
click at [354, 246] on select "Waiting for Artwork Waiting for Diecut Waiting for Mockup Waiting for DTP Waiti…" at bounding box center [457, 253] width 206 height 14
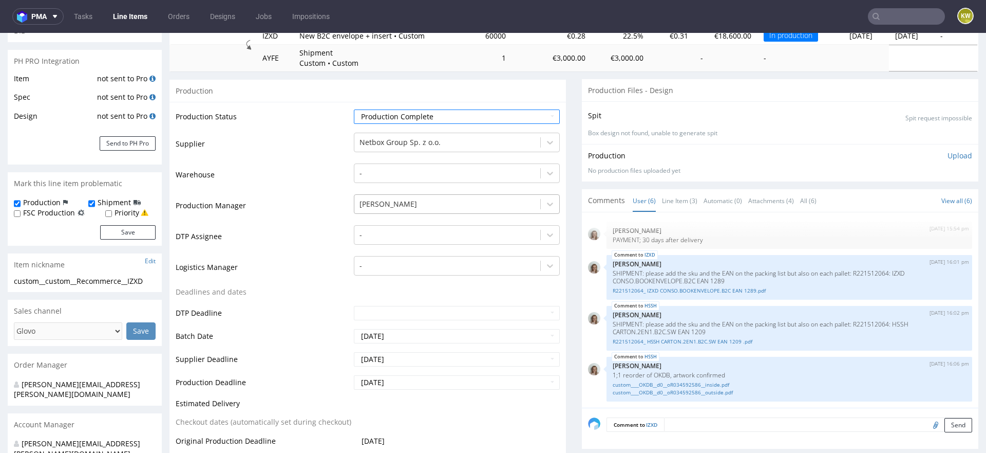
scroll to position [136, 0]
click at [409, 362] on input "[DATE]" at bounding box center [457, 359] width 206 height 14
click at [382, 281] on td "6" at bounding box center [376, 281] width 16 height 15
type input "[DATE]"
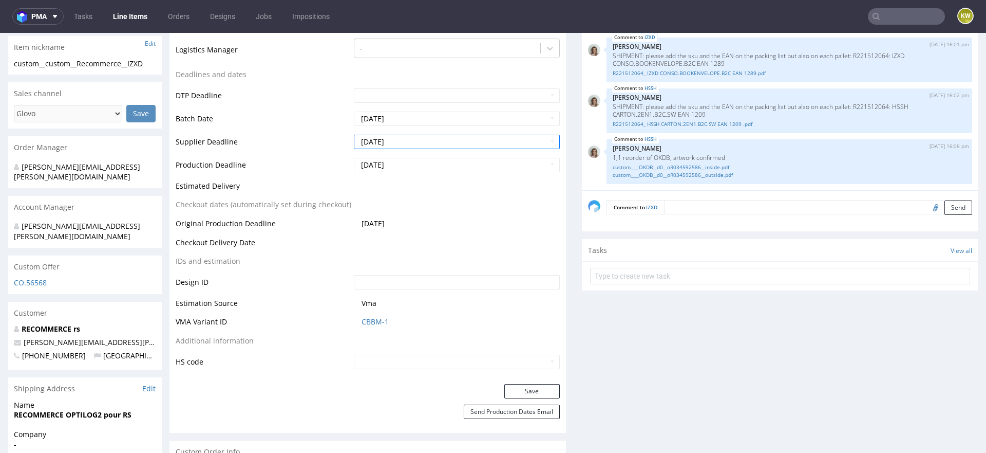
scroll to position [372, 0]
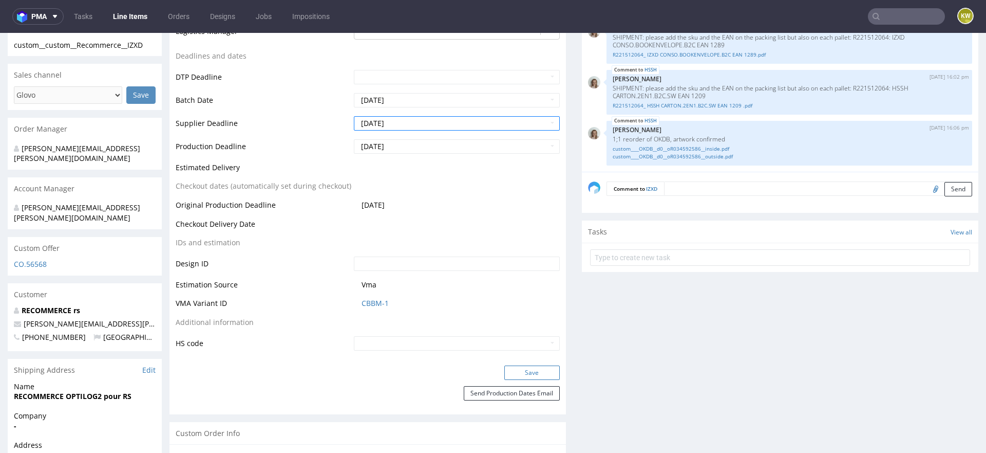
click at [533, 373] on button "Save" at bounding box center [531, 372] width 55 height 14
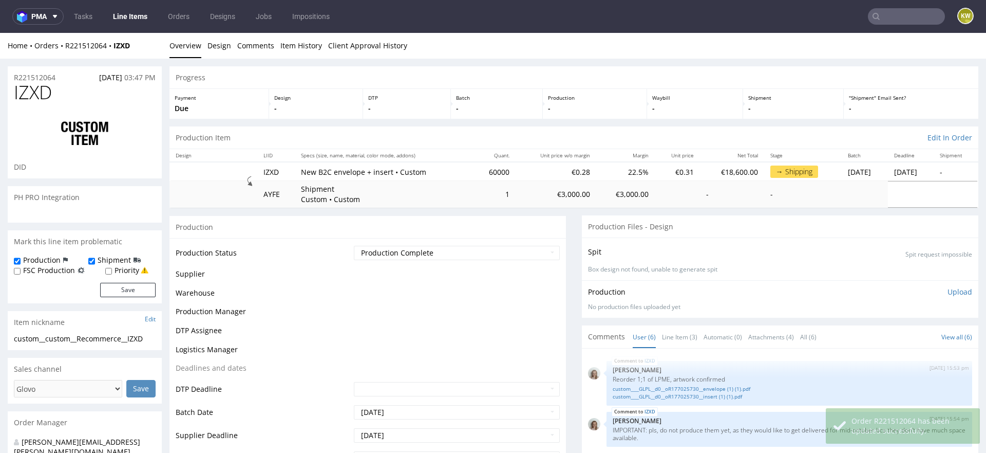
scroll to position [95, 0]
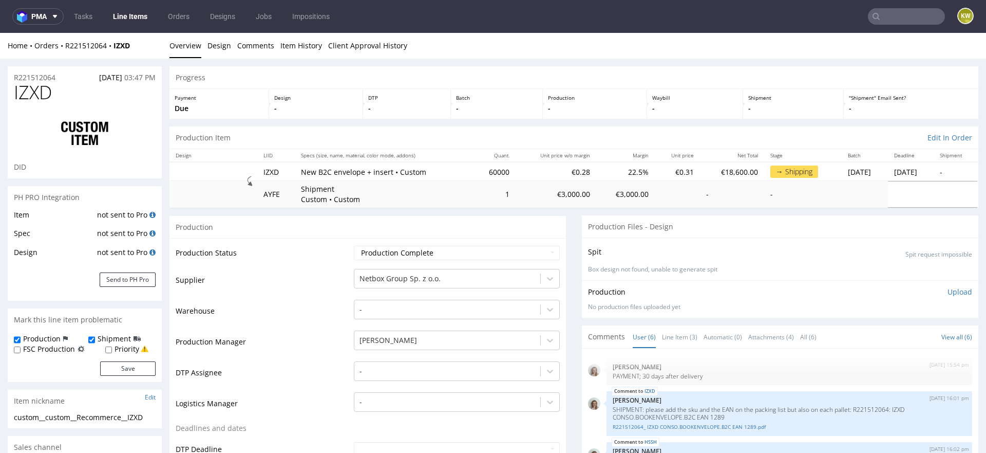
click at [872, 19] on icon at bounding box center [876, 16] width 8 height 8
click at [883, 13] on input "text" at bounding box center [844, 16] width 201 height 16
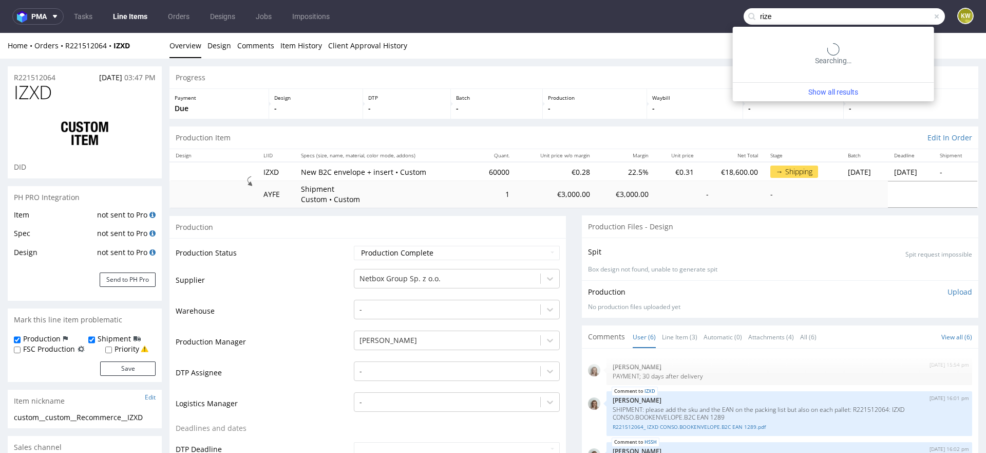
type input "rize"
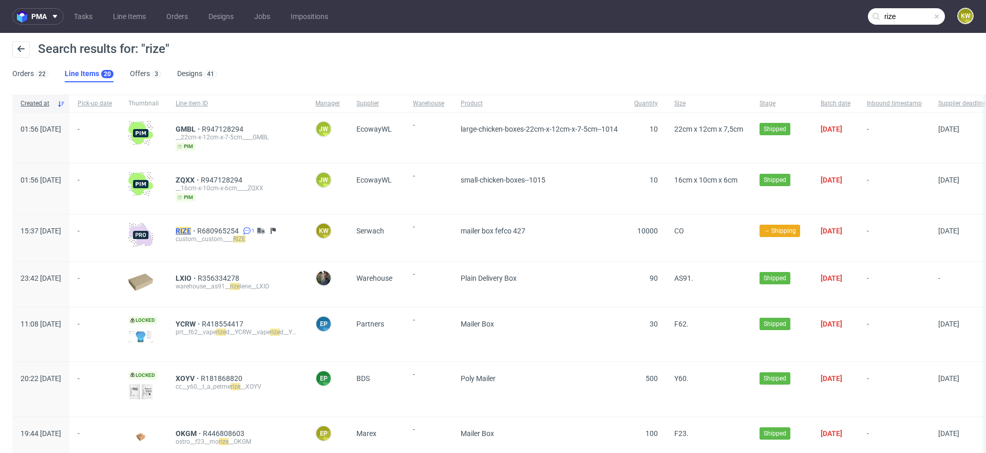
click at [191, 232] on mark "RIZE" at bounding box center [183, 231] width 15 height 8
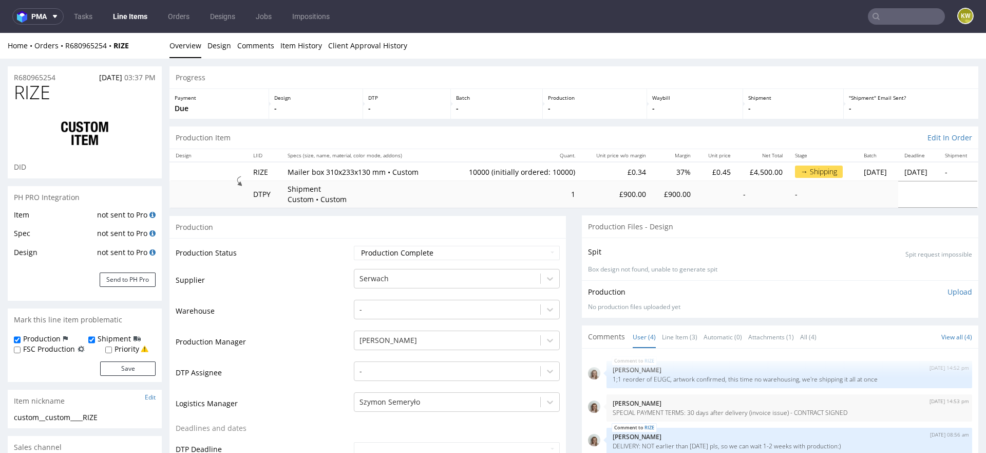
type input "10000"
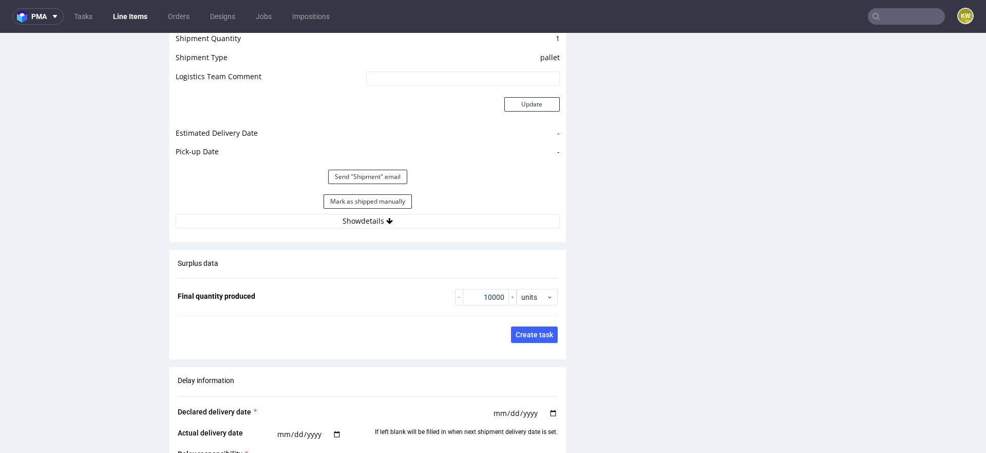
scroll to position [1468, 0]
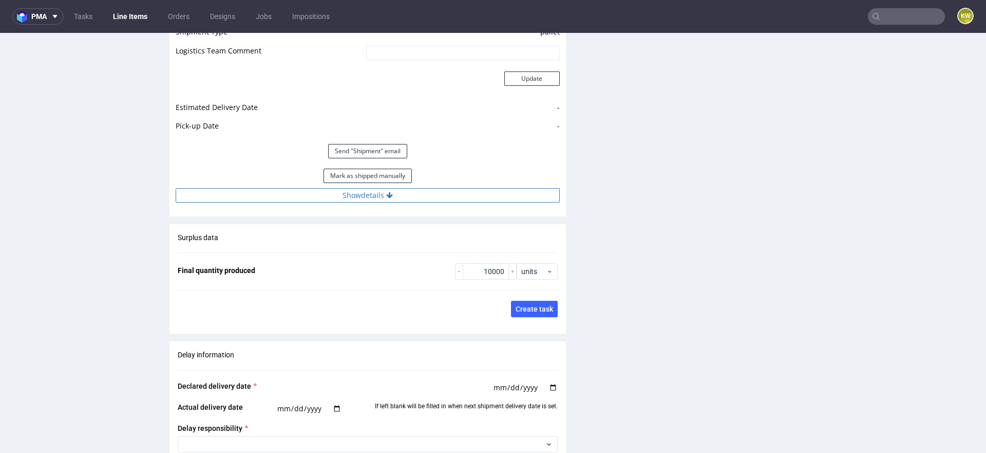
click at [450, 199] on button "Show details" at bounding box center [368, 195] width 384 height 14
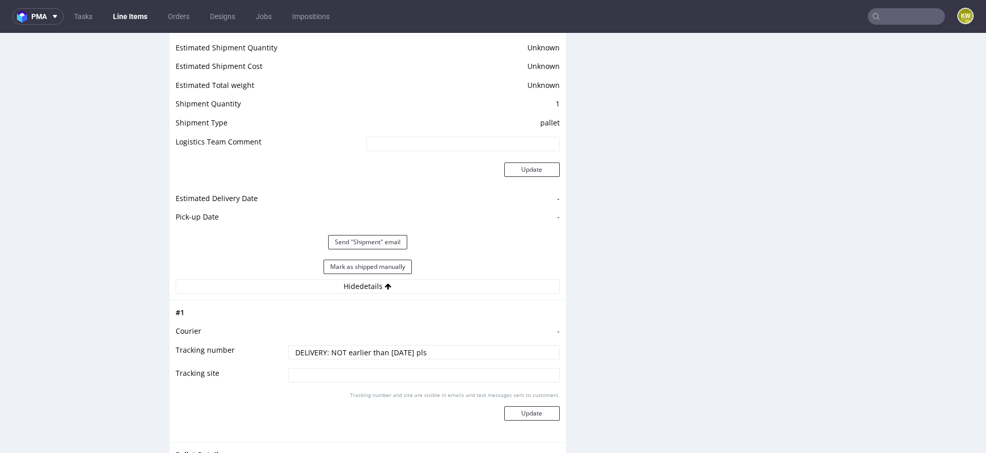
scroll to position [1396, 0]
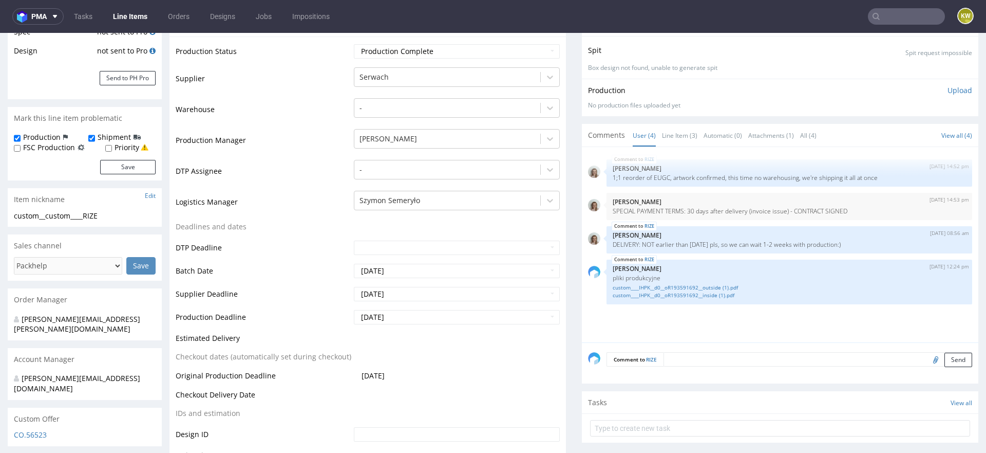
scroll to position [0, 0]
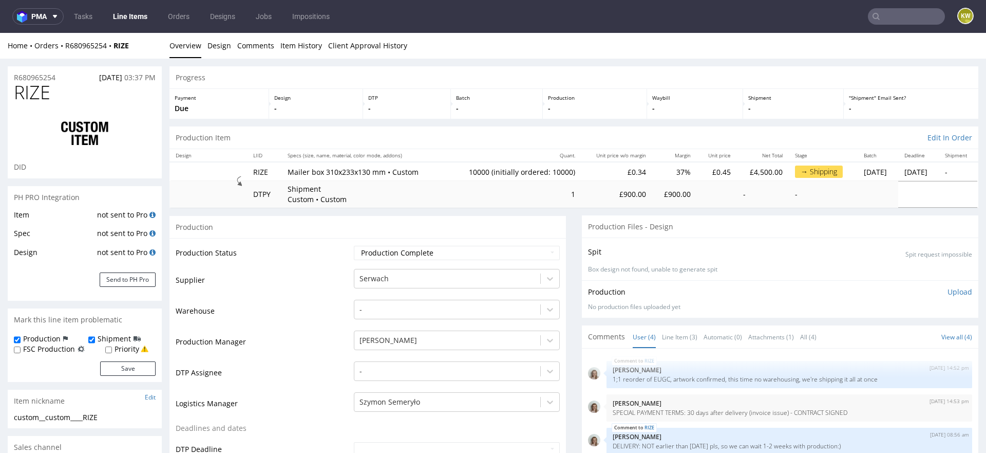
click at [914, 22] on input "text" at bounding box center [906, 16] width 77 height 16
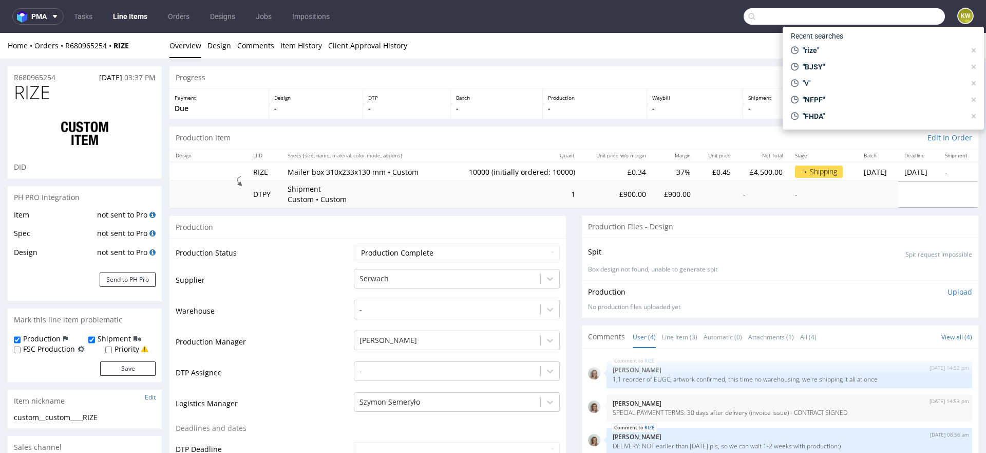
paste input "AHZW"
type input "AHZW"
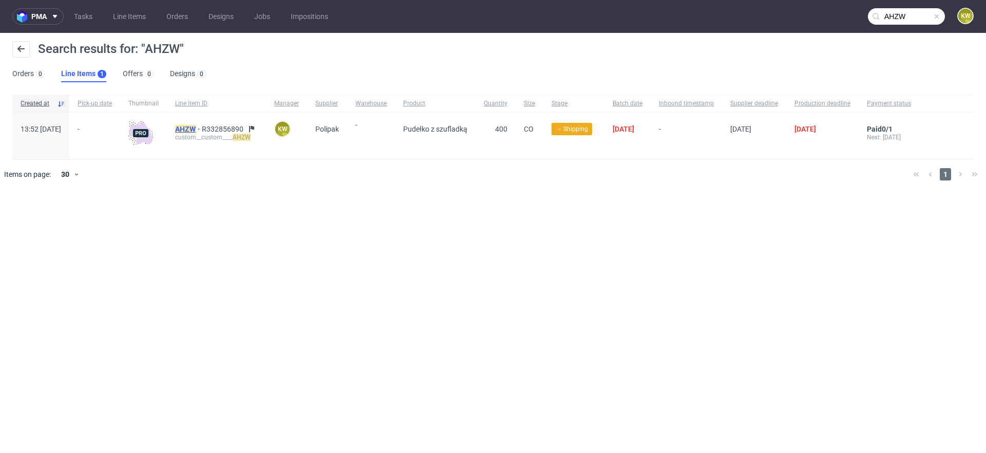
click at [196, 127] on mark "AHZW" at bounding box center [185, 129] width 21 height 8
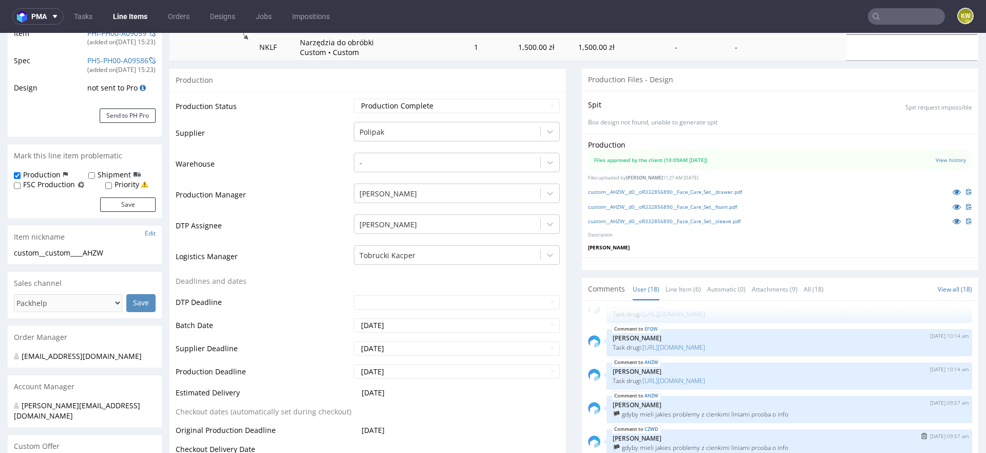
scroll to position [189, 0]
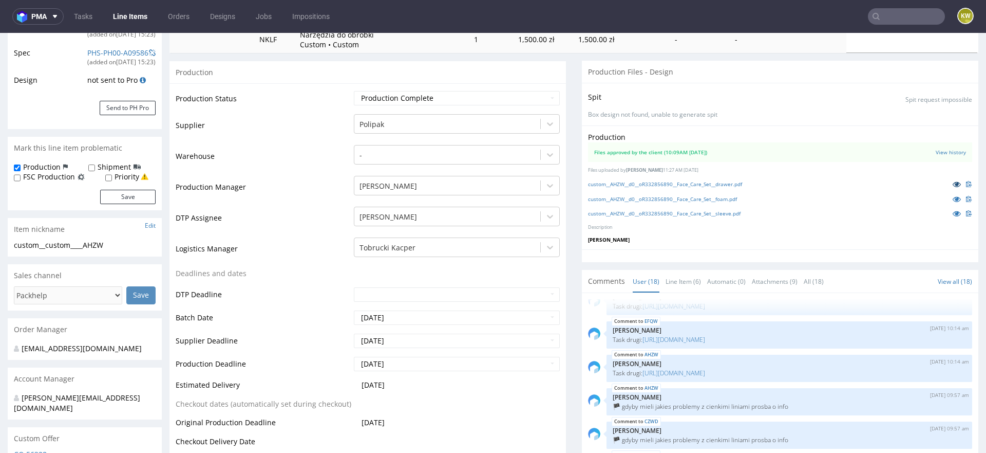
click at [953, 182] on icon at bounding box center [957, 183] width 8 height 7
click at [948, 213] on link at bounding box center [957, 213] width 18 height 11
click at [953, 198] on icon at bounding box center [957, 198] width 8 height 7
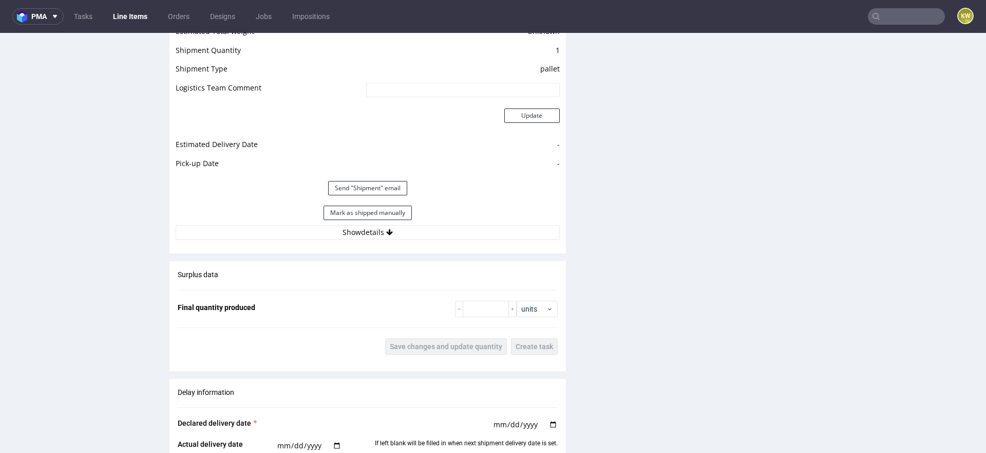
scroll to position [1574, 0]
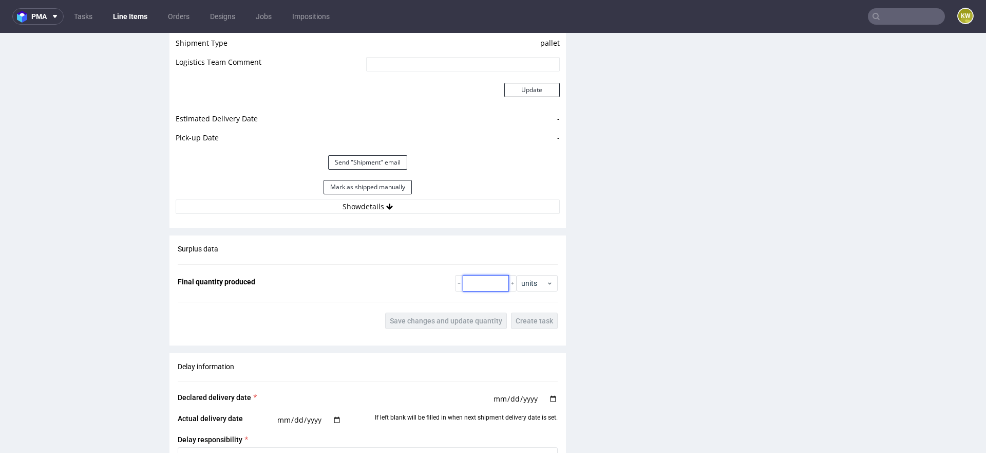
click at [478, 284] on input "number" at bounding box center [486, 283] width 46 height 16
type input "410"
click at [456, 312] on button "Save changes and update quantity" at bounding box center [446, 320] width 122 height 16
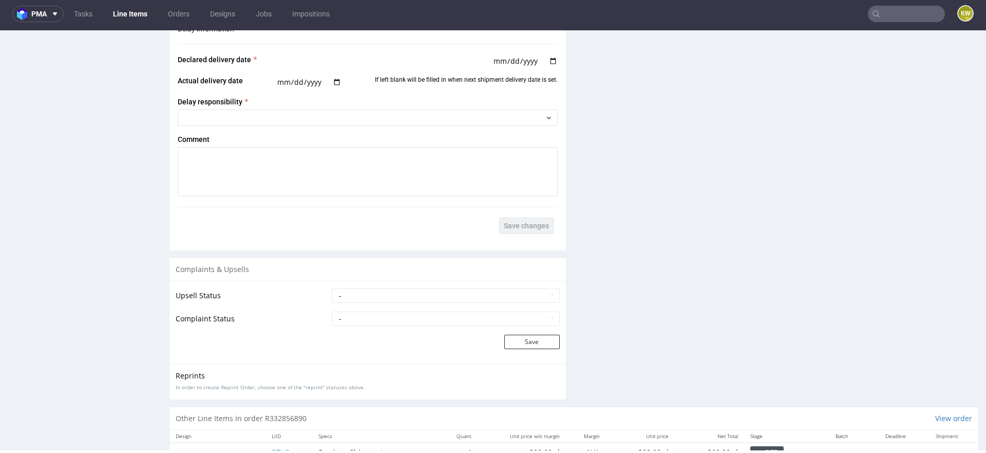
scroll to position [2045, 0]
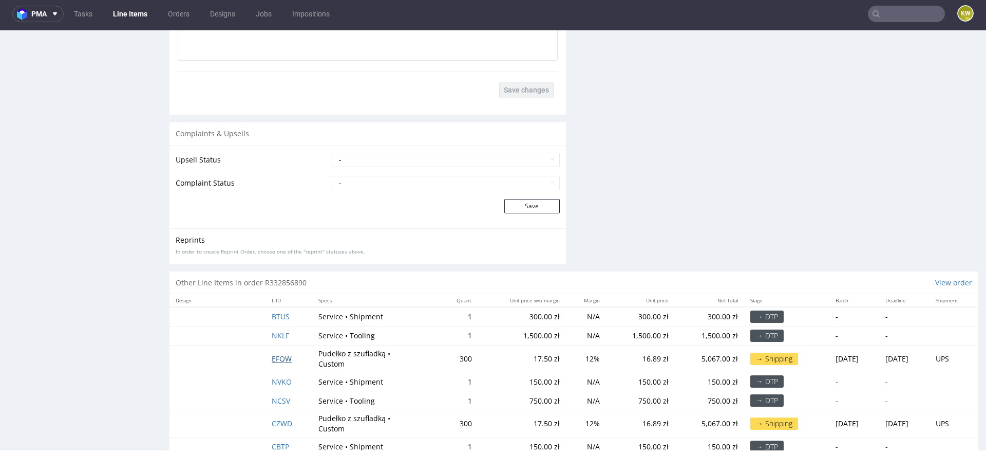
click at [275, 353] on span "EFQW" at bounding box center [282, 358] width 20 height 10
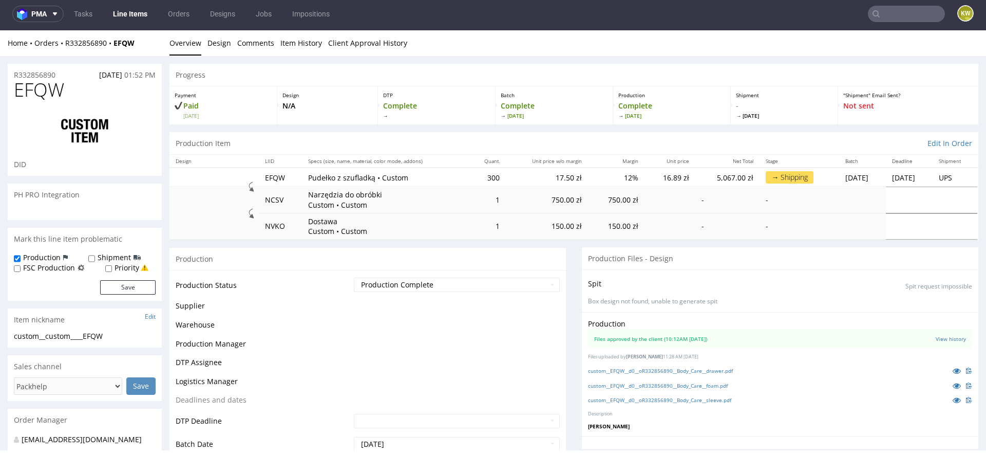
scroll to position [529, 0]
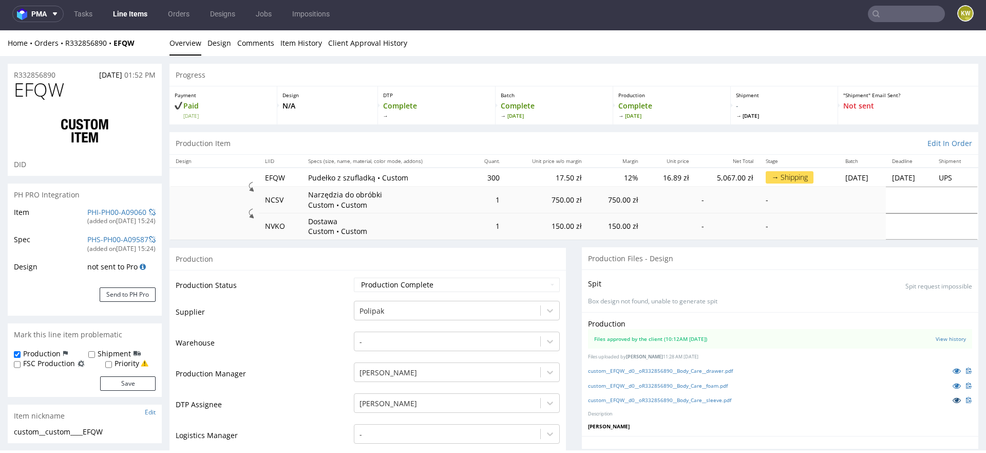
click at [953, 399] on icon at bounding box center [957, 399] width 8 height 7
click at [953, 385] on icon at bounding box center [957, 385] width 8 height 7
click at [288, 314] on td "Supplier" at bounding box center [264, 315] width 176 height 31
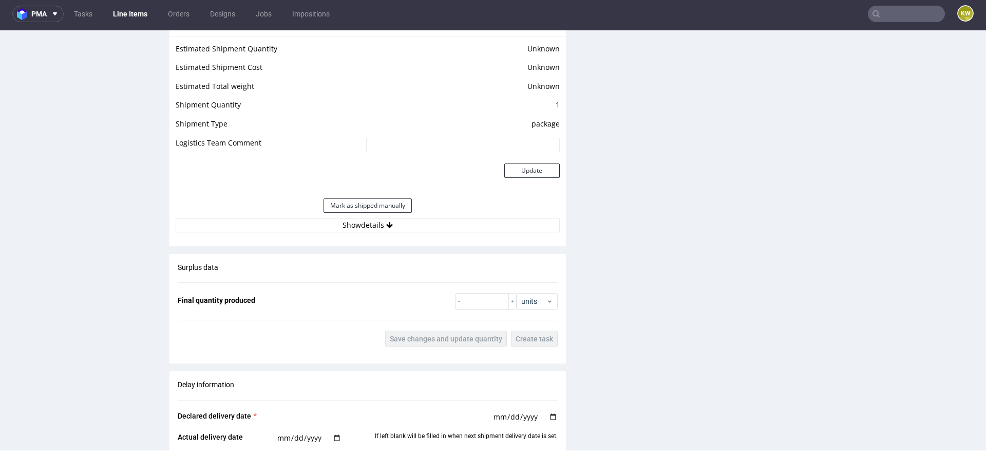
scroll to position [1518, 0]
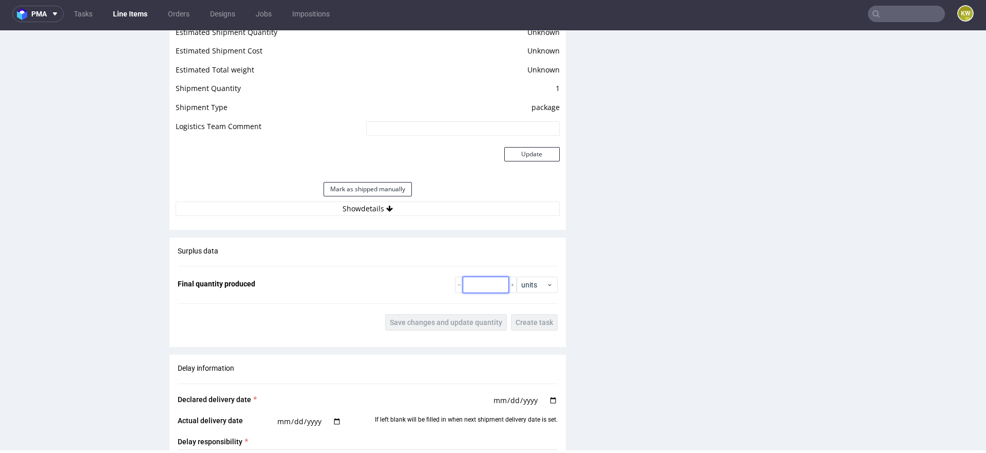
click at [476, 285] on input "number" at bounding box center [486, 284] width 46 height 16
type input "300"
click at [427, 311] on div "Surplus data Final quantity produced 300 units Save changes and update quantity…" at bounding box center [368, 288] width 397 height 102
click at [426, 314] on button "Save changes and update quantity" at bounding box center [446, 322] width 122 height 16
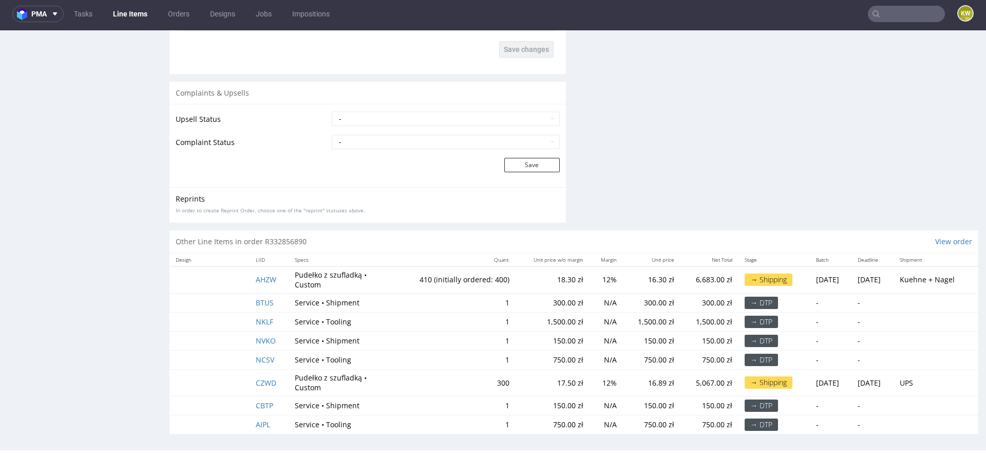
click at [264, 385] on td "CZWD" at bounding box center [269, 382] width 39 height 27
click at [264, 380] on span "CZWD" at bounding box center [266, 383] width 21 height 10
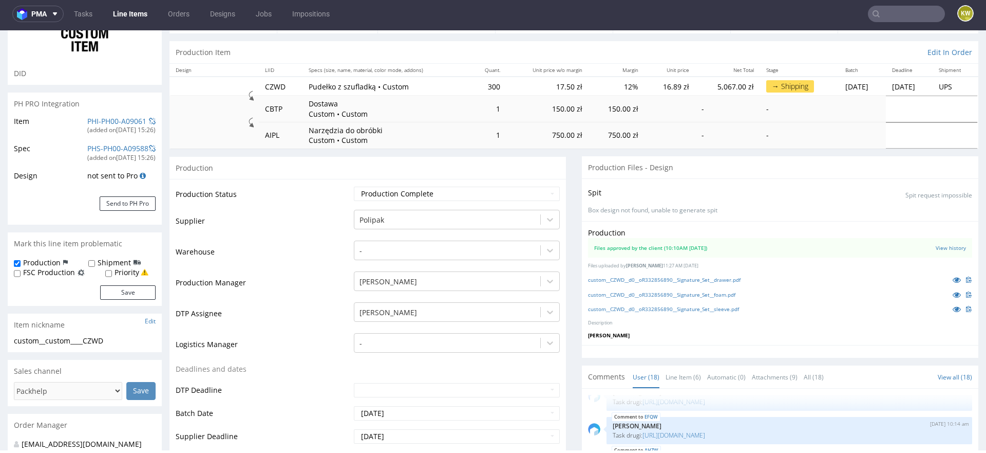
scroll to position [92, 0]
click at [953, 309] on icon at bounding box center [957, 307] width 8 height 7
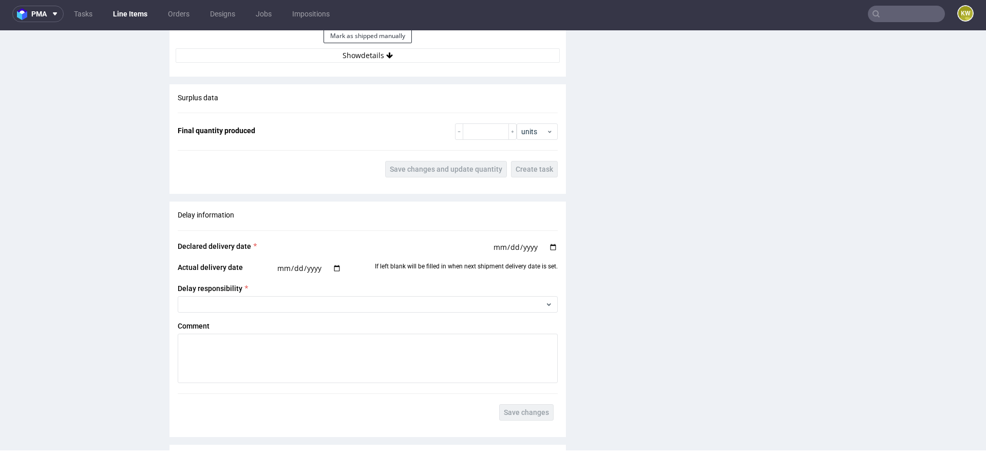
scroll to position [1569, 0]
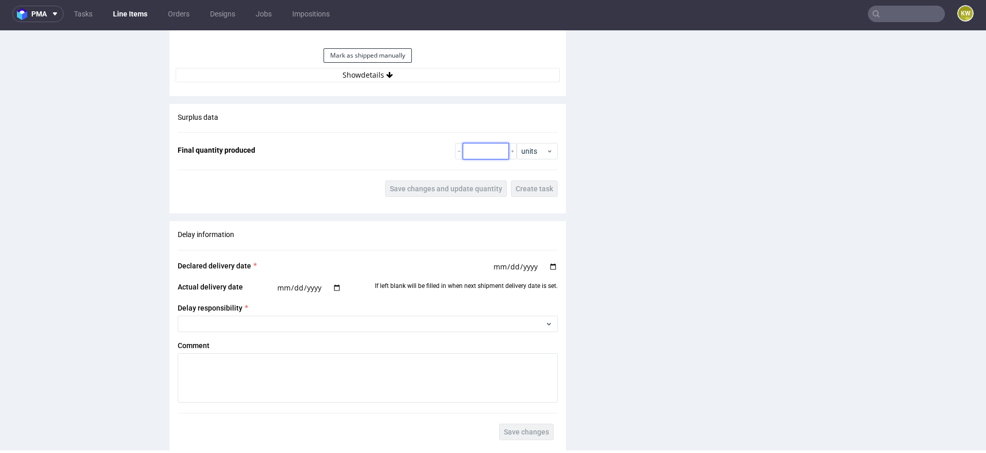
click at [478, 143] on input "number" at bounding box center [486, 151] width 46 height 16
type input "300"
click at [431, 185] on span "Save changes and update quantity" at bounding box center [446, 188] width 113 height 7
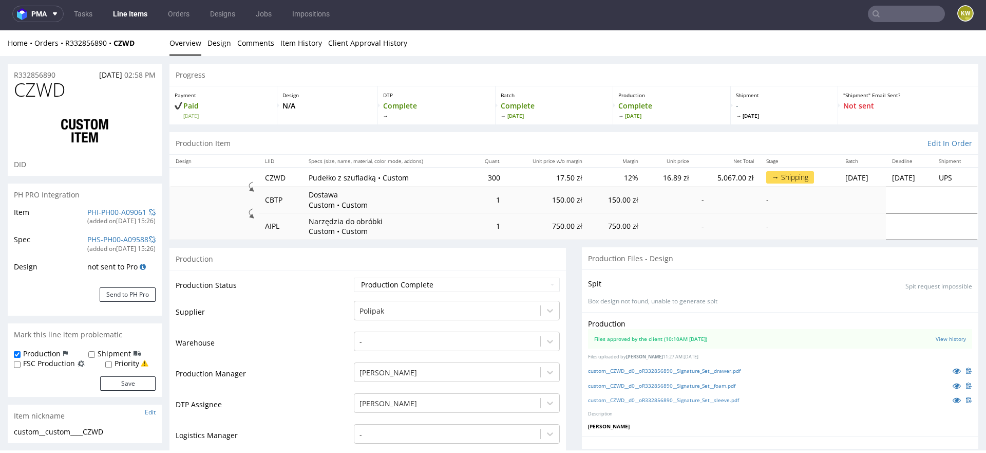
scroll to position [0, 0]
